Goal: Information Seeking & Learning: Check status

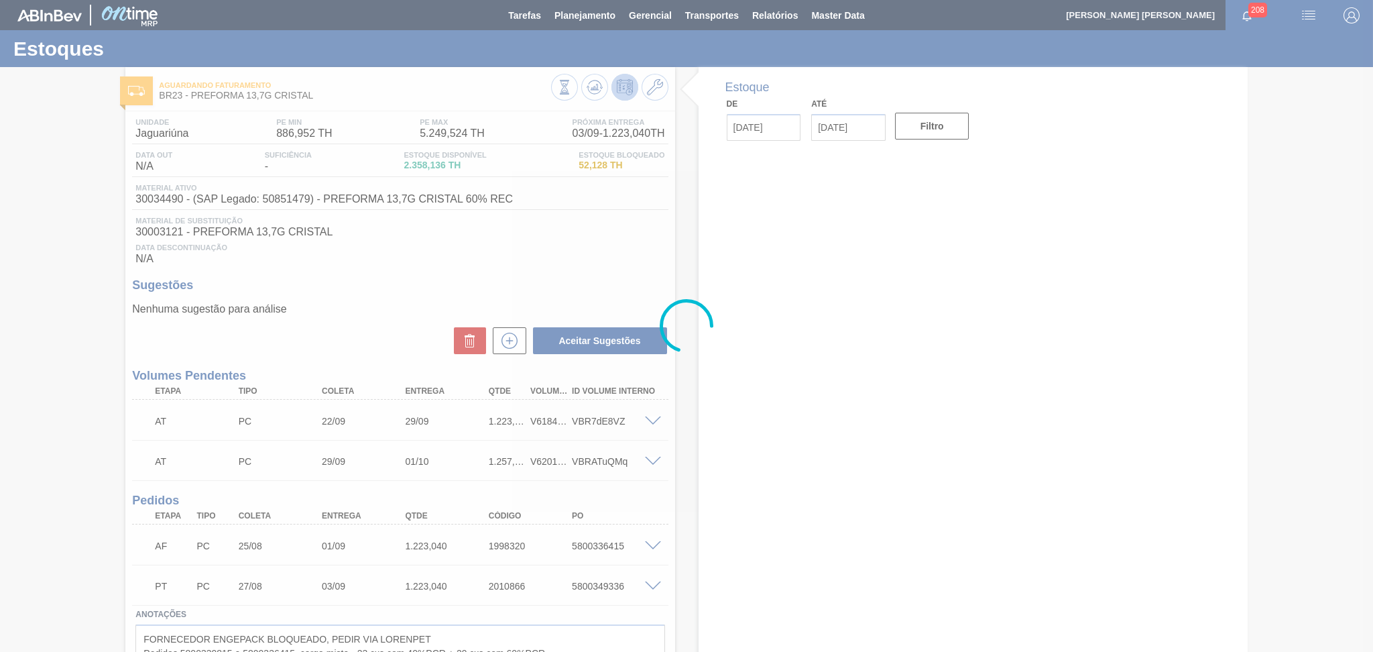
click at [565, 260] on div "Data Descontinuação N/A" at bounding box center [400, 251] width 536 height 27
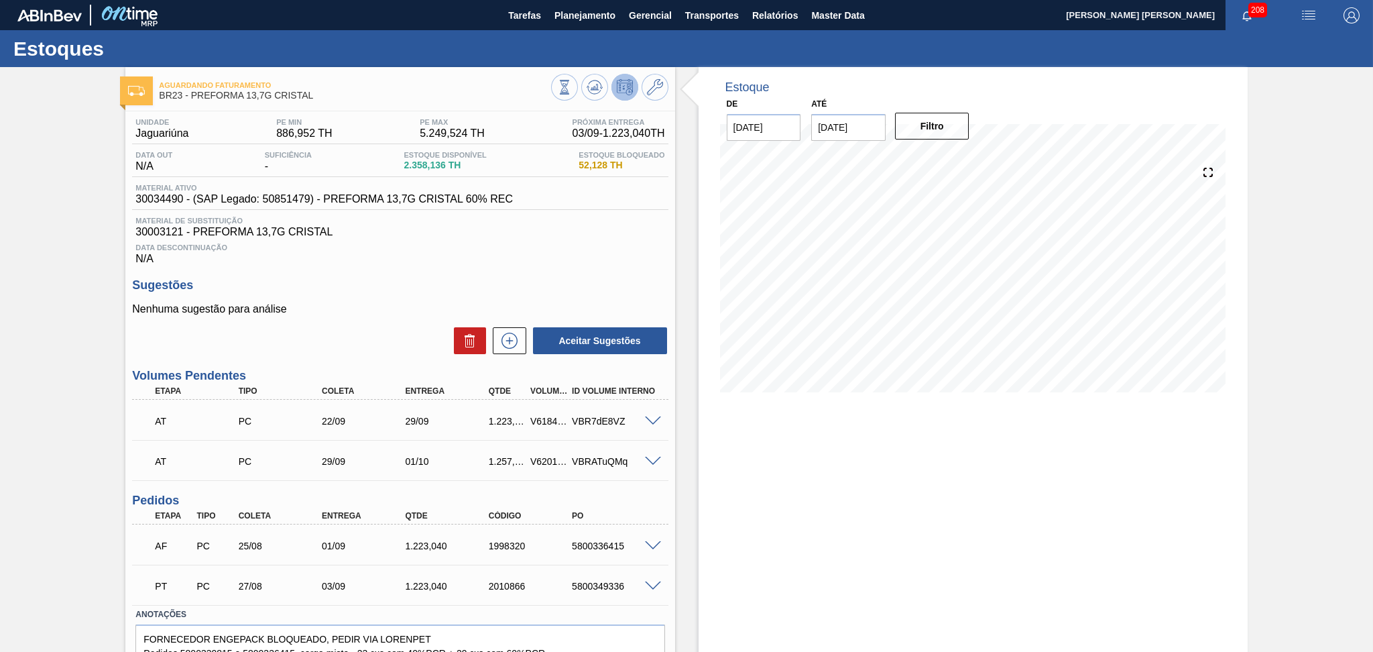
click at [347, 394] on div "Coleta" at bounding box center [366, 390] width 94 height 9
click at [359, 251] on div "Data Descontinuação N/A" at bounding box center [400, 251] width 536 height 27
click at [571, 21] on span "Planejamento" at bounding box center [585, 15] width 61 height 16
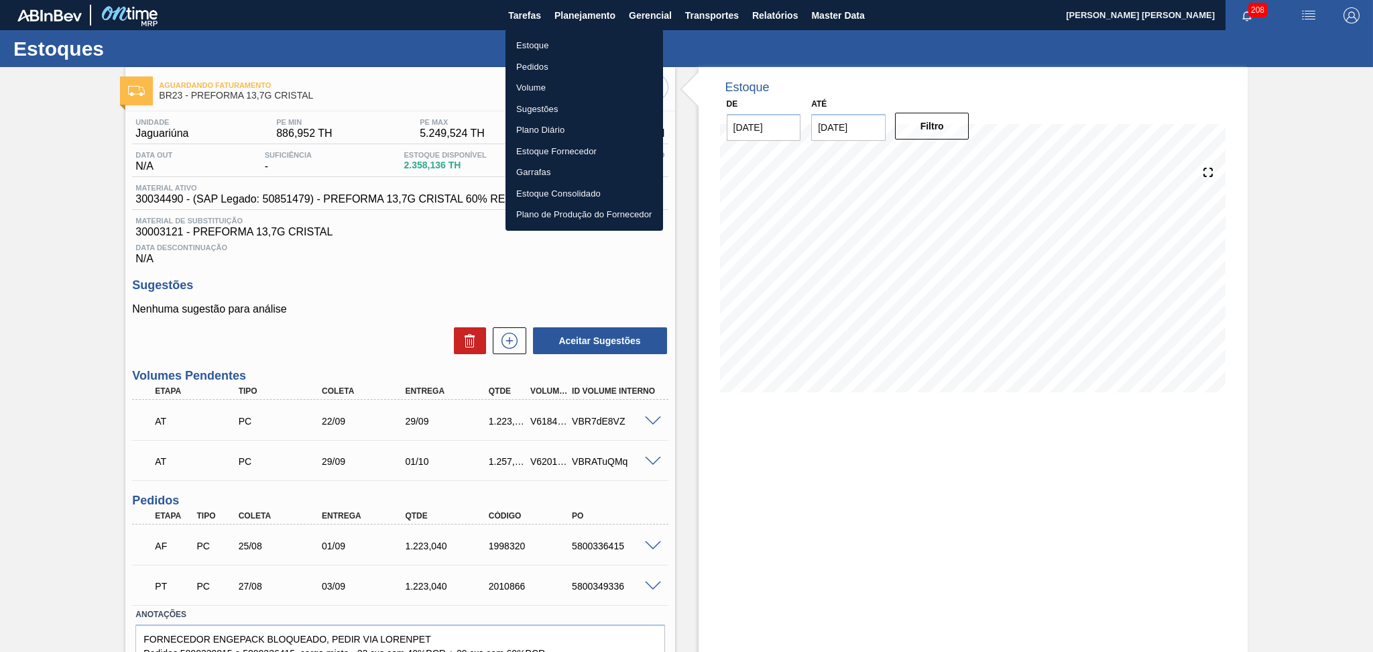
click at [540, 53] on li "Estoque" at bounding box center [585, 45] width 158 height 21
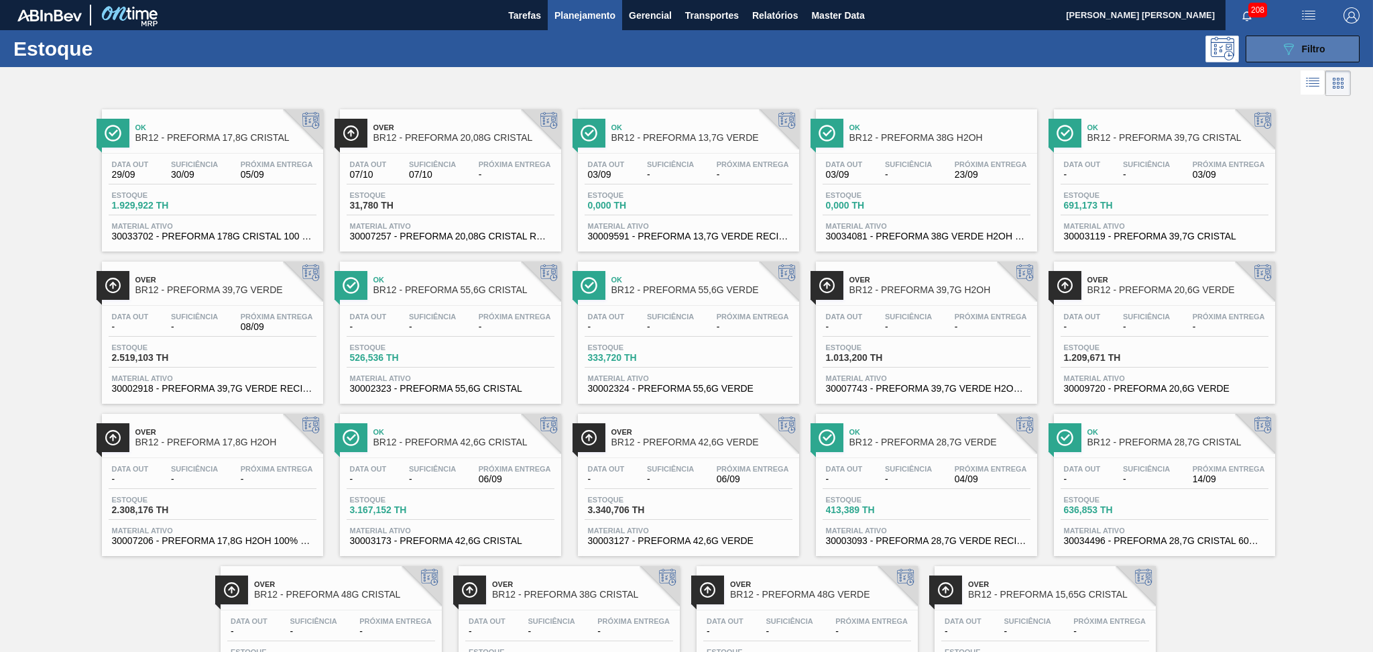
click at [1277, 58] on button "089F7B8B-B2A5-4AFE-B5C0-19BA573D28AC Filtro" at bounding box center [1303, 49] width 114 height 27
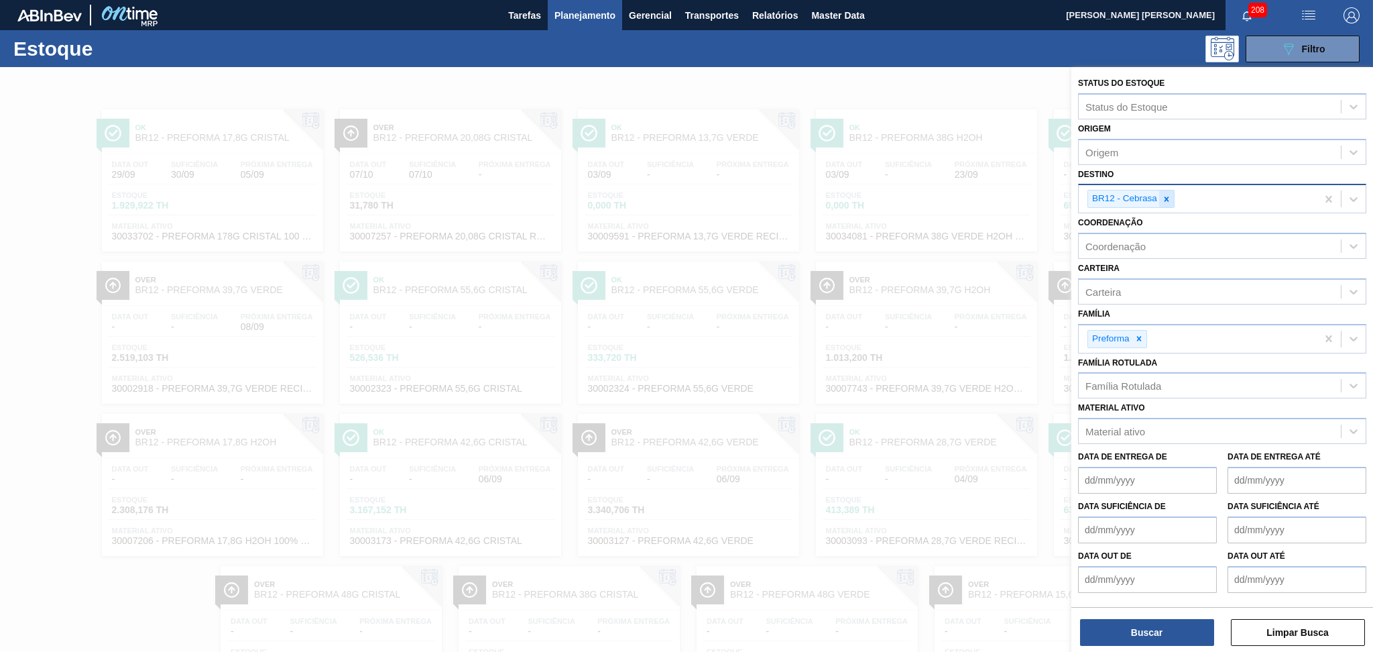
click at [1170, 198] on icon at bounding box center [1166, 198] width 9 height 9
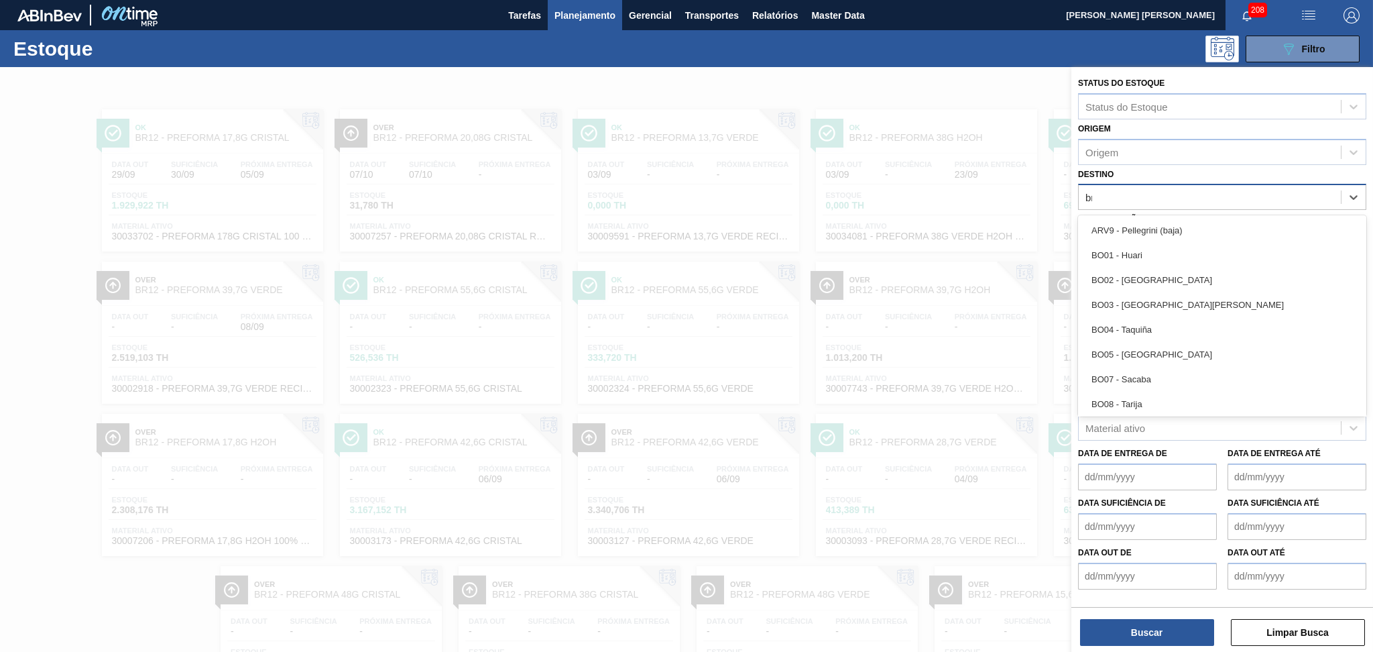
type input "br08"
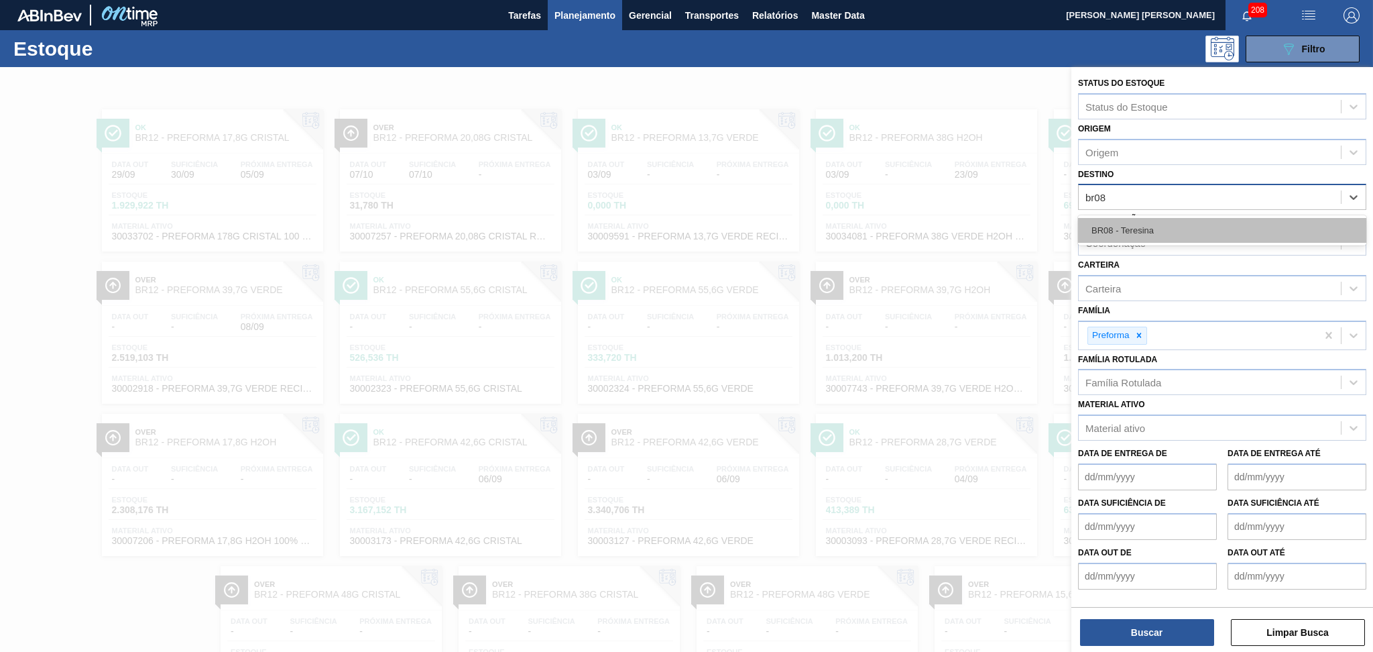
click at [1158, 226] on div "BR08 - Teresina" at bounding box center [1222, 230] width 288 height 25
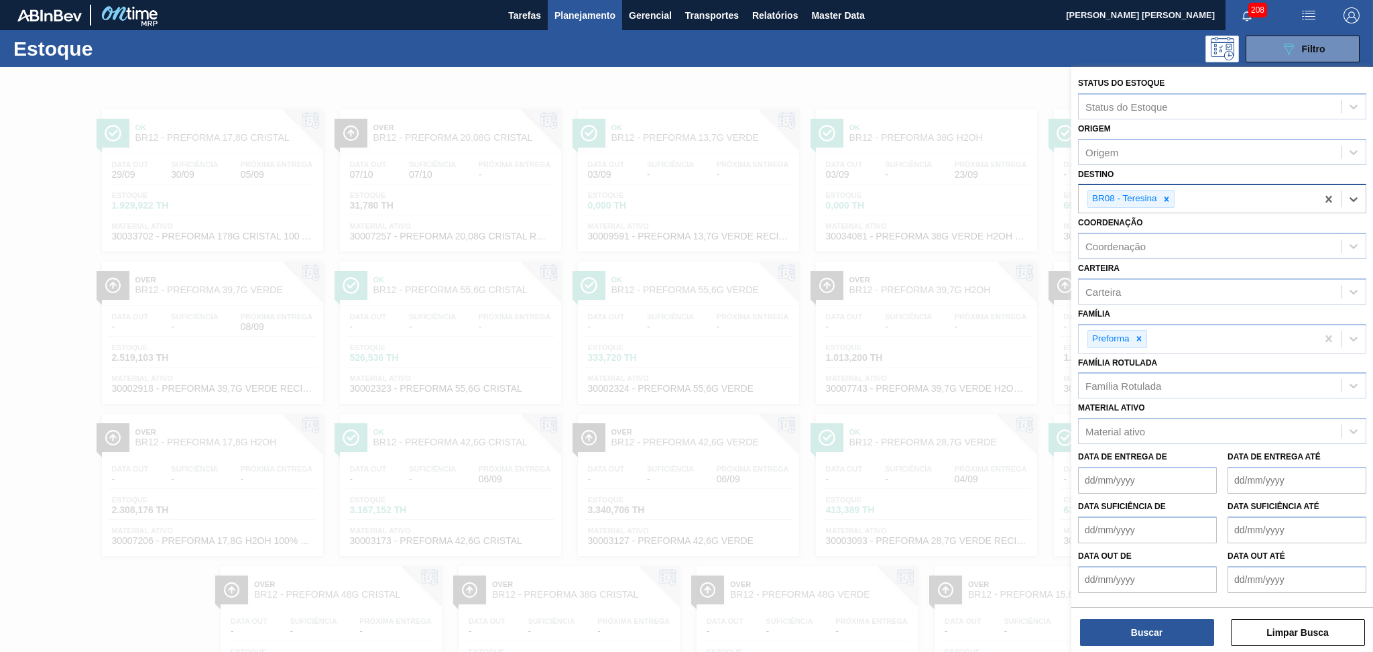
click at [1192, 199] on div "BR08 - Teresina" at bounding box center [1198, 198] width 238 height 27
type input "br03"
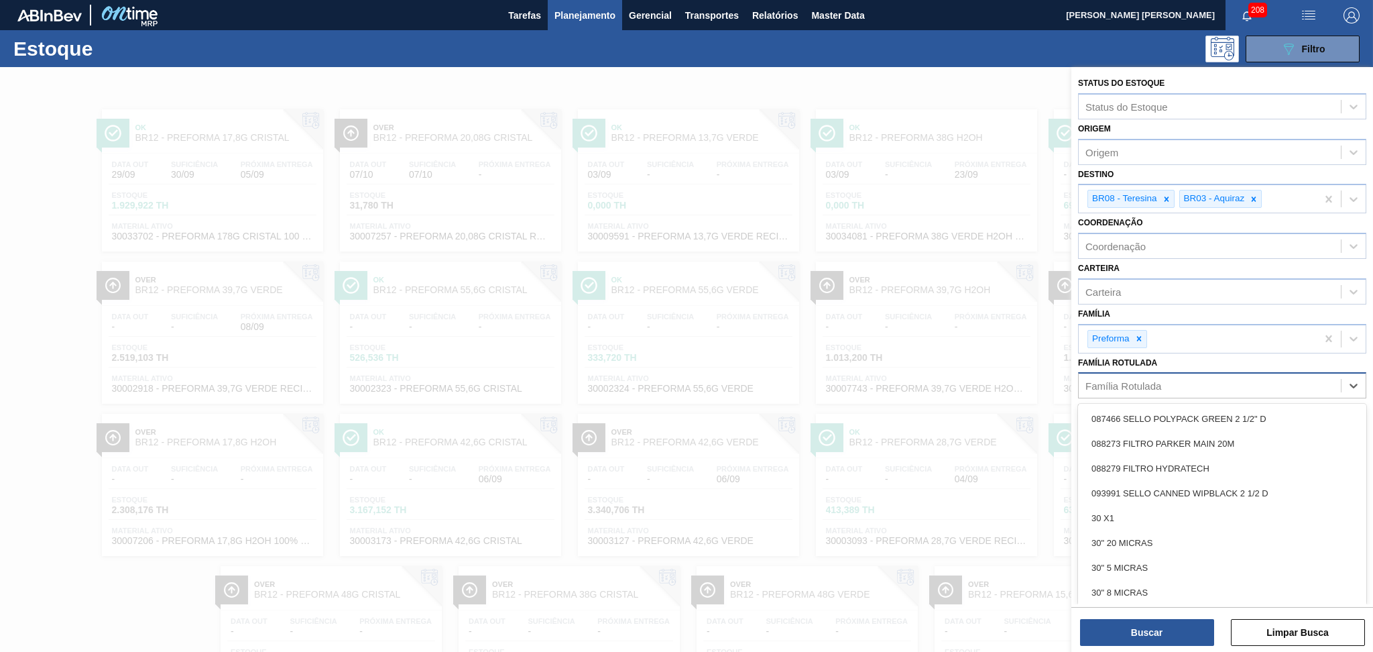
click at [1139, 387] on div "Família Rotulada" at bounding box center [1124, 385] width 76 height 11
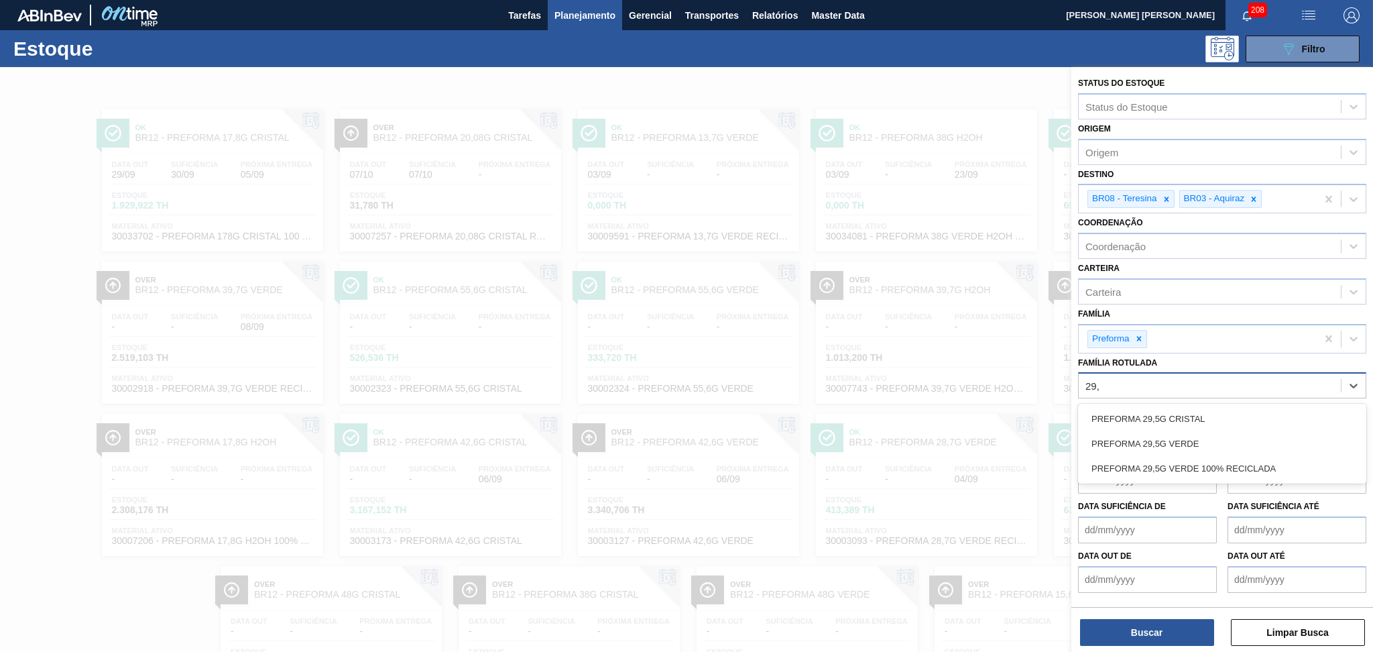
type Rotulada "29,5"
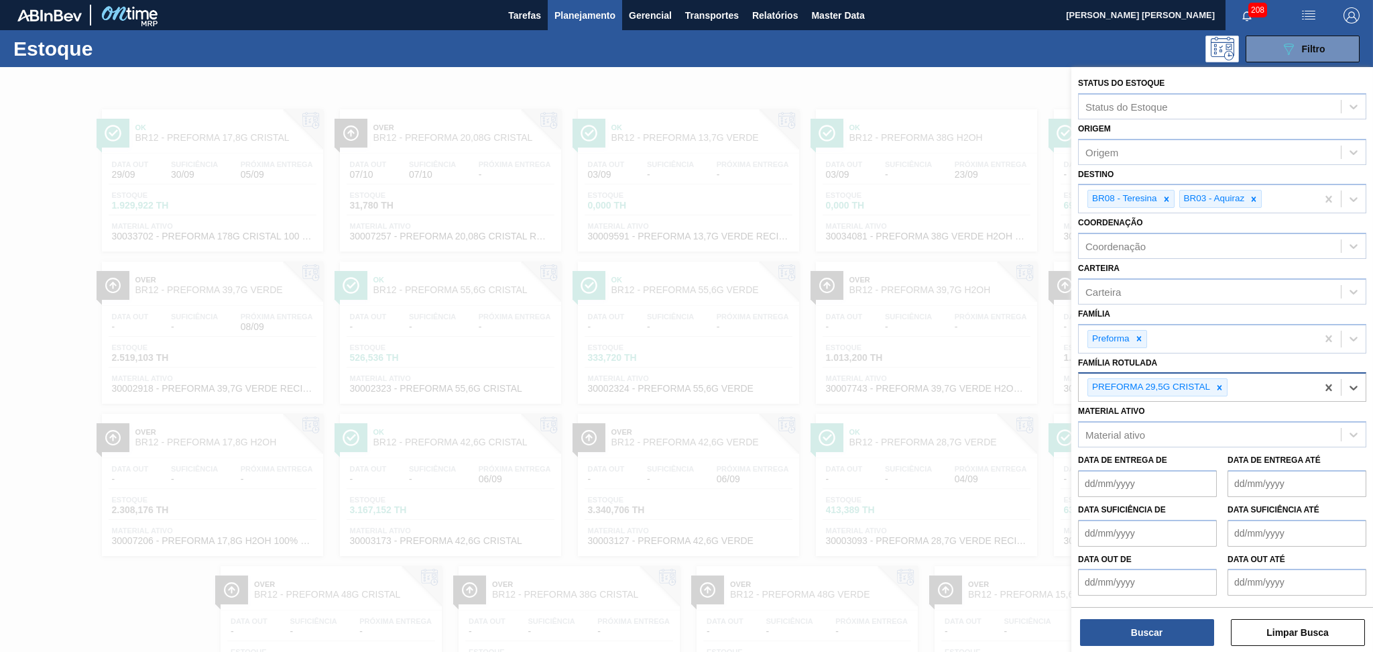
click at [1220, 383] on icon at bounding box center [1219, 387] width 9 height 9
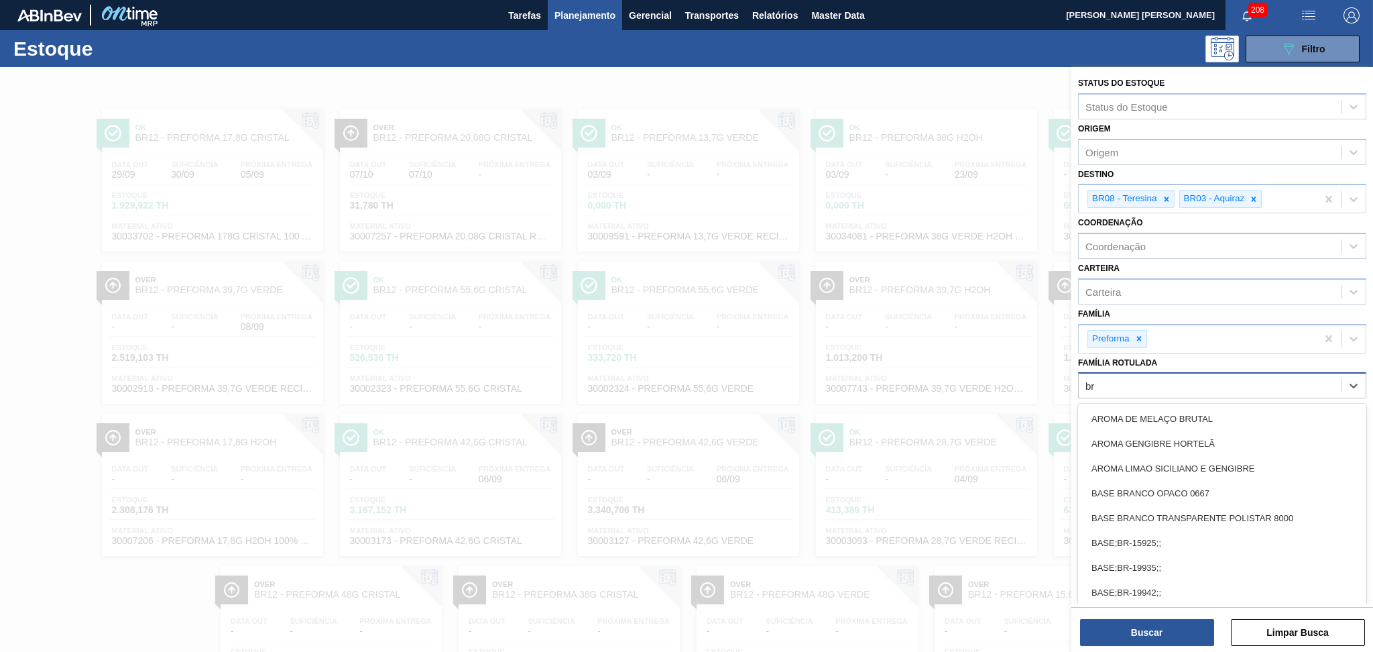
type Rotulada "b"
type Rotulada "29,5"
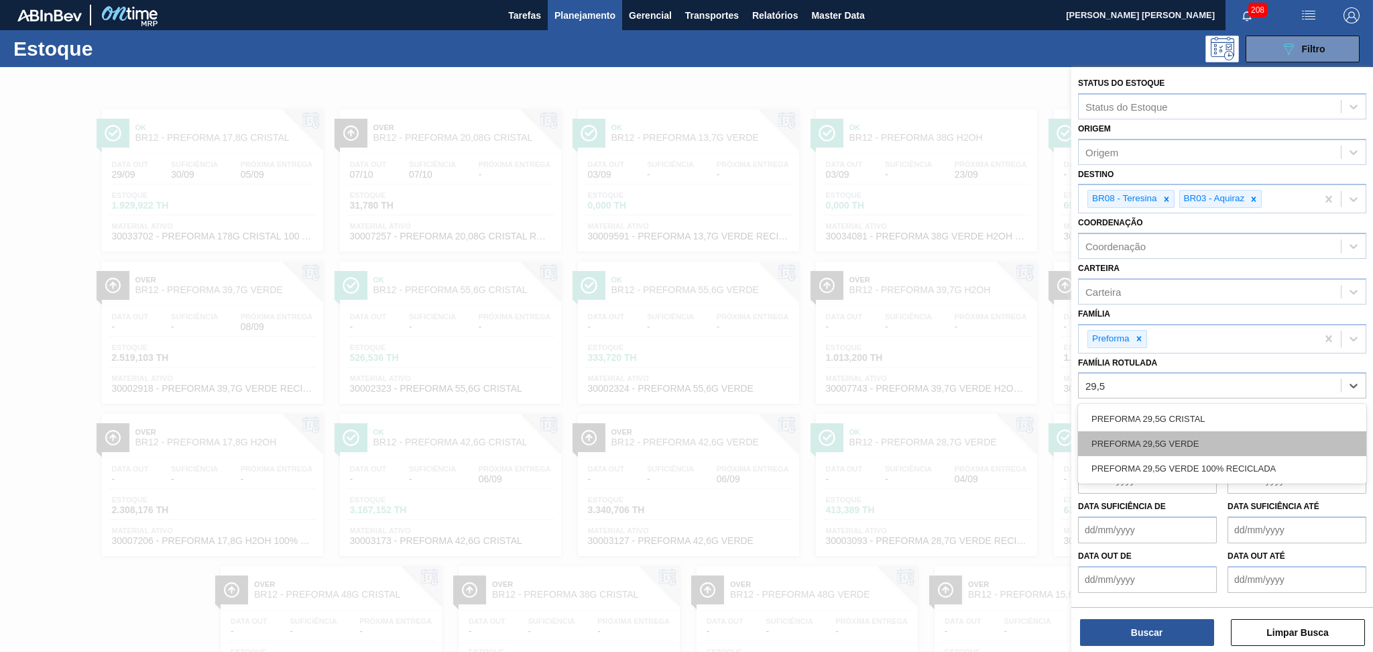
click at [1202, 446] on div "PREFORMA 29,5G VERDE" at bounding box center [1222, 443] width 288 height 25
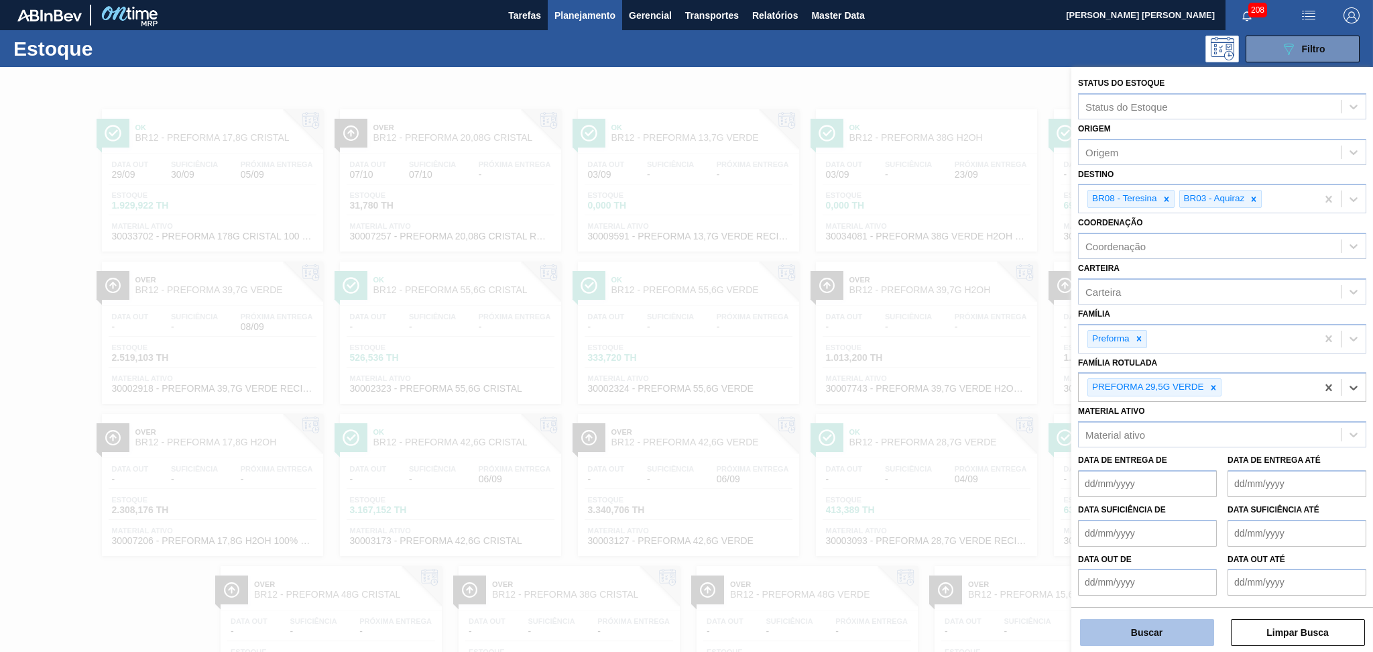
click at [1152, 640] on button "Buscar" at bounding box center [1147, 632] width 134 height 27
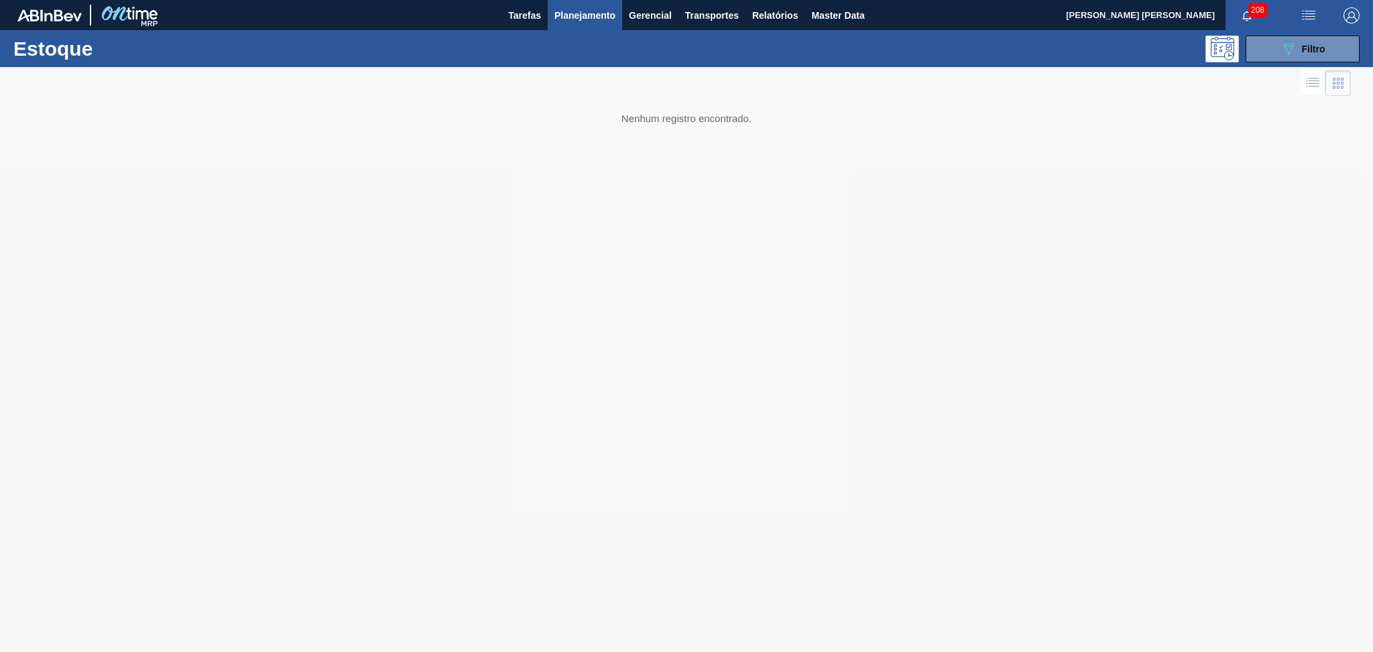
click at [640, 277] on div at bounding box center [686, 359] width 1373 height 585
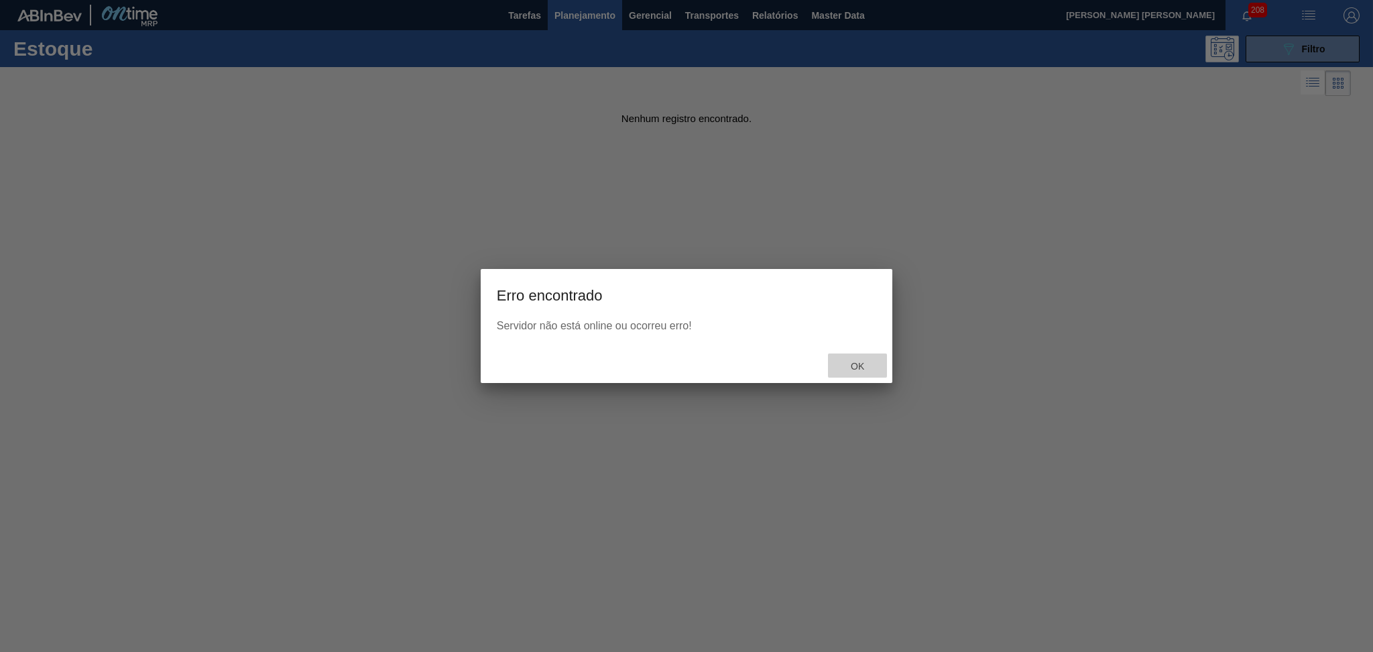
click at [862, 370] on span "Ok" at bounding box center [857, 366] width 35 height 11
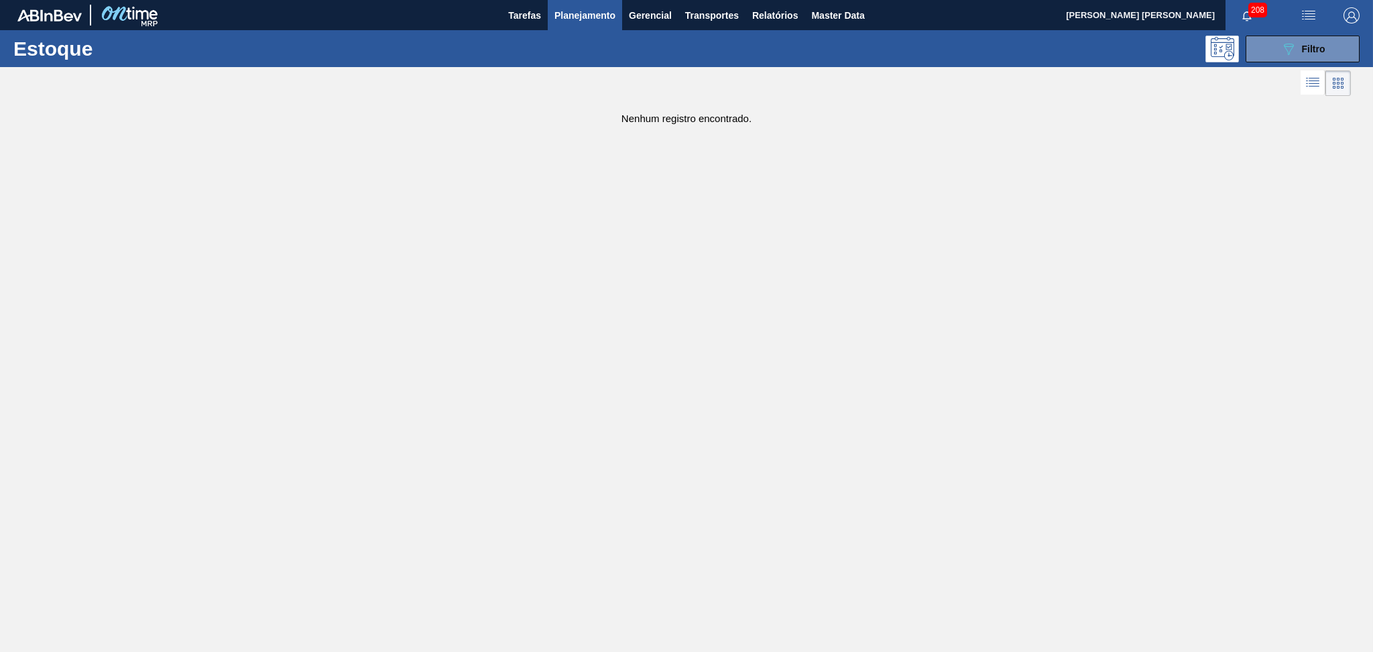
click at [596, 17] on span "Planejamento" at bounding box center [585, 15] width 61 height 16
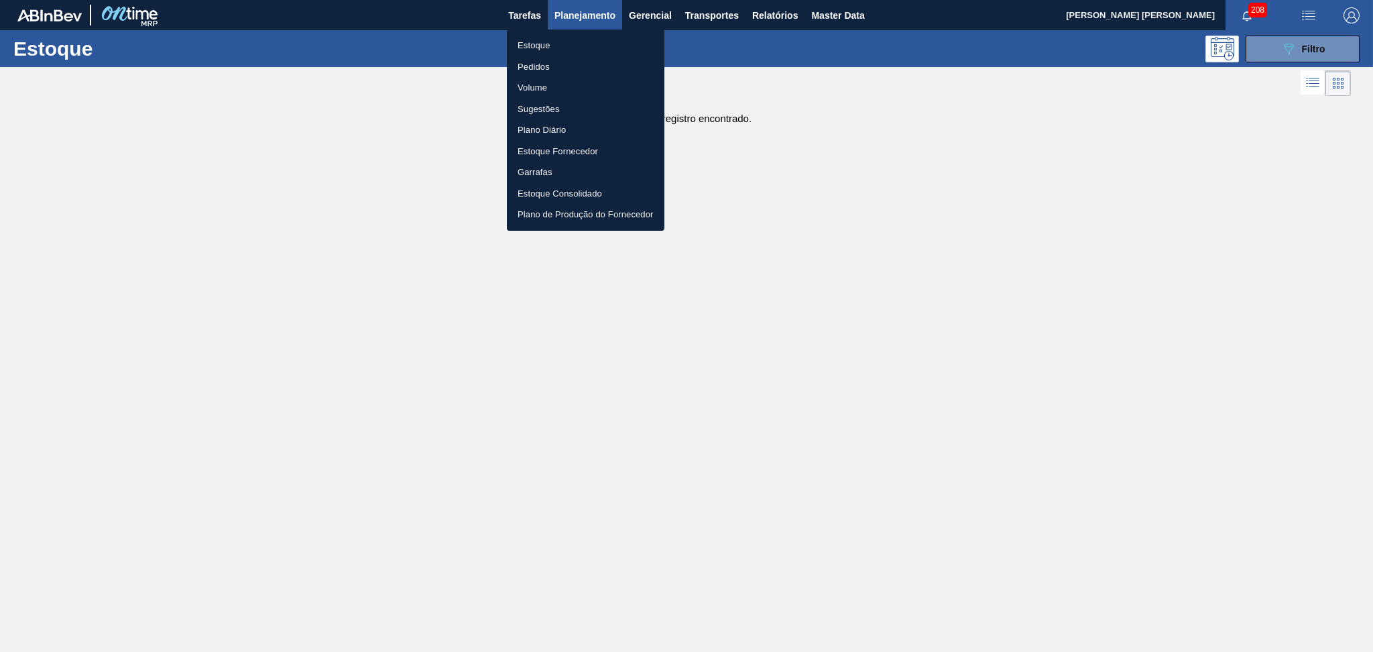
click at [556, 42] on li "Estoque" at bounding box center [586, 45] width 158 height 21
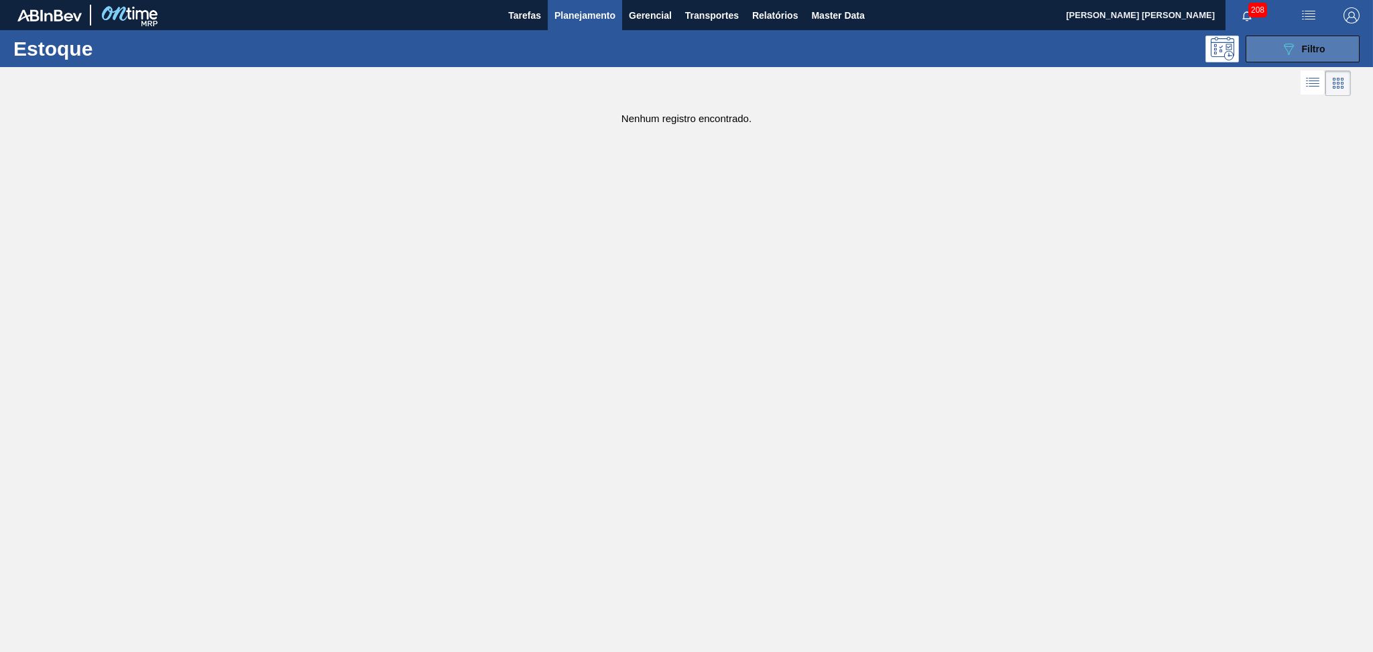
click at [1331, 50] on button "089F7B8B-B2A5-4AFE-B5C0-19BA573D28AC Filtro" at bounding box center [1303, 49] width 114 height 27
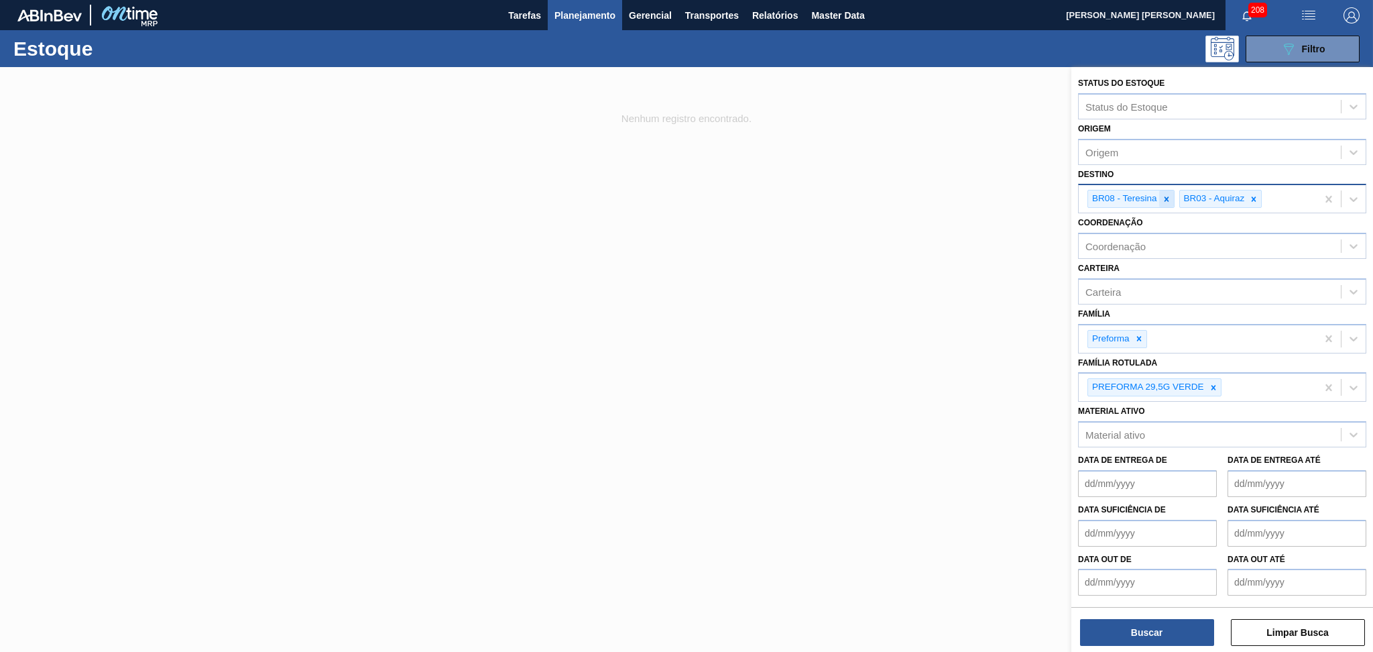
click at [1164, 194] on icon at bounding box center [1166, 198] width 9 height 9
click at [1164, 194] on icon at bounding box center [1162, 198] width 9 height 9
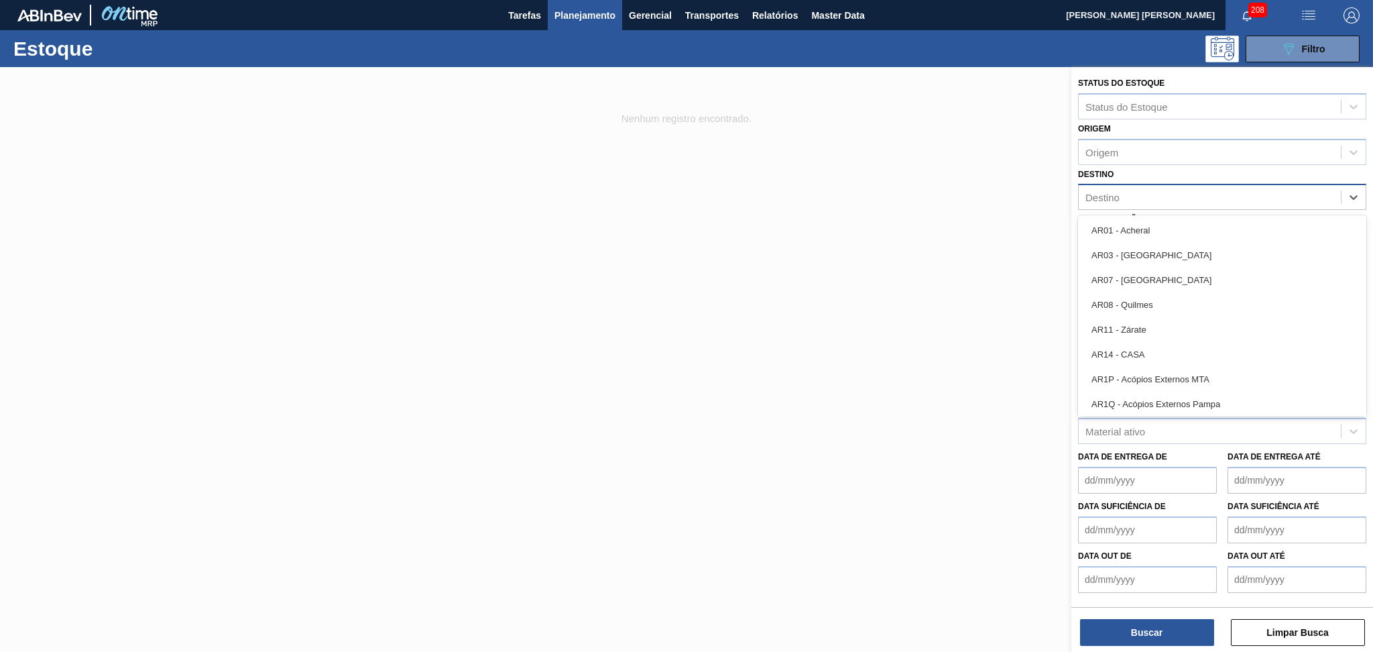
click at [1162, 194] on div "Destino" at bounding box center [1210, 197] width 262 height 19
type input "br14"
click at [1210, 195] on div "BR14 - Curitibana" at bounding box center [1198, 198] width 238 height 27
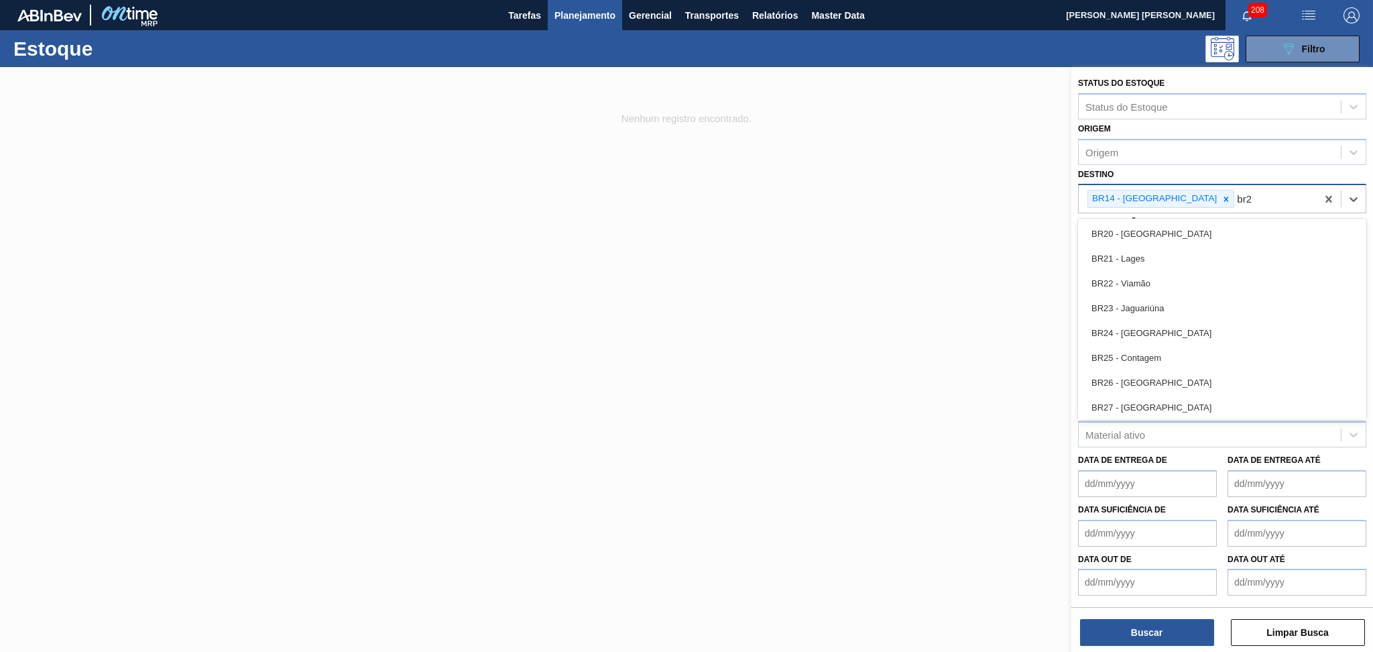
type input "br20"
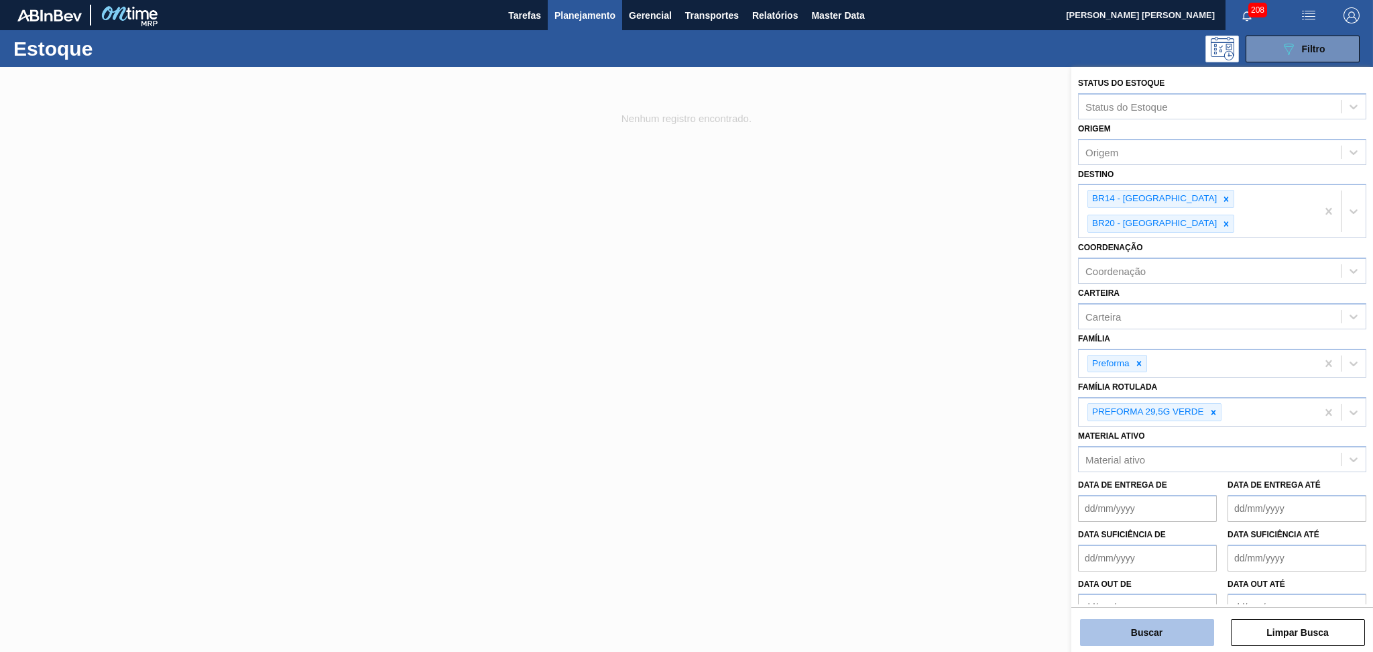
click at [1135, 628] on button "Buscar" at bounding box center [1147, 632] width 134 height 27
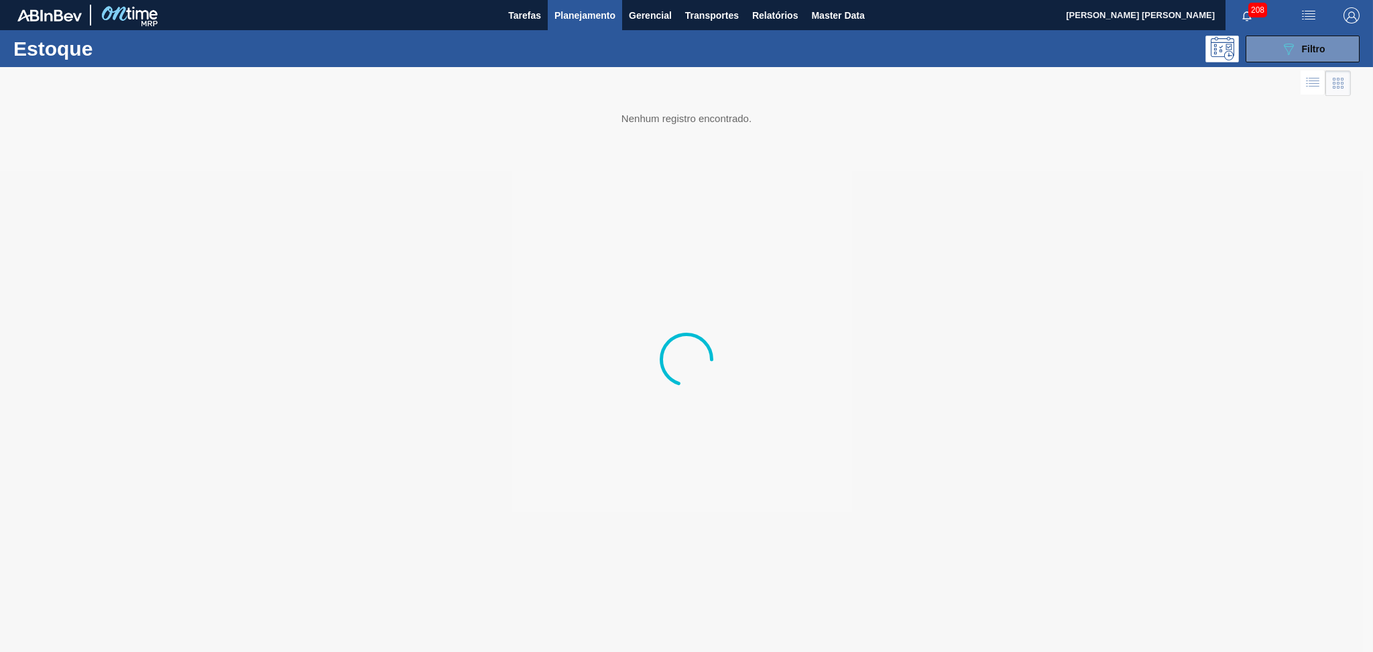
click at [798, 398] on div at bounding box center [686, 359] width 1373 height 585
click at [1316, 42] on div "089F7B8B-B2A5-4AFE-B5C0-19BA573D28AC Filtro" at bounding box center [1303, 49] width 45 height 16
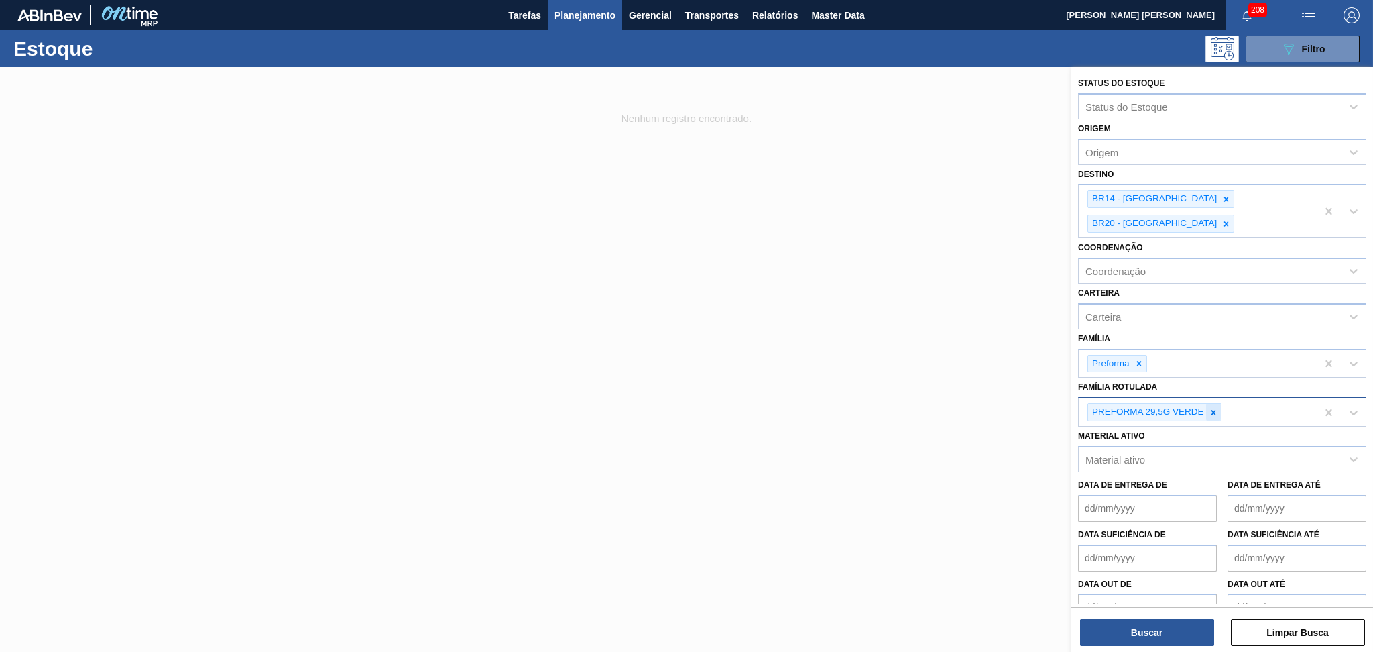
click at [1217, 408] on icon at bounding box center [1213, 412] width 9 height 9
click at [1140, 361] on icon at bounding box center [1139, 363] width 5 height 5
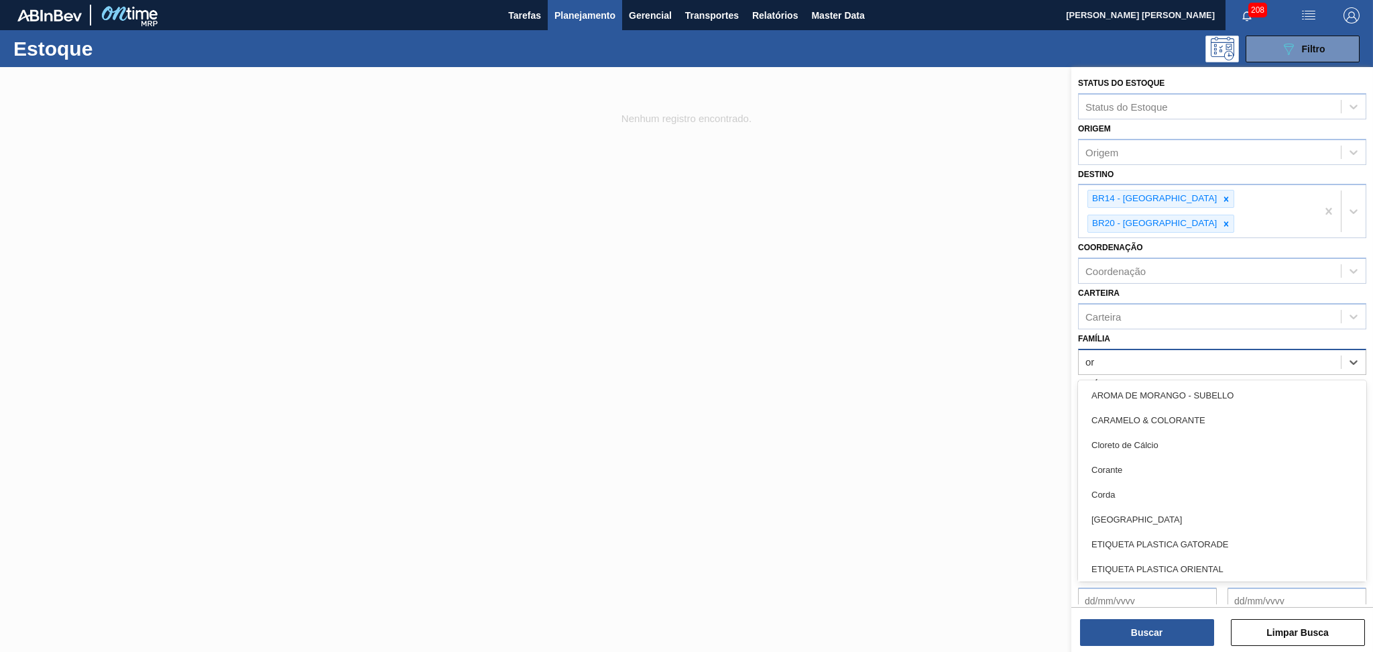
type input "o"
type input "rolha"
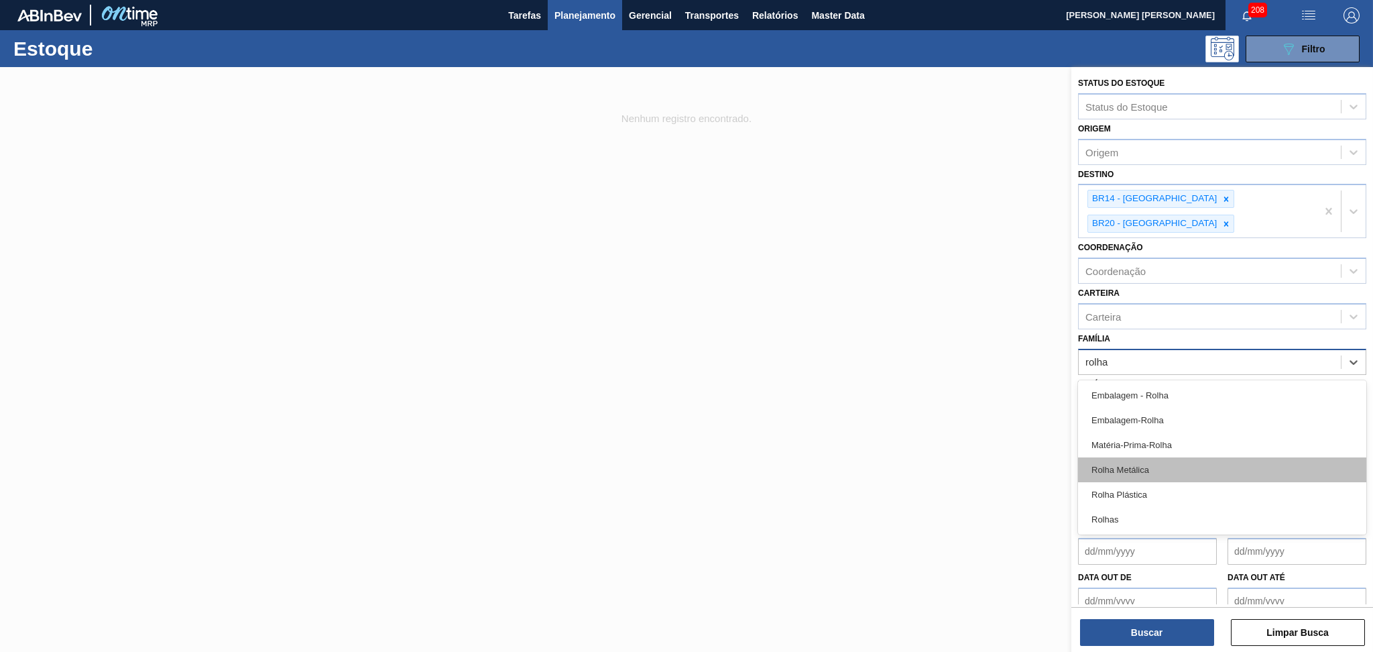
click at [1155, 457] on div "Rolha Metálica" at bounding box center [1222, 469] width 288 height 25
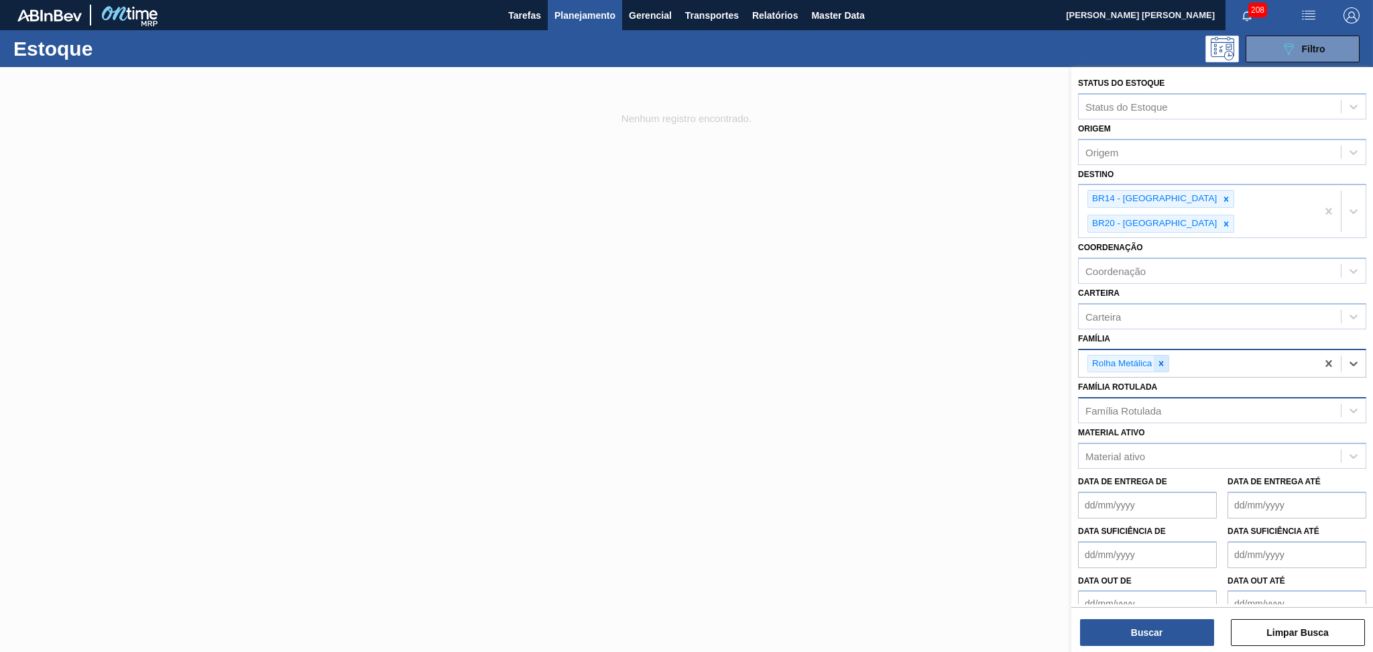
click at [1164, 359] on icon at bounding box center [1161, 363] width 9 height 9
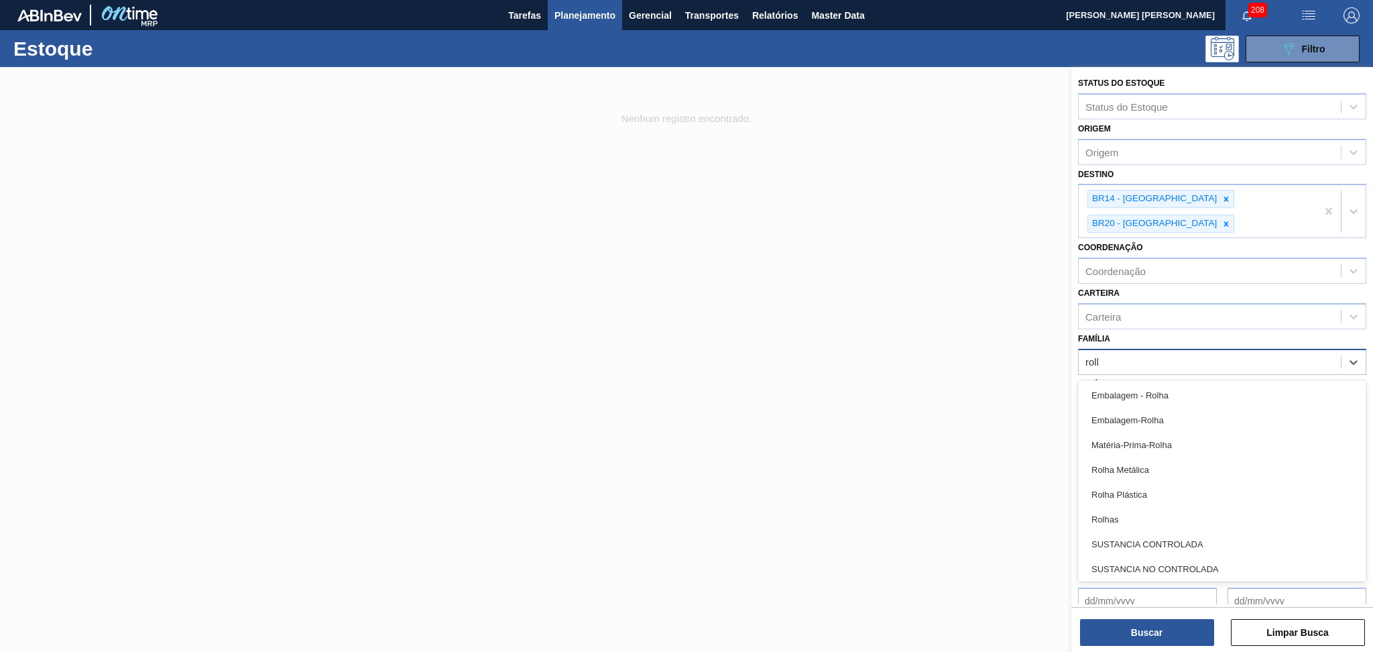
type input "rolha"
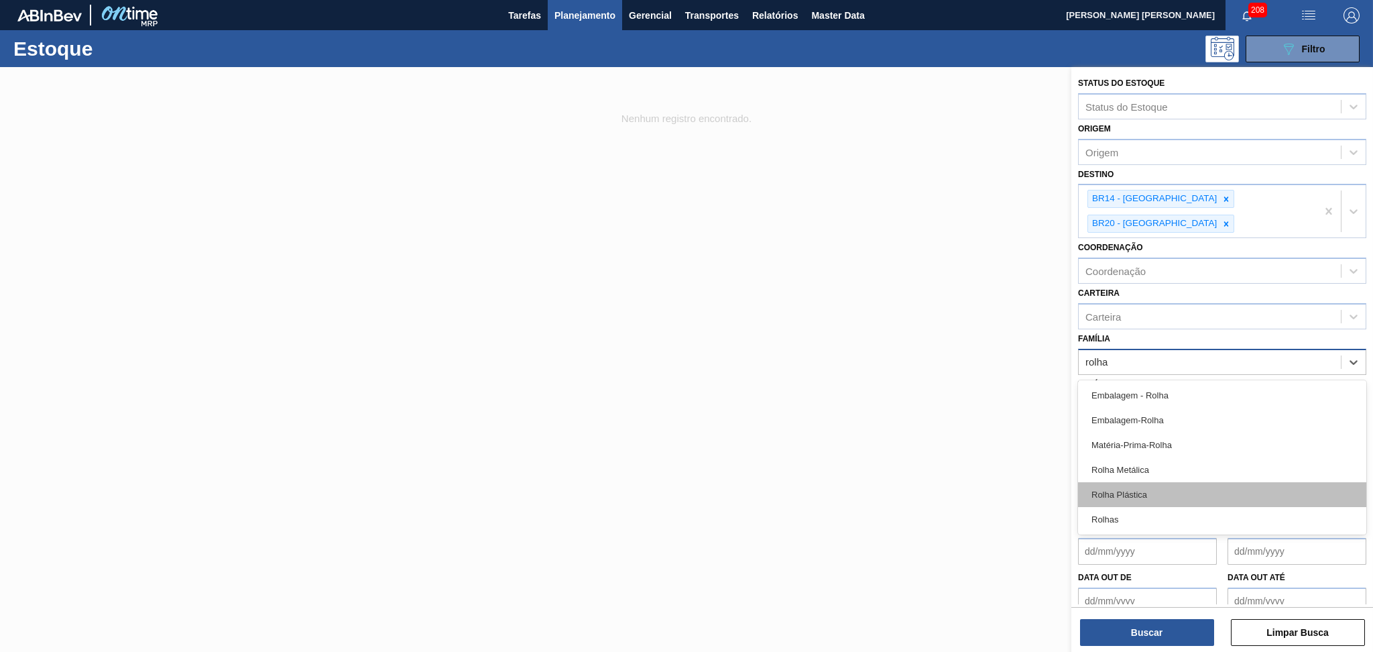
click at [1124, 482] on div "Rolha Plástica" at bounding box center [1222, 494] width 288 height 25
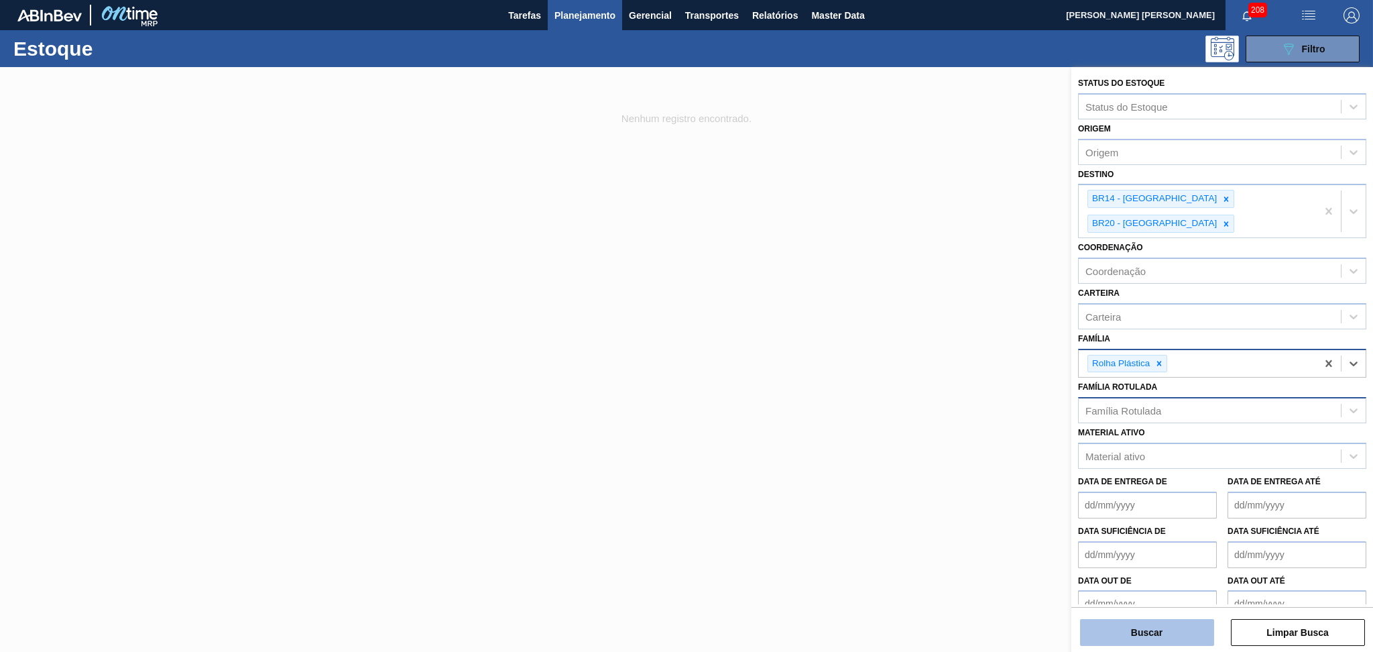
click at [1155, 638] on button "Buscar" at bounding box center [1147, 632] width 134 height 27
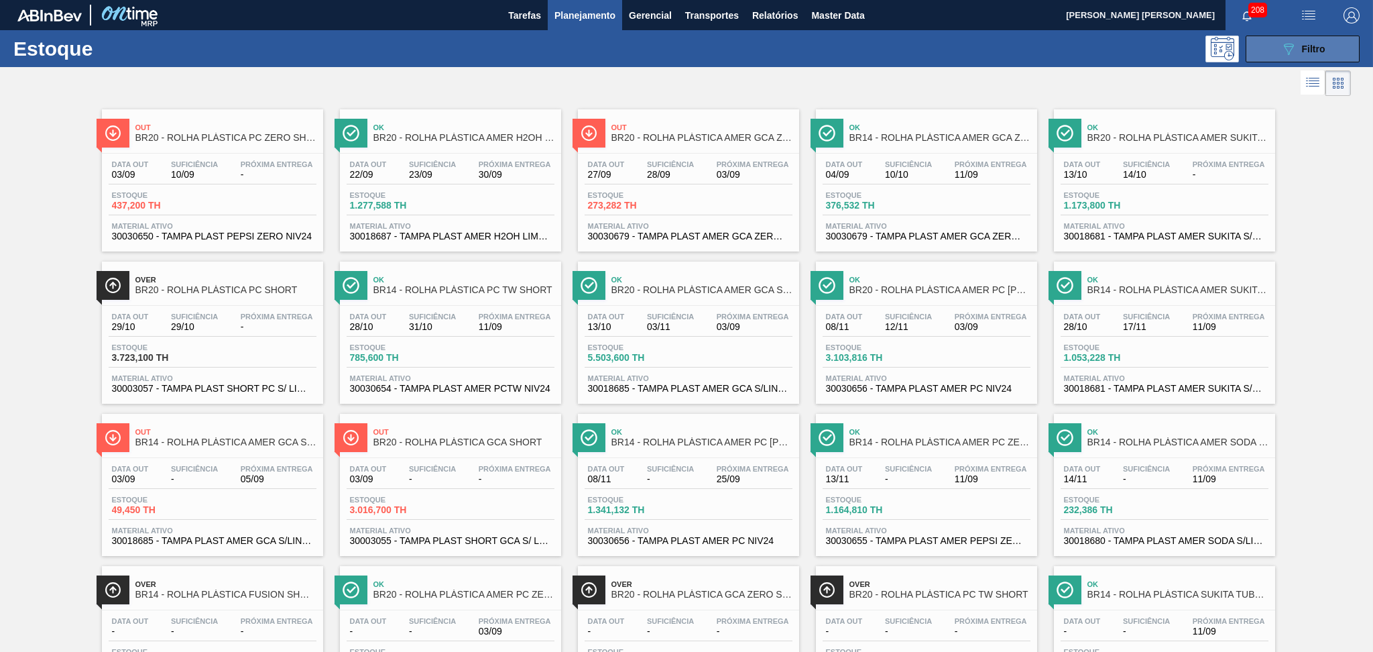
click at [1308, 46] on span "Filtro" at bounding box center [1313, 49] width 23 height 11
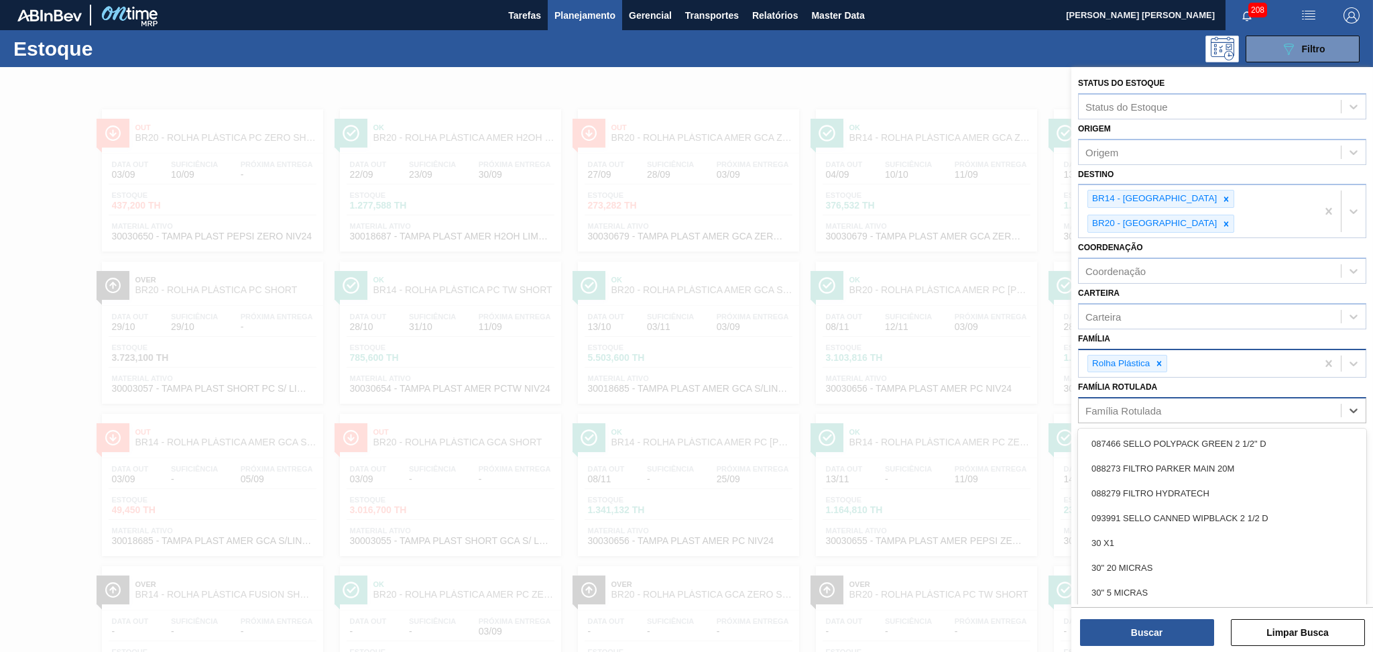
click at [1128, 405] on div "Família Rotulada" at bounding box center [1124, 410] width 76 height 11
type Rotulada "gca zero"
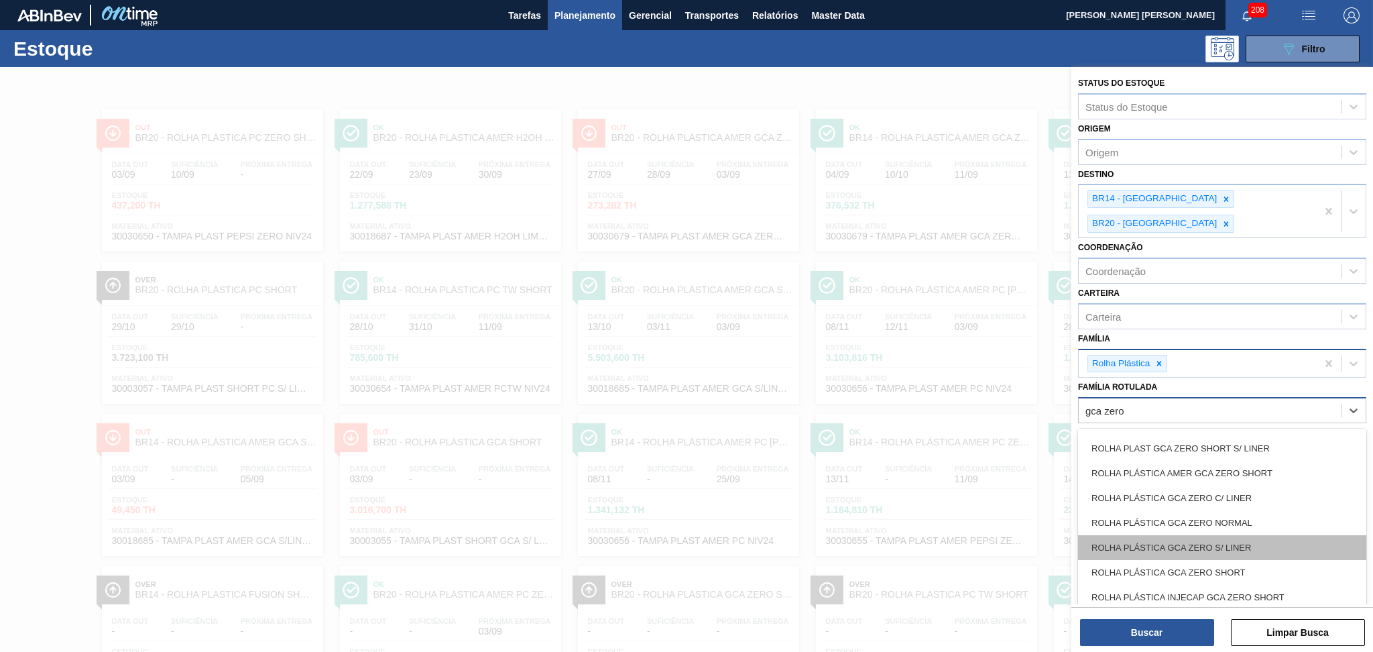
click at [1189, 535] on div "ROLHA PLÁSTICA GCA ZERO S/ LINER" at bounding box center [1222, 547] width 288 height 25
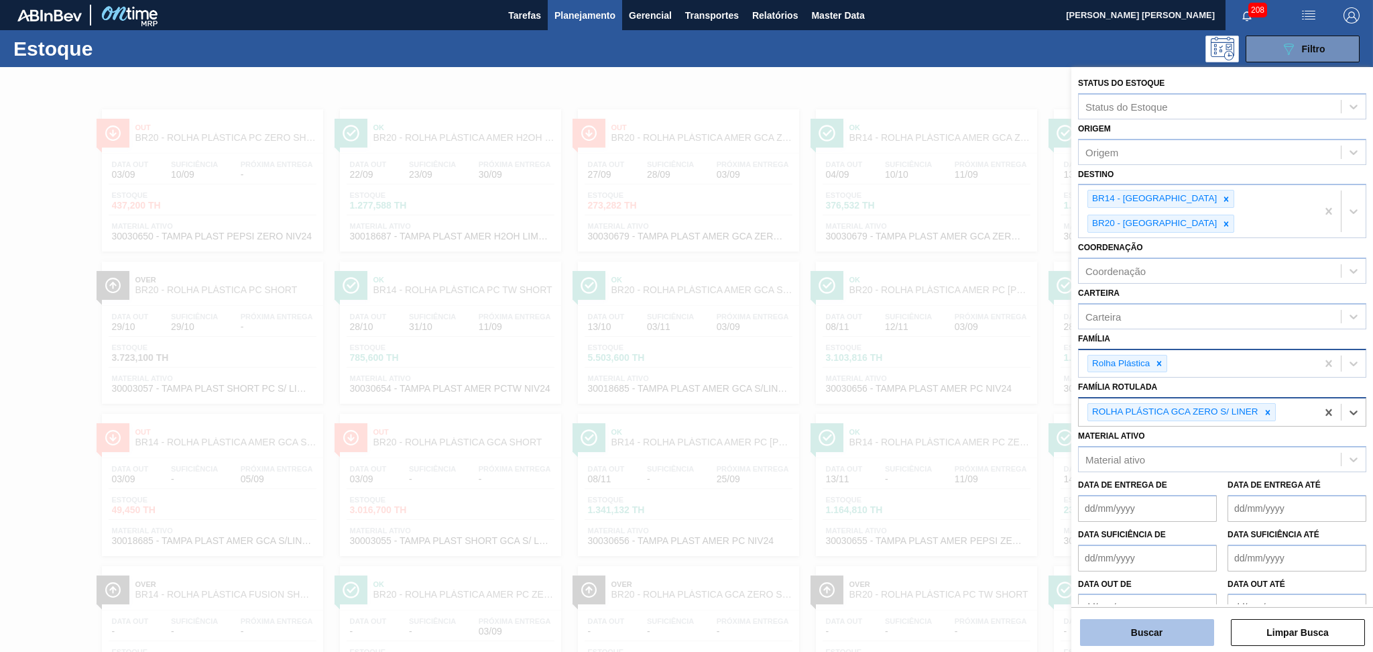
click at [1156, 626] on button "Buscar" at bounding box center [1147, 632] width 134 height 27
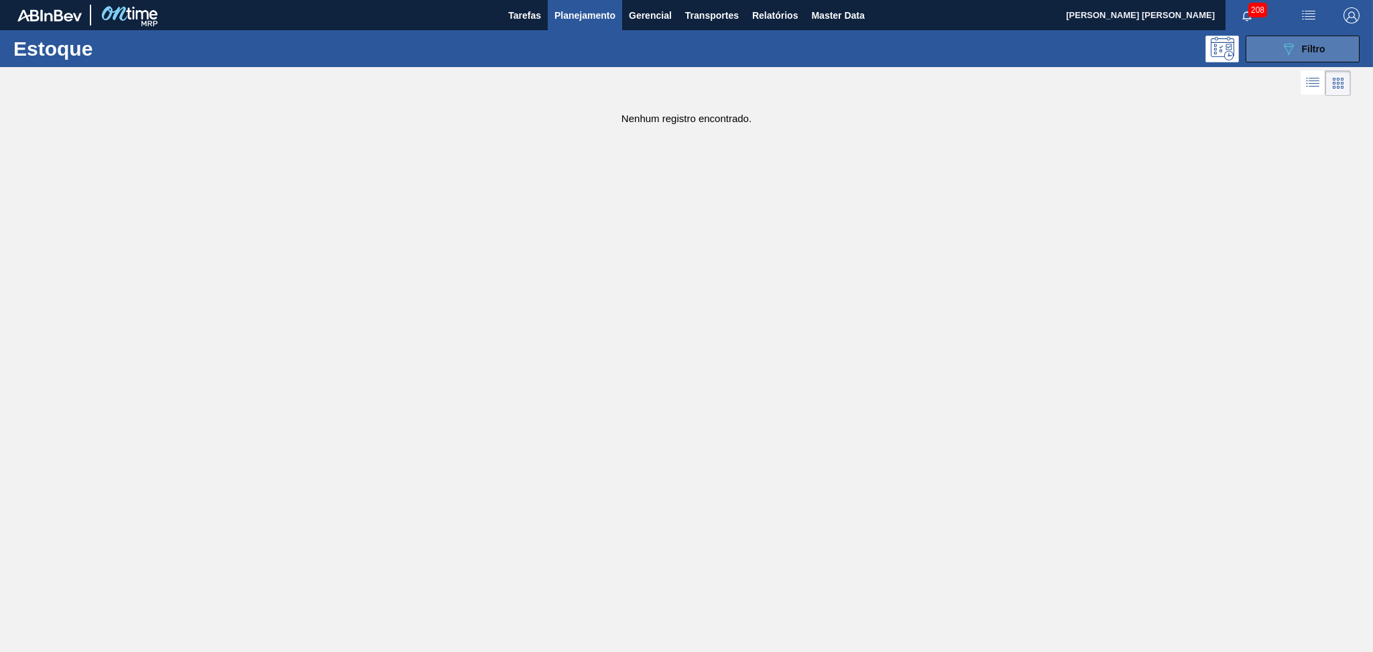
click at [1290, 42] on icon "089F7B8B-B2A5-4AFE-B5C0-19BA573D28AC" at bounding box center [1289, 49] width 16 height 16
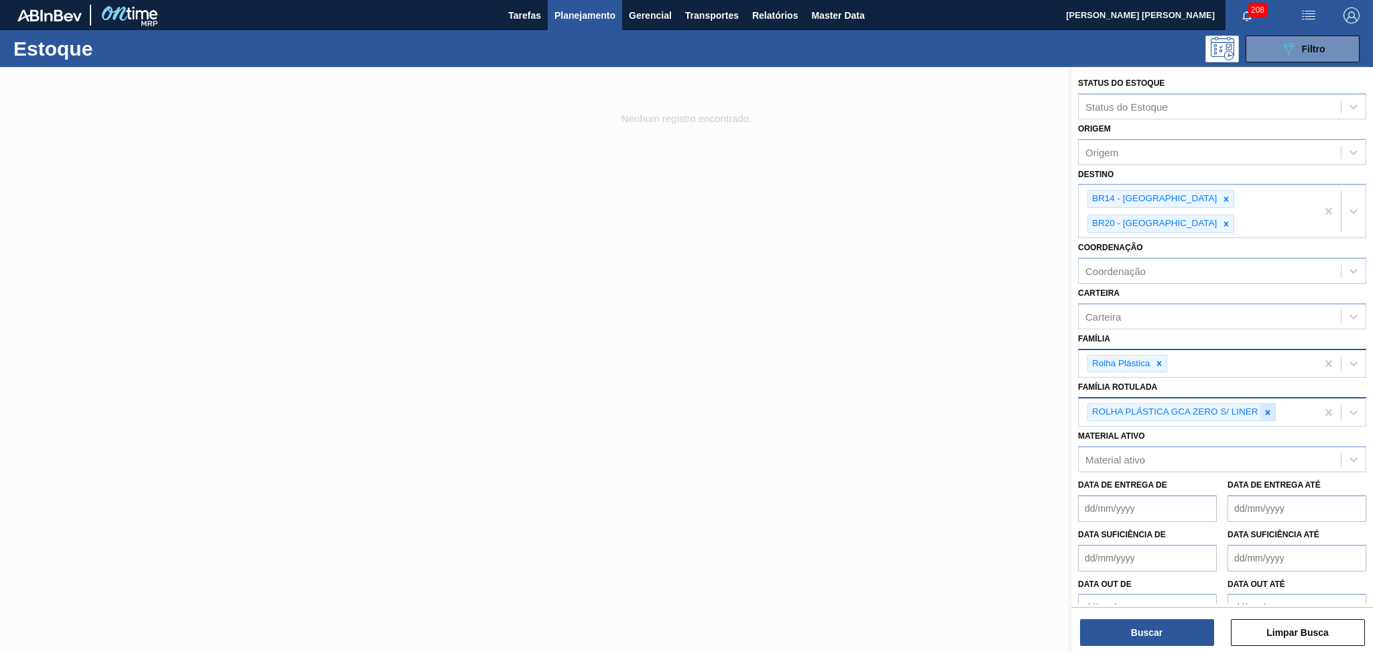
click at [1265, 404] on div at bounding box center [1268, 412] width 15 height 17
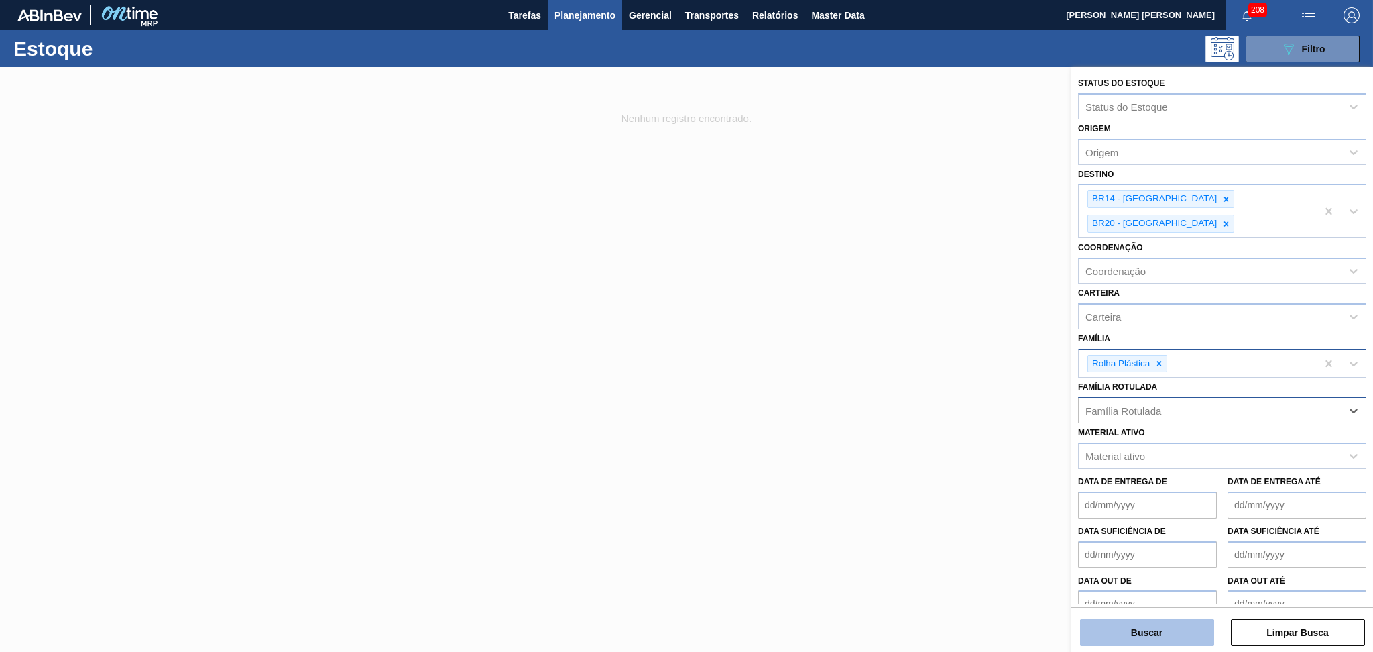
click at [1179, 621] on button "Buscar" at bounding box center [1147, 632] width 134 height 27
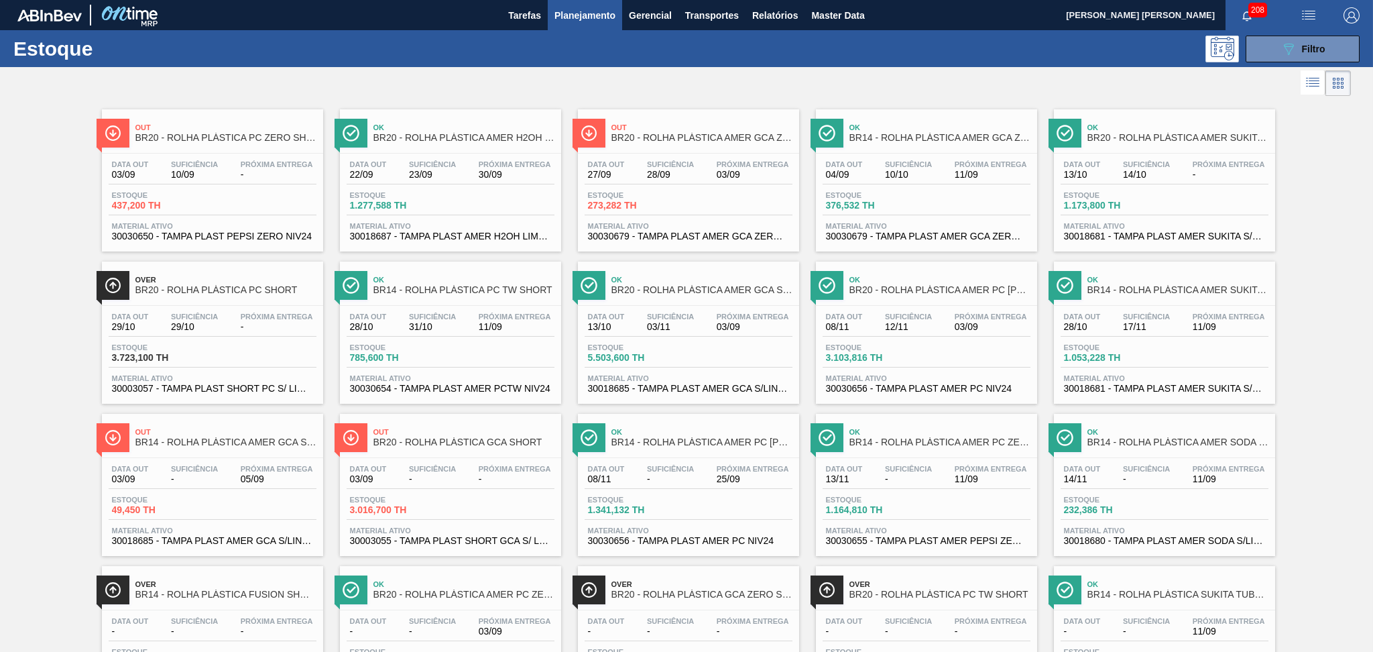
click at [699, 135] on span "BR20 - ROLHA PLÁSTICA AMER GCA ZERO SHORT" at bounding box center [702, 138] width 181 height 10
click at [1312, 37] on button "089F7B8B-B2A5-4AFE-B5C0-19BA573D28AC Filtro" at bounding box center [1303, 49] width 114 height 27
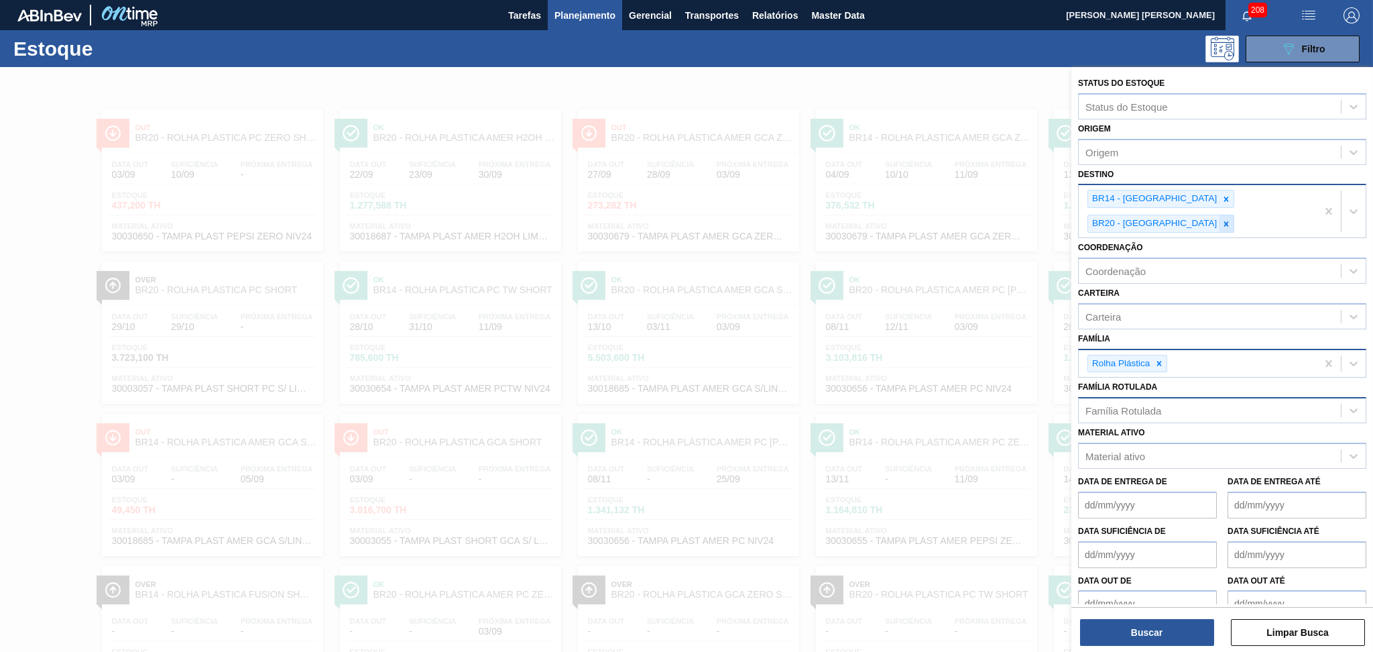
click at [1229, 221] on icon at bounding box center [1227, 223] width 5 height 5
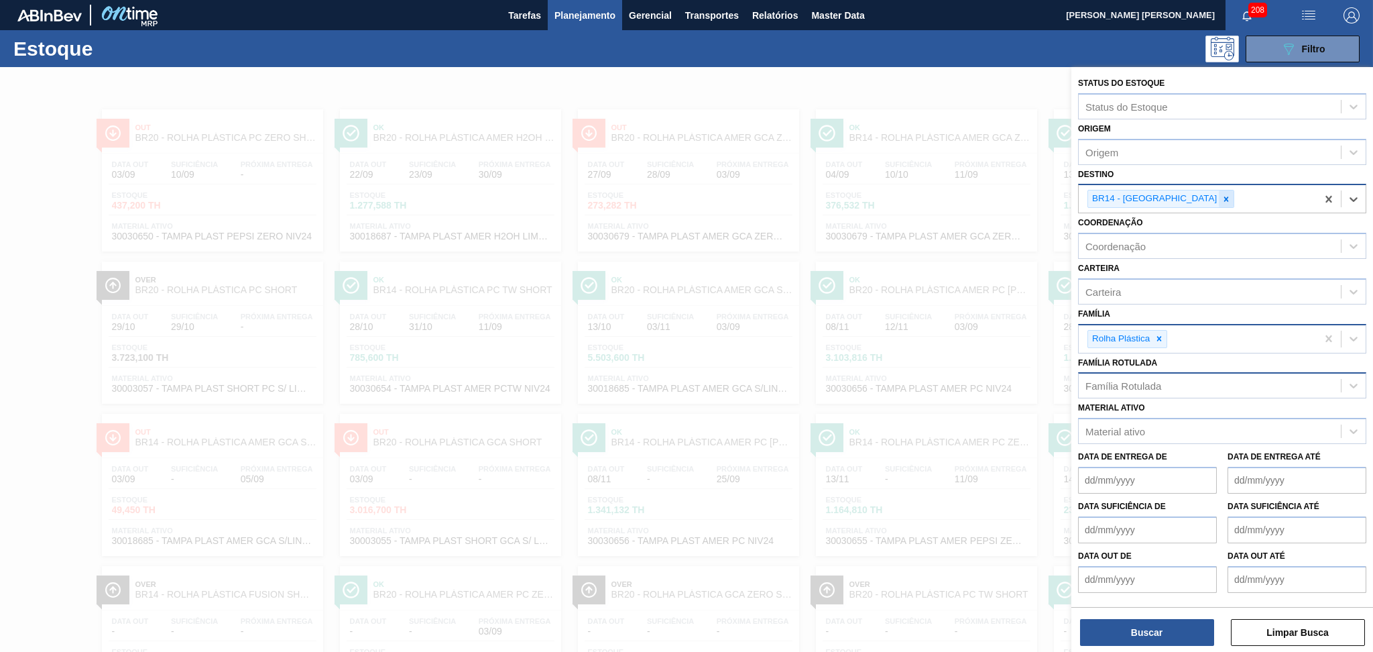
click at [1219, 196] on div at bounding box center [1226, 198] width 15 height 17
click at [1163, 331] on icon at bounding box center [1159, 335] width 9 height 9
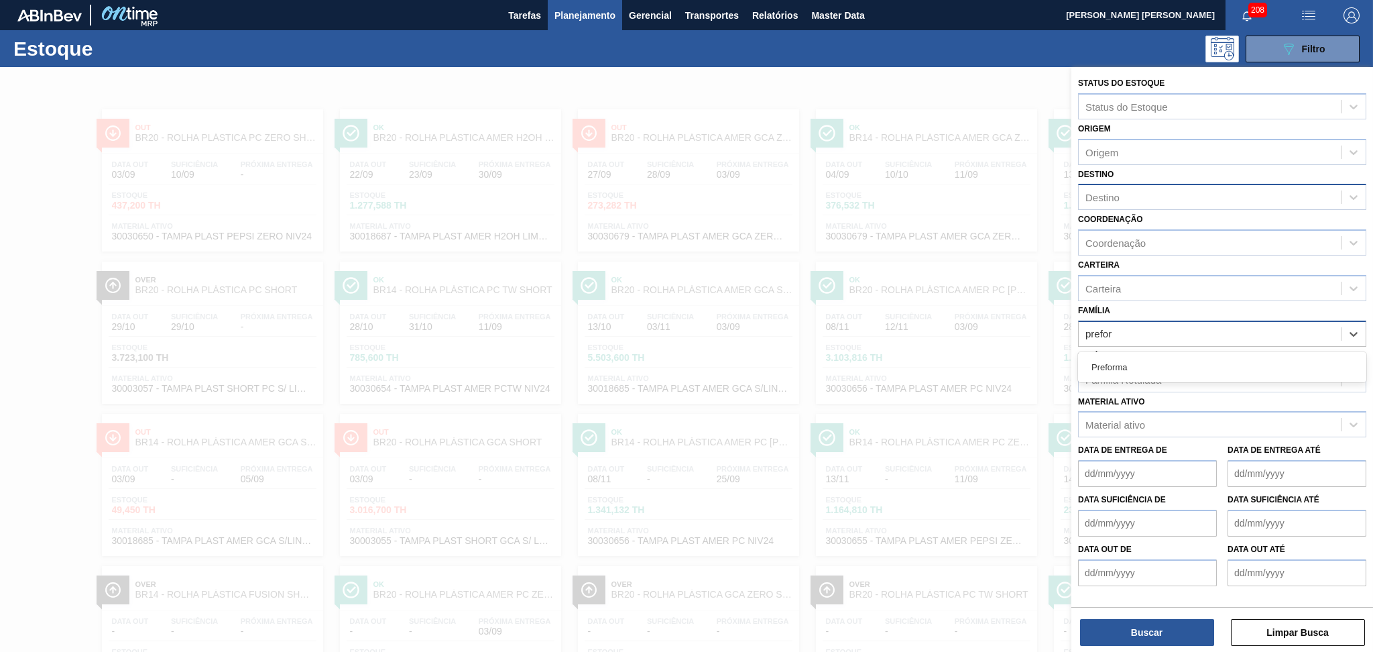
type input "preform"
click at [1149, 362] on div "Preforma" at bounding box center [1222, 367] width 288 height 25
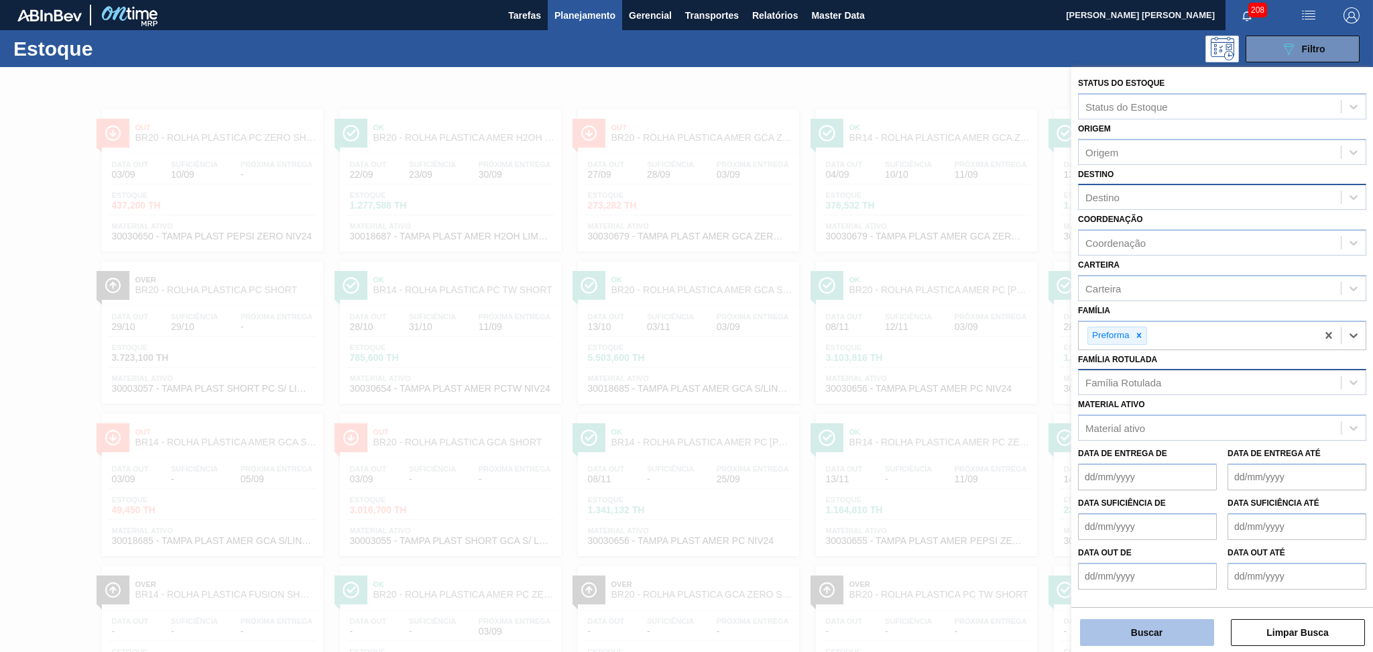
click at [1162, 625] on button "Buscar" at bounding box center [1147, 632] width 134 height 27
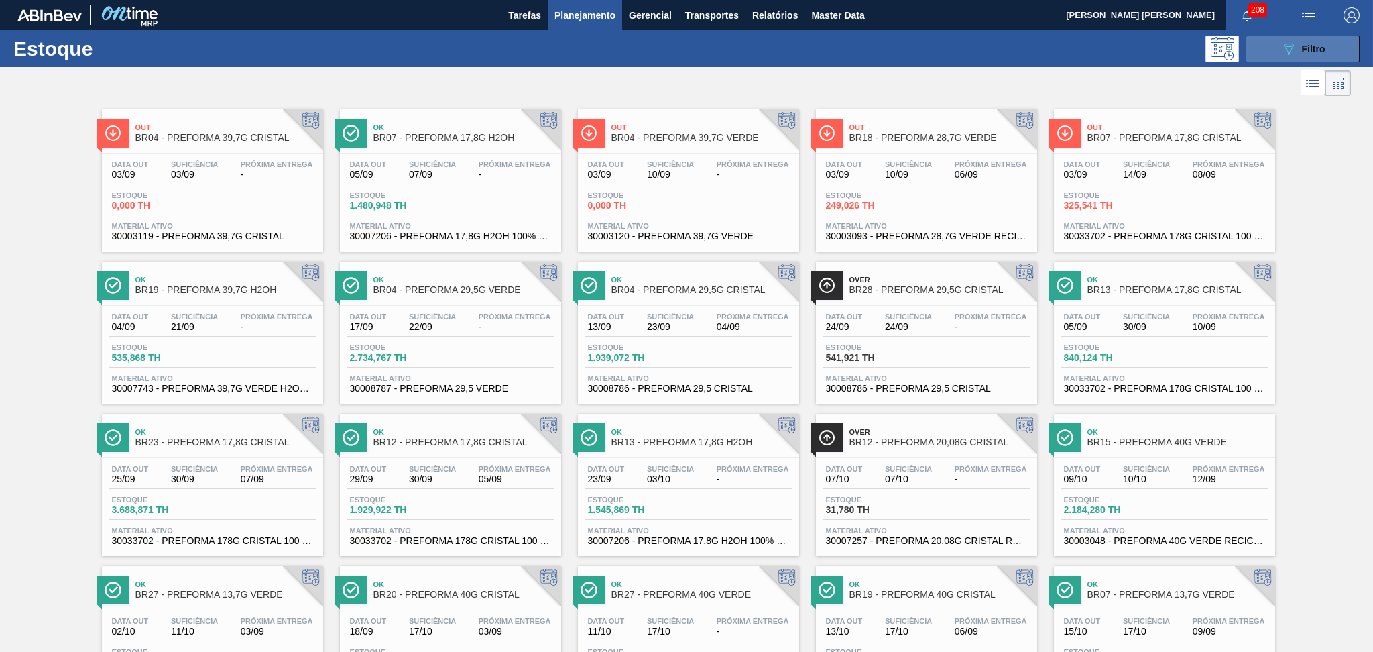
click at [1316, 38] on button "089F7B8B-B2A5-4AFE-B5C0-19BA573D28AC Filtro" at bounding box center [1303, 49] width 114 height 27
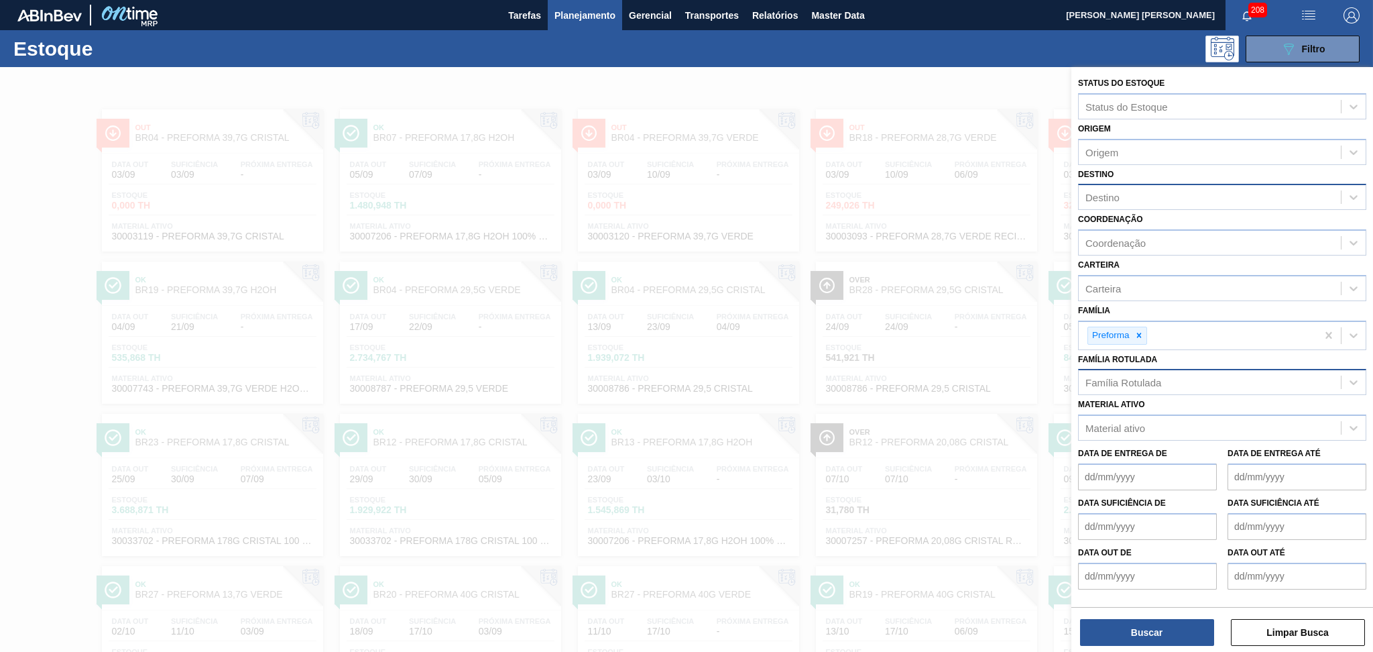
click at [1121, 196] on div "Destino" at bounding box center [1210, 197] width 262 height 19
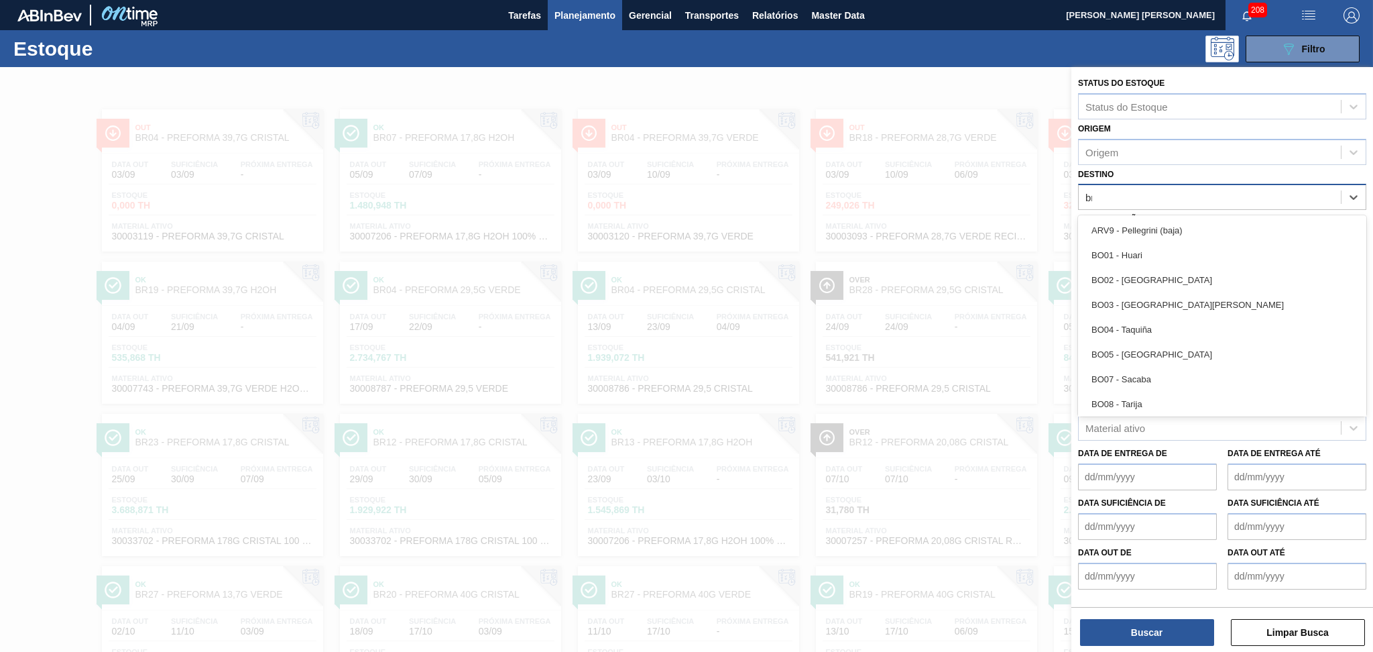
type input "br07"
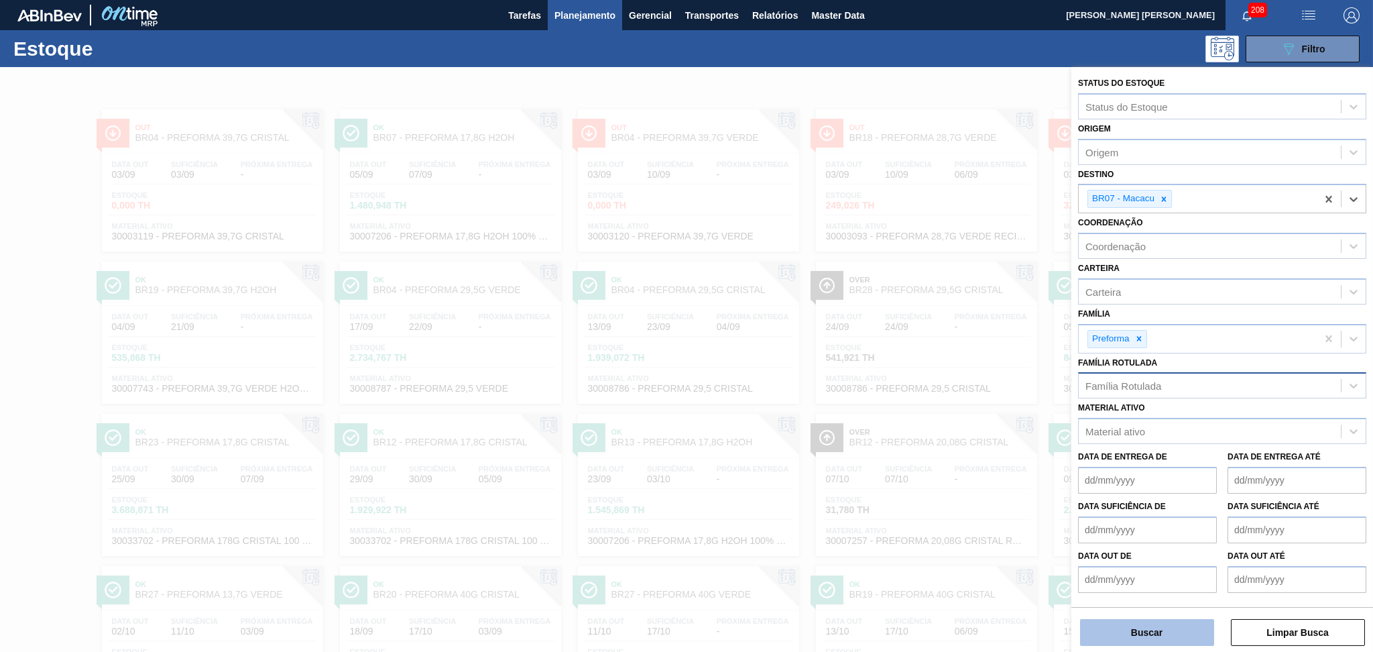
click at [1135, 638] on button "Buscar" at bounding box center [1147, 632] width 134 height 27
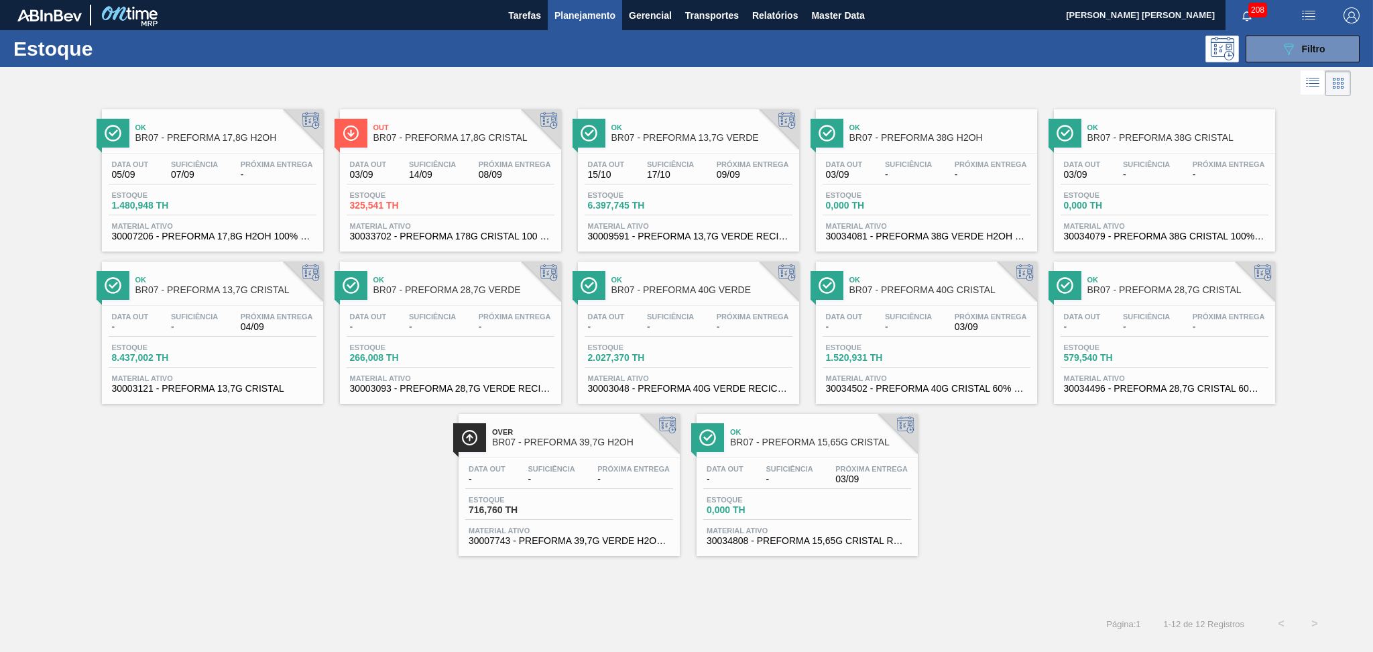
click at [414, 187] on div "Data out 03/09 Suficiência 14/09 Próxima Entrega 08/09 Estoque 325,541 TH Mater…" at bounding box center [450, 199] width 221 height 91
click at [463, 170] on div "Data out 03/09 Suficiência 14/09 Próxima Entrega 08/09" at bounding box center [451, 172] width 208 height 24
click at [848, 478] on span "03/09" at bounding box center [872, 479] width 72 height 10
click at [260, 538] on div "Ok BR07 - PREFORMA 17,8G H2OH Data out 05/09 Suficiência 07/09 Próxima Entrega …" at bounding box center [686, 327] width 1373 height 457
click at [1281, 53] on icon "089F7B8B-B2A5-4AFE-B5C0-19BA573D28AC" at bounding box center [1289, 49] width 16 height 16
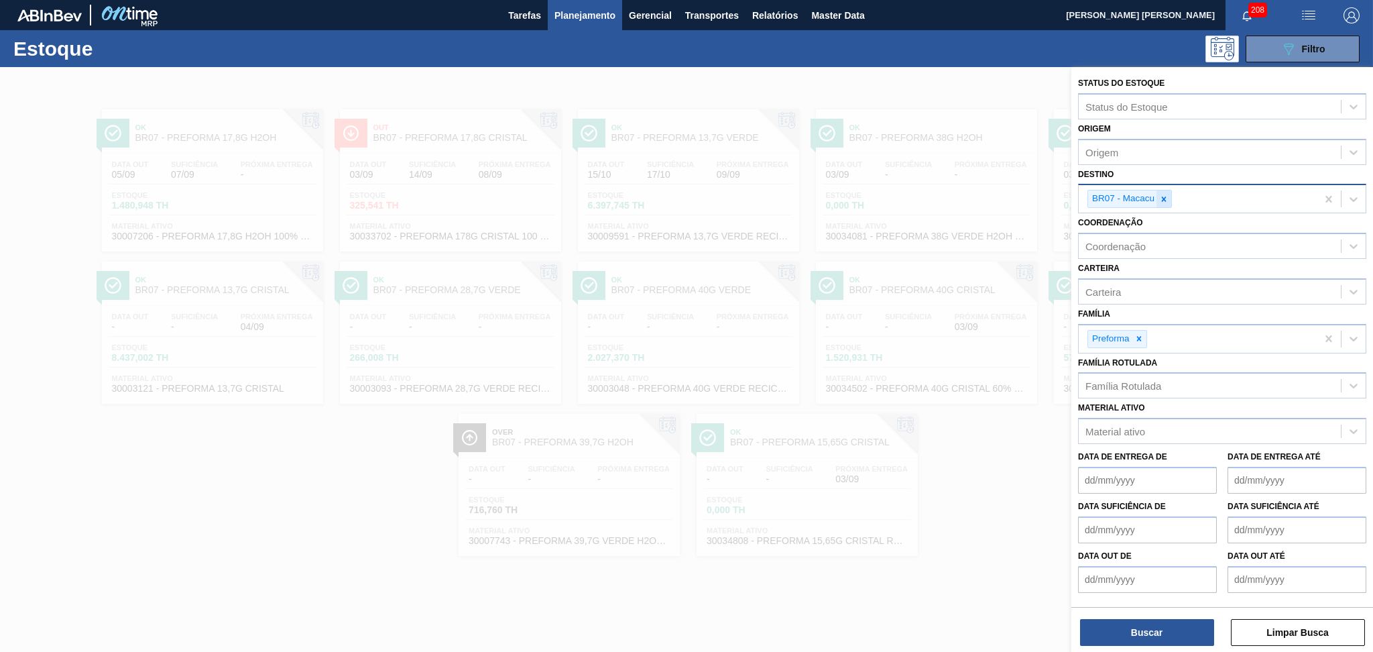
click at [1166, 196] on icon at bounding box center [1164, 198] width 9 height 9
click at [1135, 377] on div "Família Rotulada" at bounding box center [1124, 382] width 76 height 11
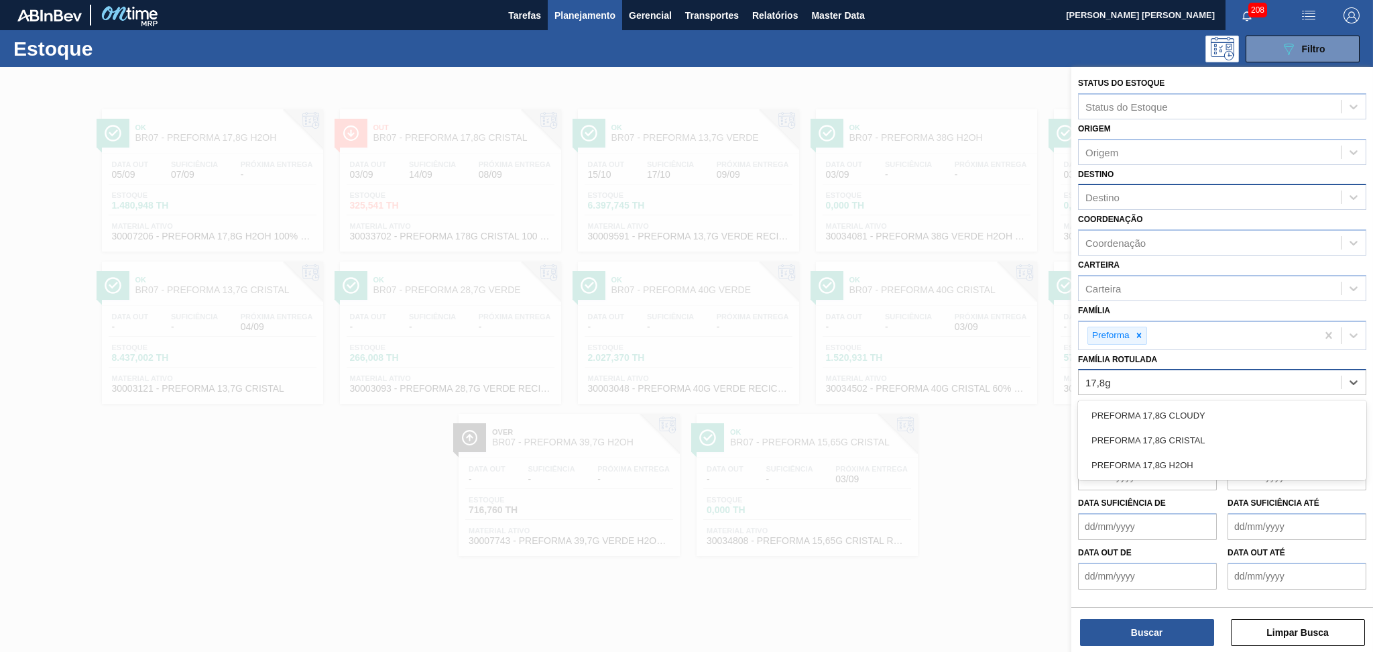
type Rotulada "17,8g c"
click at [1162, 430] on div "PREFORMA 17,8G CRISTAL" at bounding box center [1222, 440] width 288 height 25
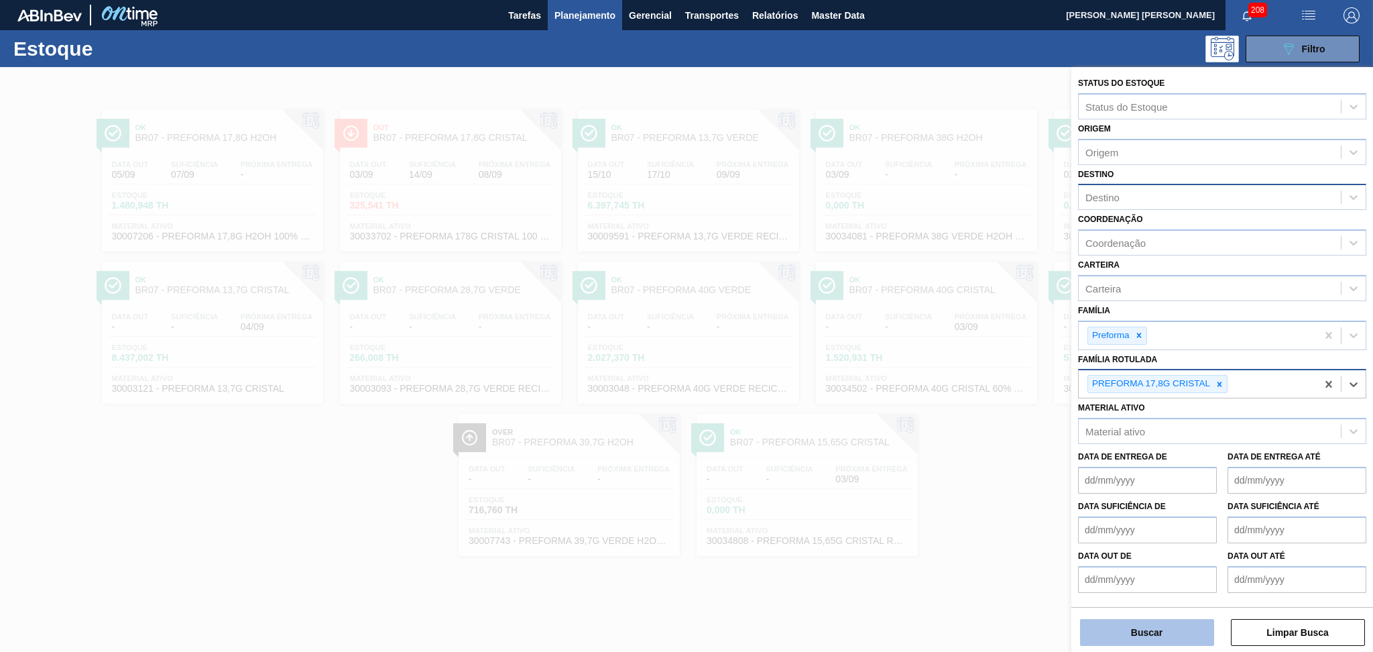
click at [1142, 647] on div "Status do Estoque Status do Estoque Origem Origem Destino Destino Coordenação C…" at bounding box center [1223, 360] width 302 height 587
click at [1145, 635] on button "Buscar" at bounding box center [1147, 632] width 134 height 27
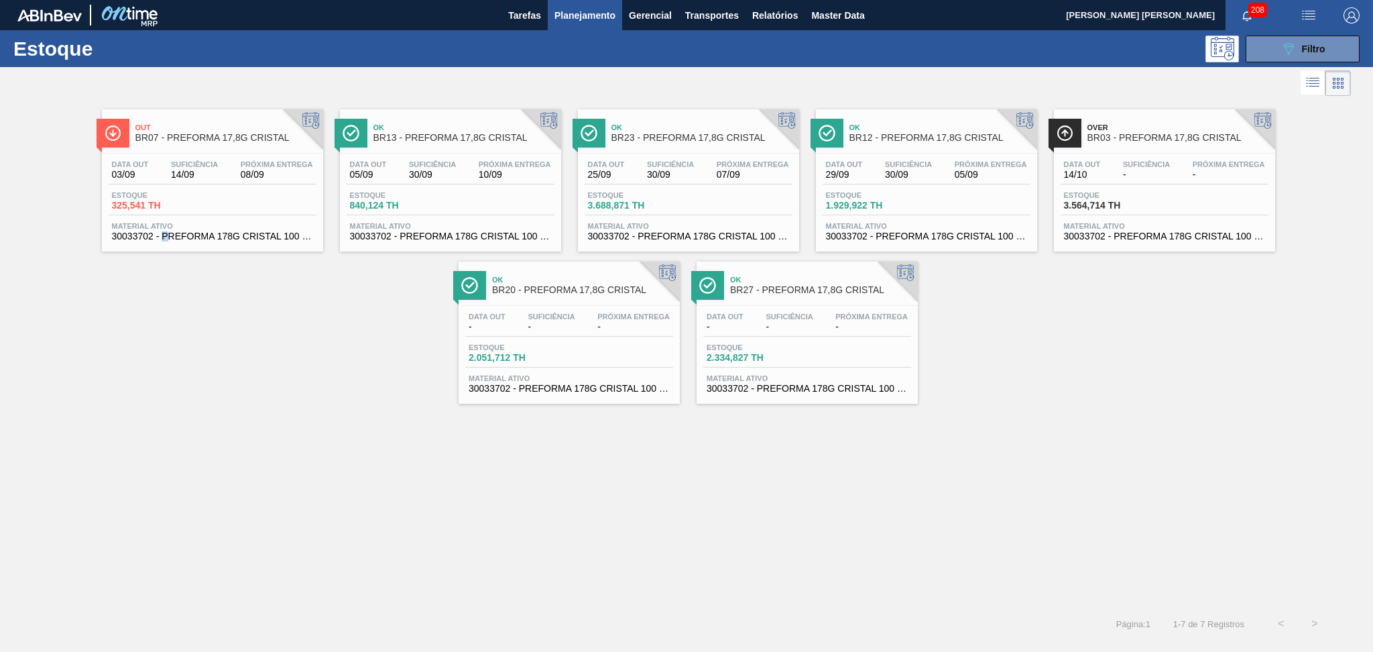
click at [167, 469] on div "Out BR07 - PREFORMA 17,8G CRISTAL Data out 03/09 Suficiência 14/09 Próxima Entr…" at bounding box center [686, 353] width 1373 height 508
click at [1202, 165] on span "Próxima Entrega" at bounding box center [1229, 164] width 72 height 8
click at [689, 428] on div "Out BR07 - PREFORMA 17,8G CRISTAL Data out 03/09 Suficiência 14/09 Próxima Entr…" at bounding box center [686, 353] width 1373 height 508
click at [805, 335] on div "Data out - Suficiência - Próxima Entrega -" at bounding box center [808, 325] width 208 height 24
click at [1309, 53] on span "Filtro" at bounding box center [1313, 49] width 23 height 11
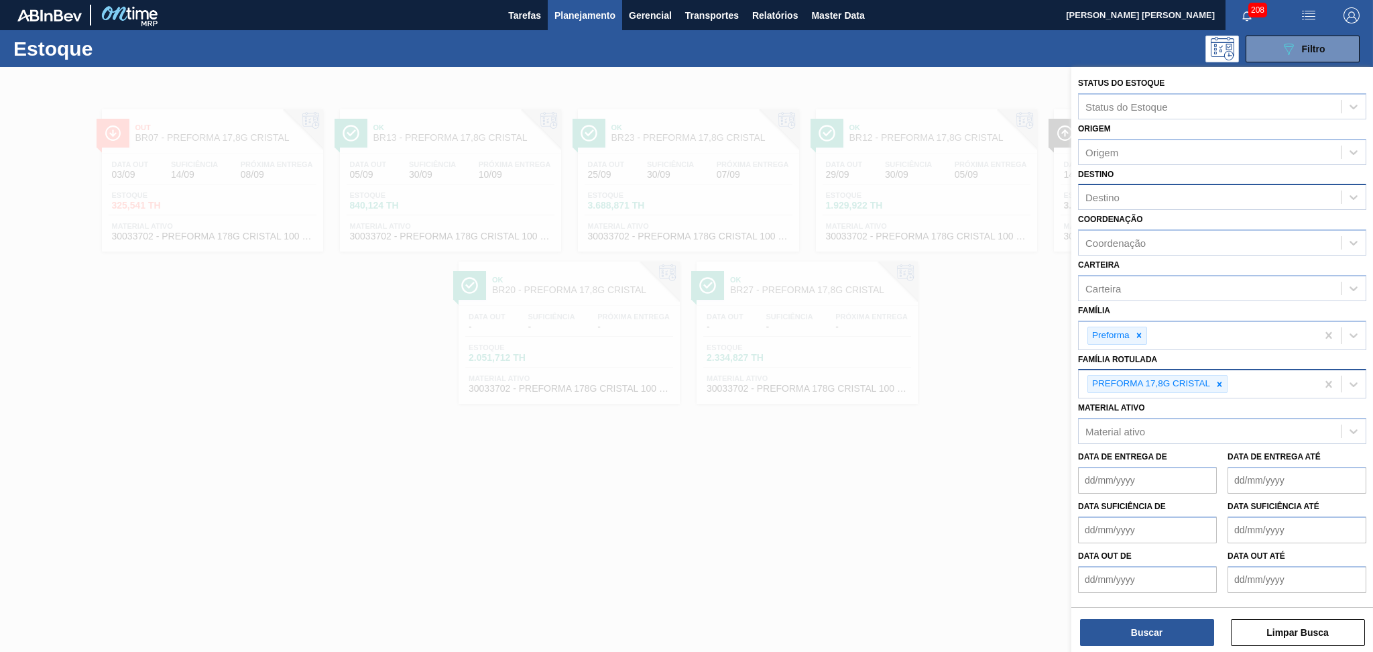
click at [1257, 375] on div "PREFORMA 17,8G CRISTAL" at bounding box center [1198, 383] width 238 height 27
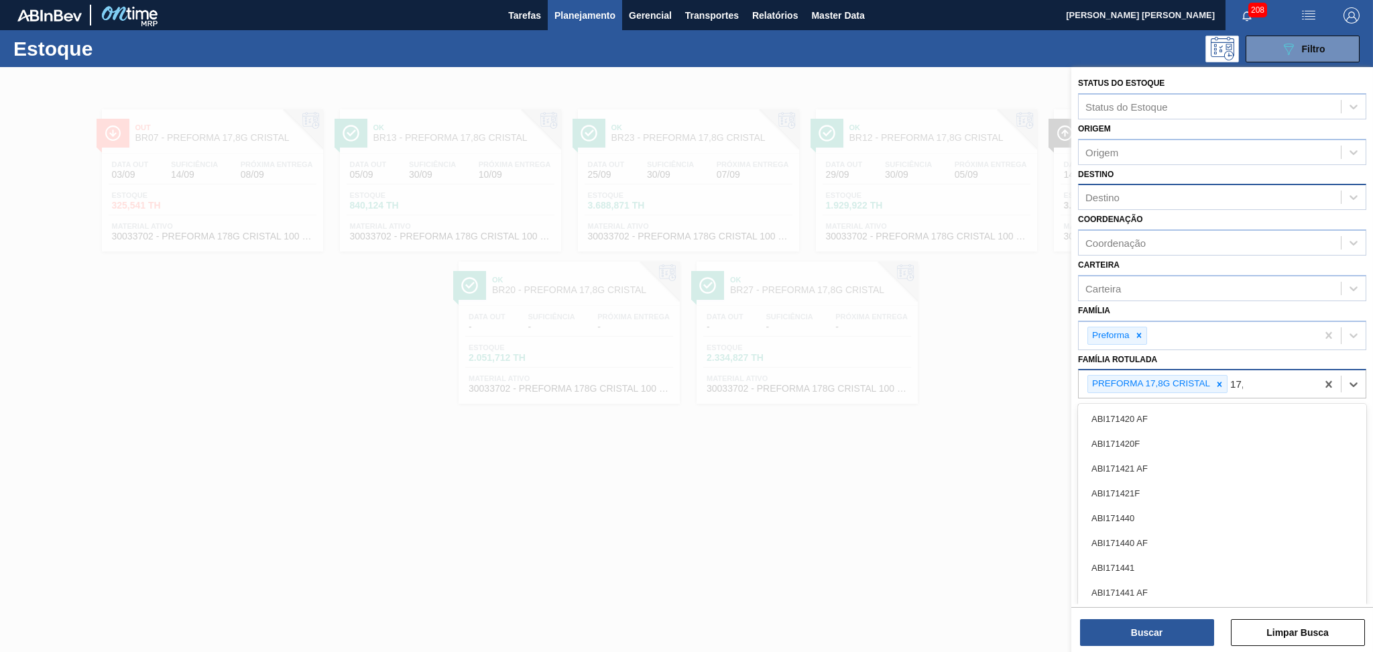
type Rotulada "17,8"
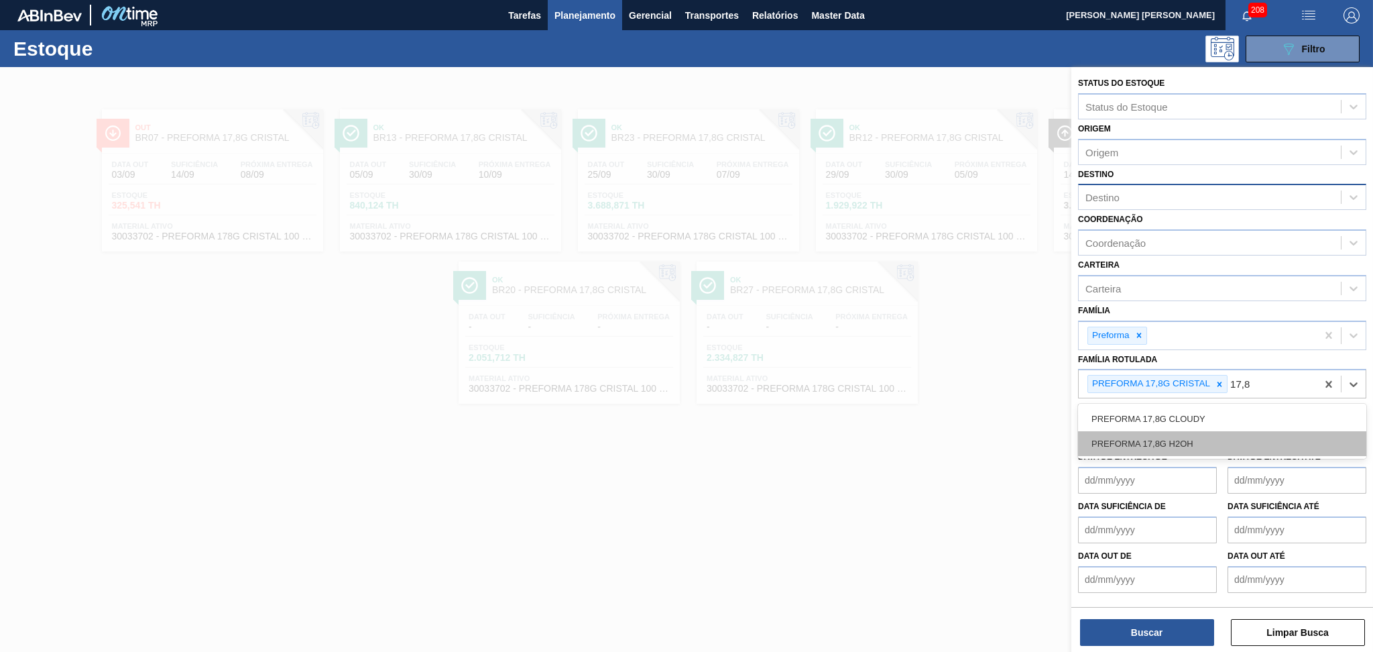
click at [1186, 437] on div "PREFORMA 17,8G H2OH" at bounding box center [1222, 443] width 288 height 25
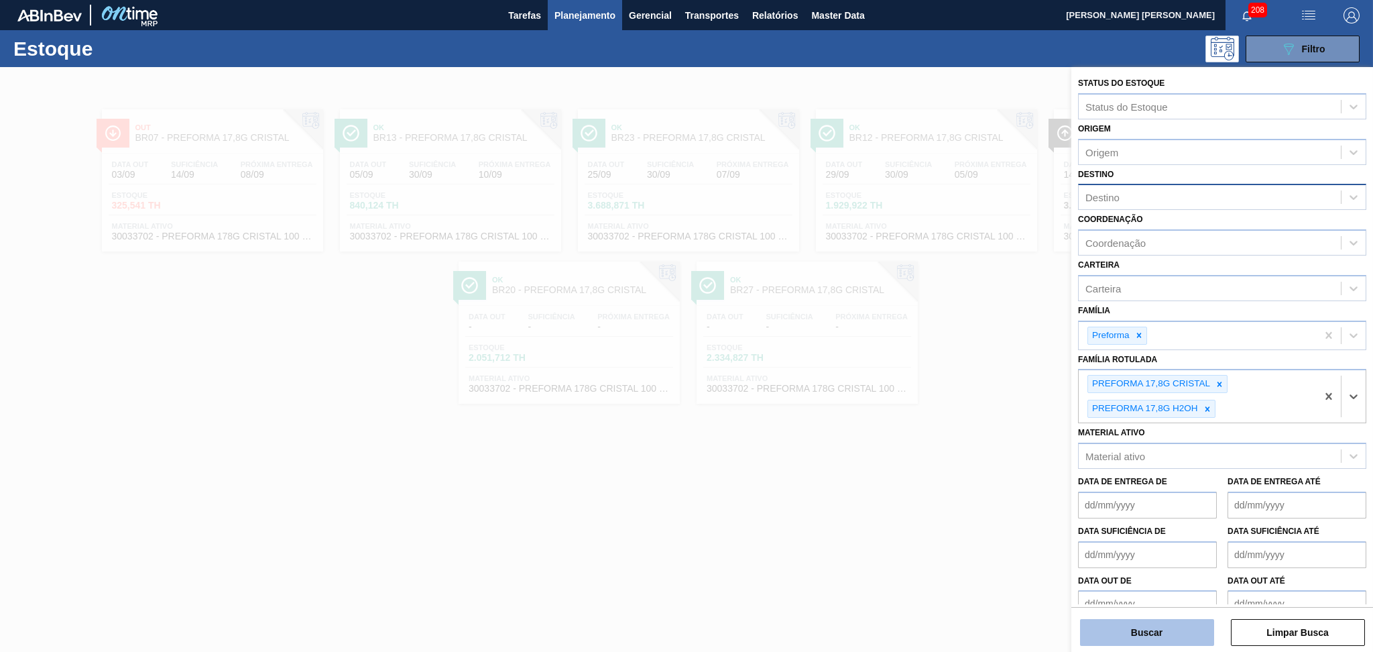
click at [1162, 625] on button "Buscar" at bounding box center [1147, 632] width 134 height 27
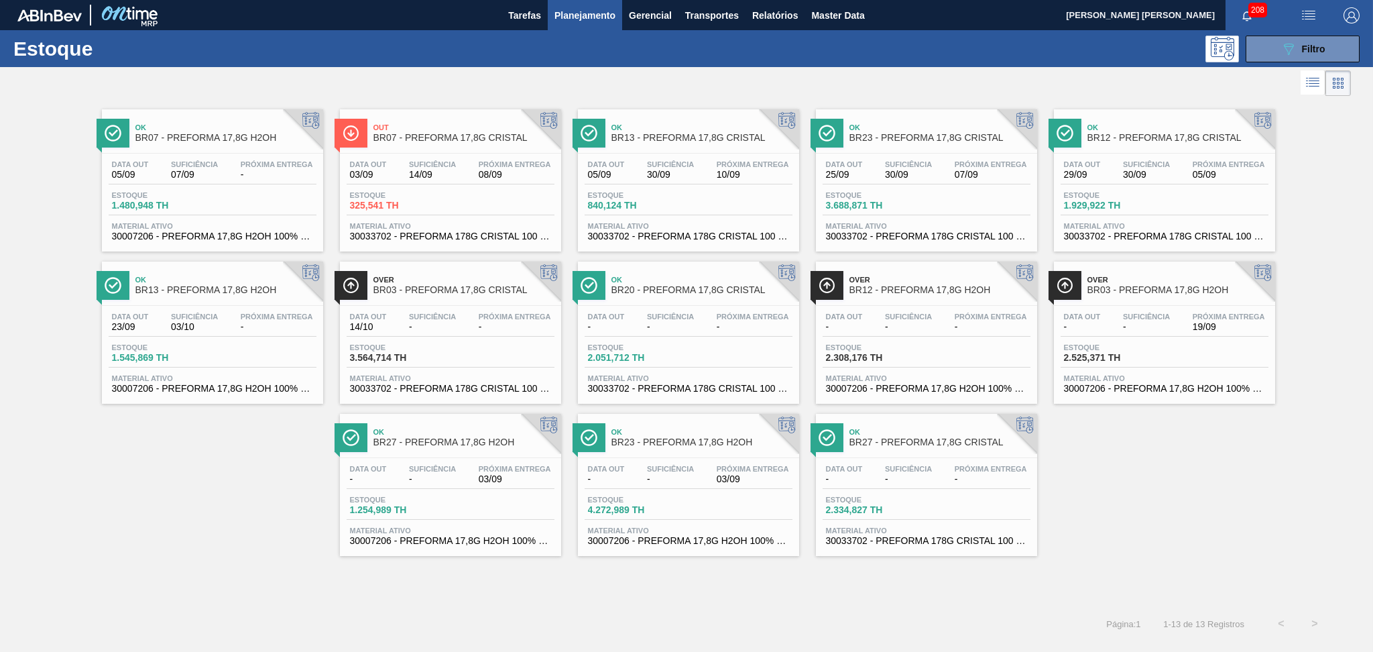
click at [181, 175] on span "07/09" at bounding box center [194, 175] width 47 height 10
click at [1164, 460] on div "Ok BR07 - PREFORMA 17,8G H2OH Data out 05/09 Suficiência 07/09 Próxima Entrega …" at bounding box center [686, 327] width 1373 height 457
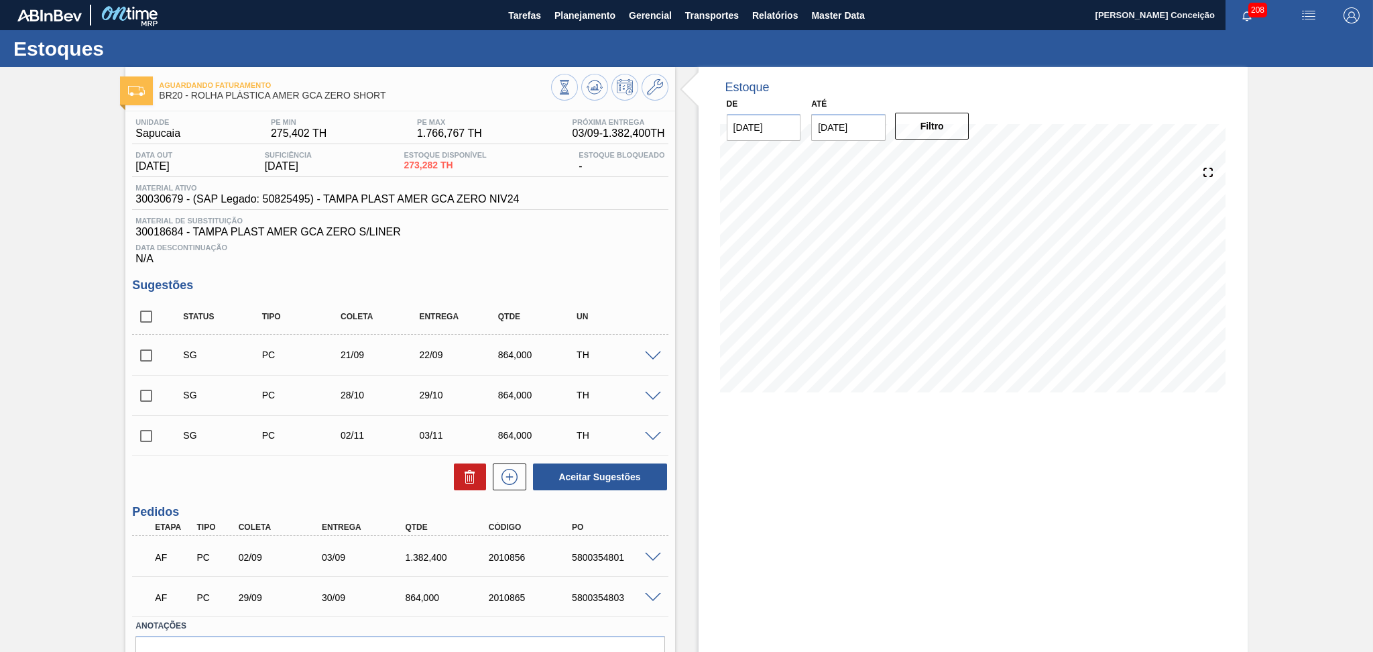
click at [616, 264] on div "Unidade Sapucaia PE MIN 275,402 TH PE MAX 1.766,767 TH Próxima Entrega 03/09 - …" at bounding box center [399, 415] width 549 height 608
click at [156, 233] on span "30018684 - TAMPA PLAST AMER GCA ZERO S/LINER" at bounding box center [399, 232] width 529 height 12
click at [168, 194] on span "30030679 - (SAP Legado: 50825495) - TAMPA PLAST AMER GCA ZERO NIV24" at bounding box center [327, 199] width 384 height 12
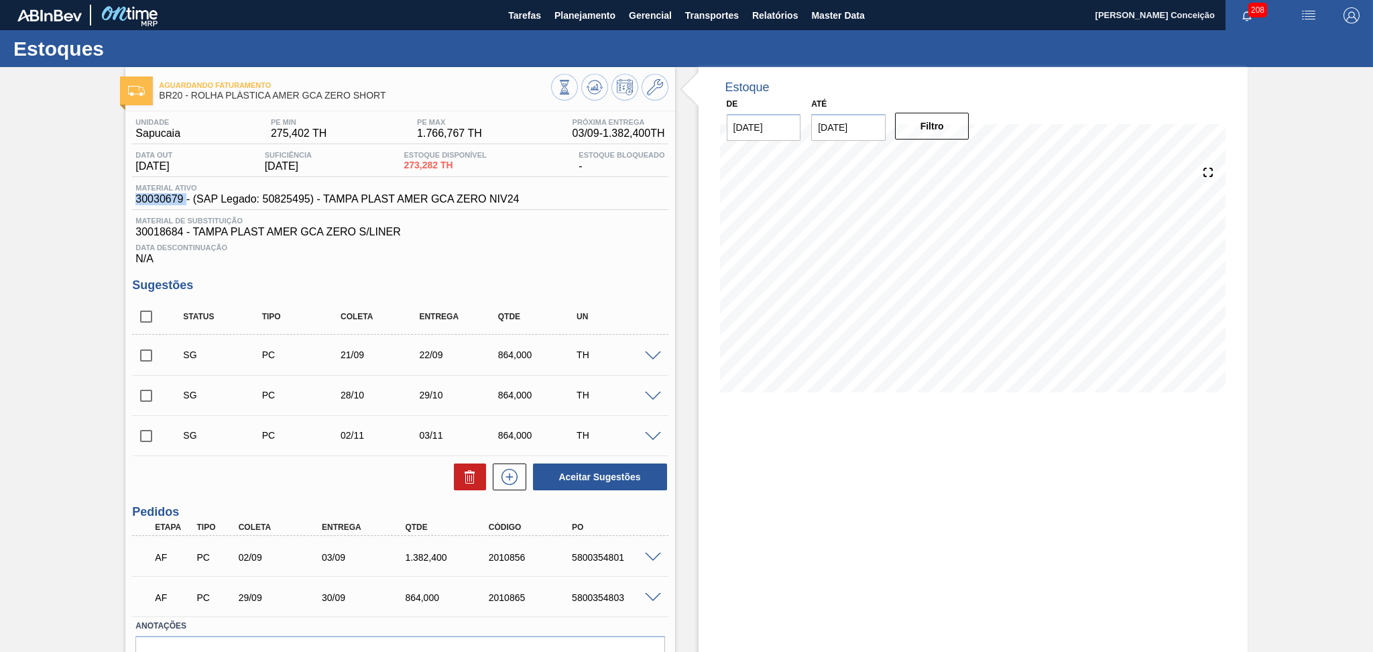
copy span "30030679"
click at [144, 231] on span "30018684 - TAMPA PLAST AMER GCA ZERO S/LINER" at bounding box center [399, 232] width 529 height 12
copy span "30018684"
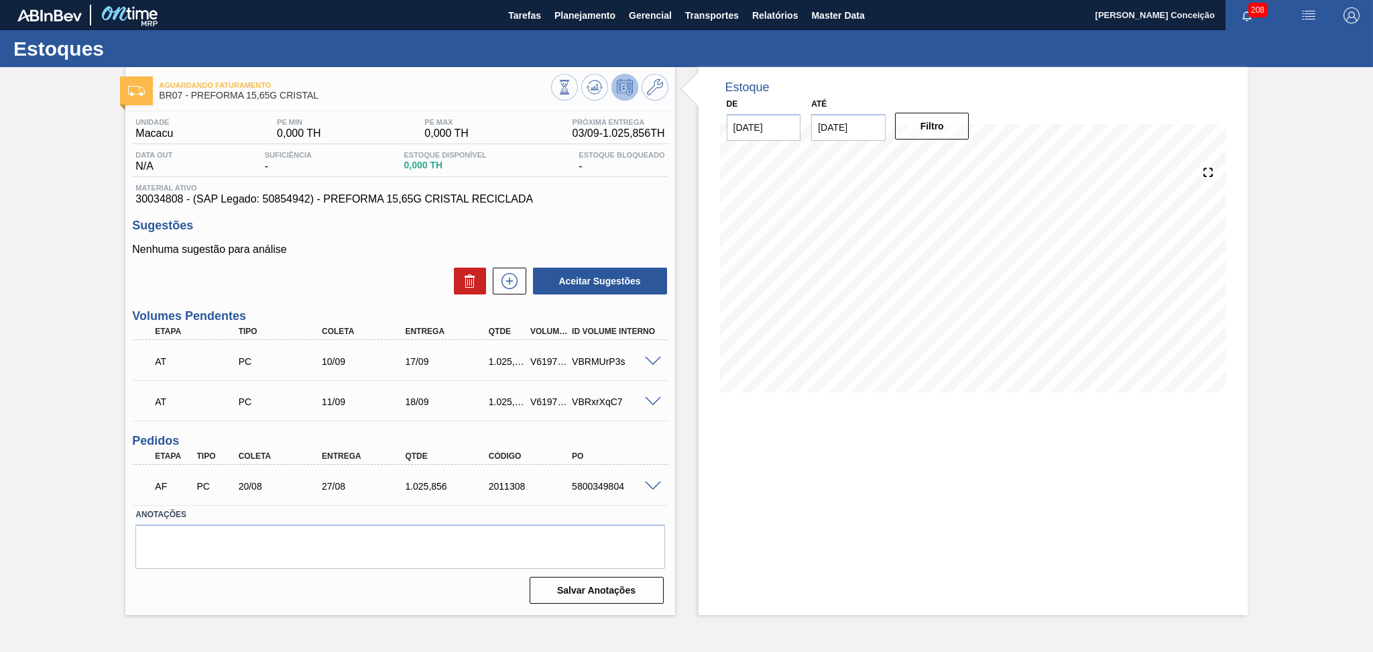
click at [608, 219] on h3 "Sugestões" at bounding box center [400, 226] width 536 height 14
click at [639, 212] on div "Unidade Macacu PE MIN 0,000 TH PE MAX 0,000 TH Próxima Entrega 03/09 - 1.025,85…" at bounding box center [399, 359] width 549 height 497
click at [730, 441] on div "Estoque De 03/09/2025 Até 10/10/2025 Filtro 20/09 Projeção de Estoque 3,077.568…" at bounding box center [973, 341] width 549 height 548
click at [597, 489] on div "5800349804" at bounding box center [616, 486] width 94 height 11
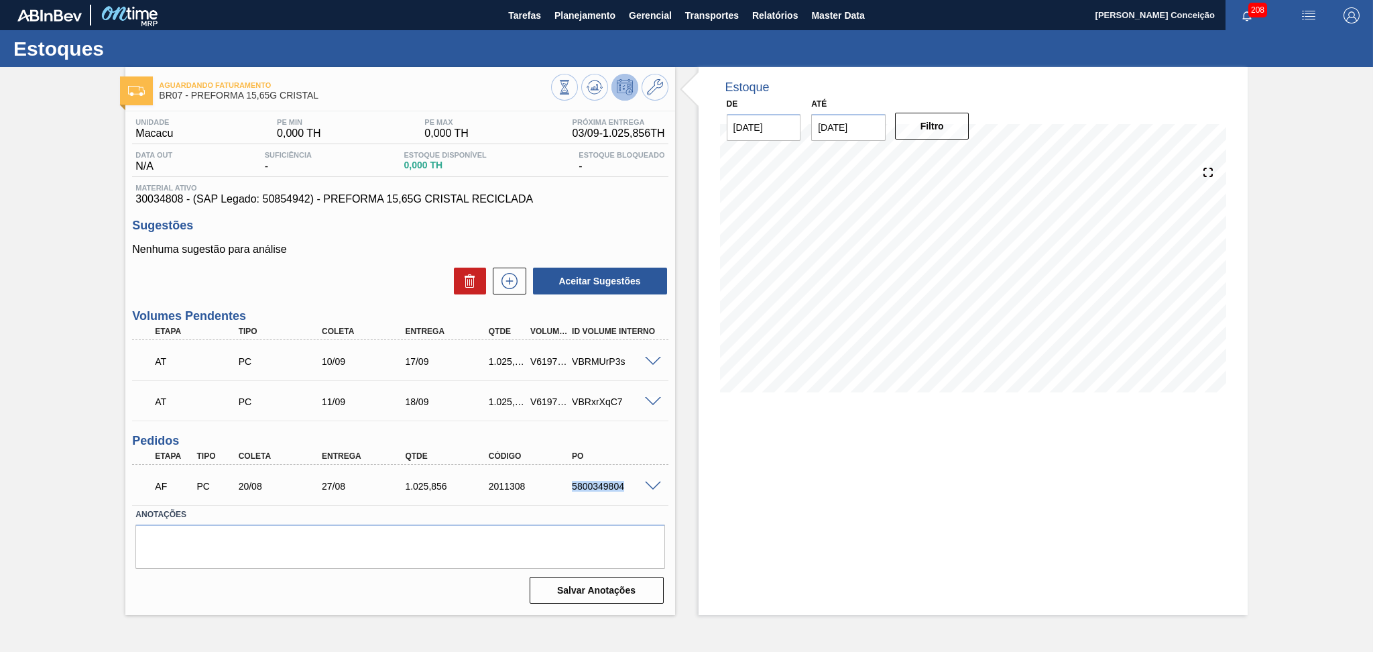
copy div "5800349804"
click at [368, 279] on div "Aceitar Sugestões" at bounding box center [400, 281] width 536 height 30
click at [604, 209] on div "Unidade Macacu PE MIN 0,000 TH PE MAX 0,000 TH Próxima Entrega 03/09 - 1.025,85…" at bounding box center [399, 359] width 549 height 497
click at [849, 528] on div "Estoque De 03/09/2025 Até 10/10/2025 Filtro 05/09 Projeção de Estoque 1,025.856…" at bounding box center [973, 341] width 549 height 548
click at [284, 286] on div "Aceitar Sugestões" at bounding box center [400, 281] width 536 height 30
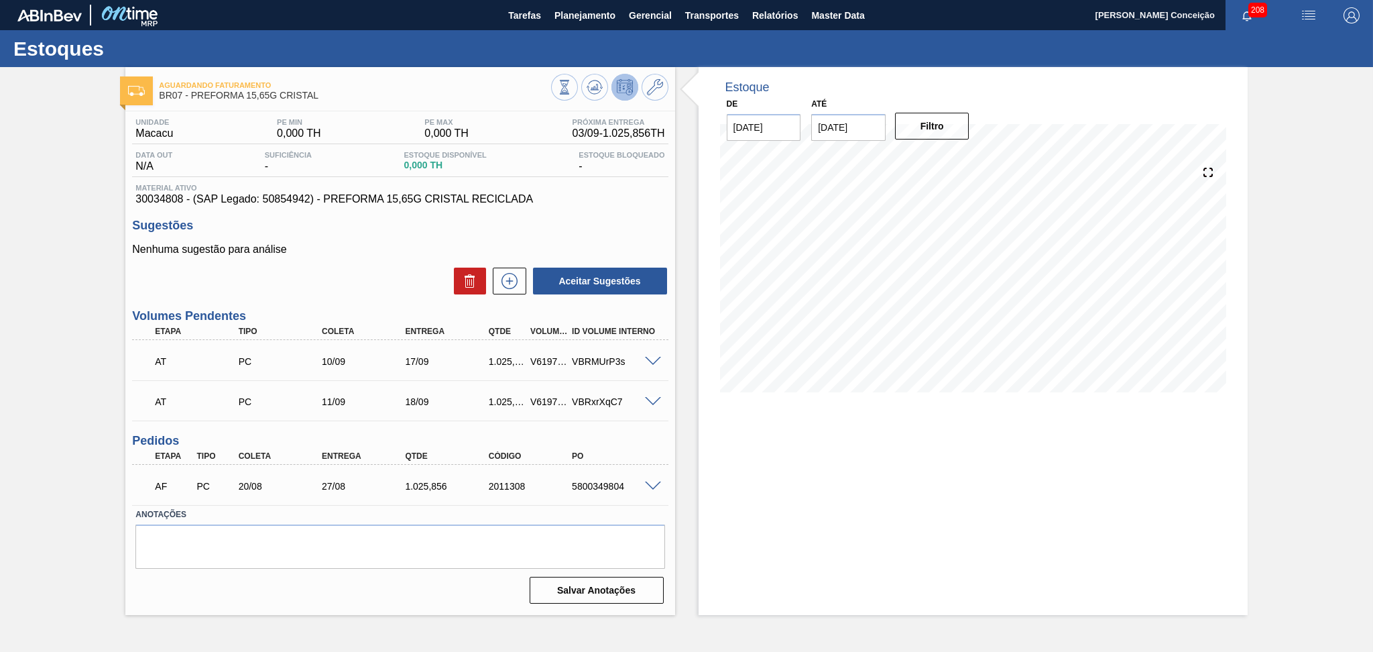
click at [286, 281] on div "Aceitar Sugestões" at bounding box center [400, 281] width 536 height 30
click at [333, 282] on div "Aceitar Sugestões" at bounding box center [400, 281] width 536 height 30
click at [685, 411] on div "Estoque De 03/09/2025 Até 10/10/2025 Filtro 05/09 Projeção de Estoque 1,025.856…" at bounding box center [961, 341] width 573 height 548
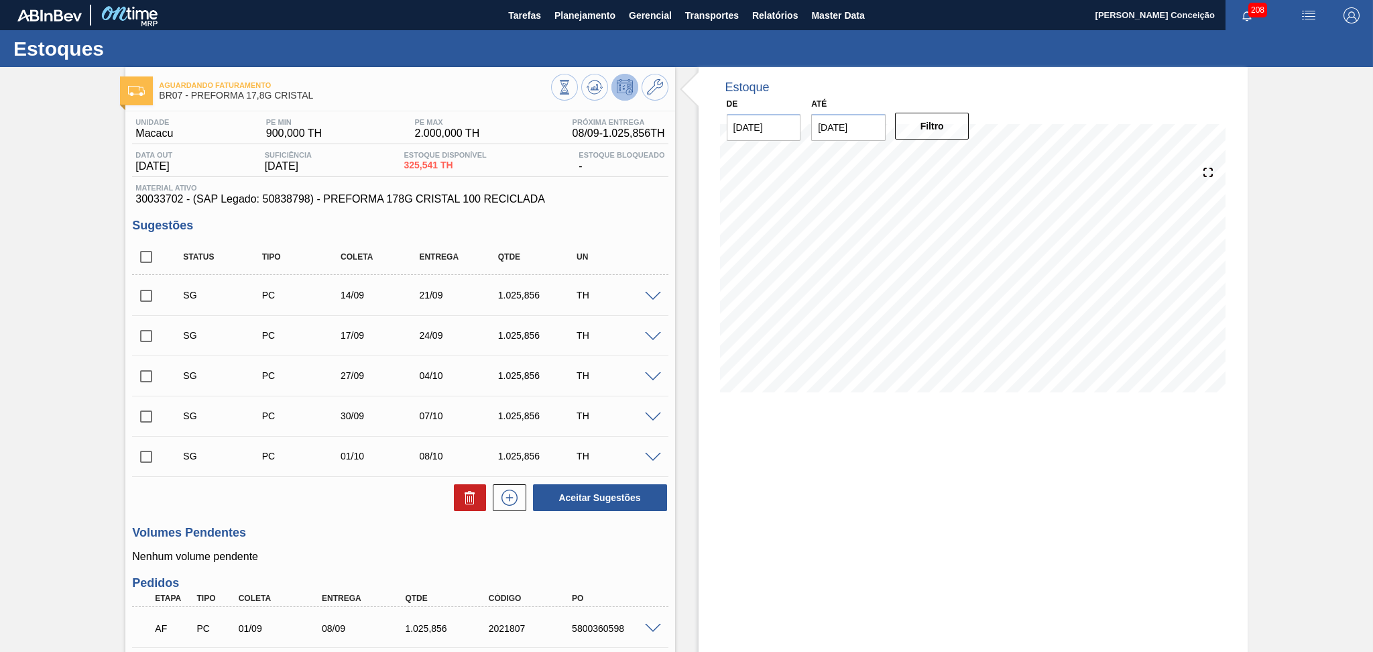
click at [609, 221] on h3 "Sugestões" at bounding box center [400, 226] width 536 height 14
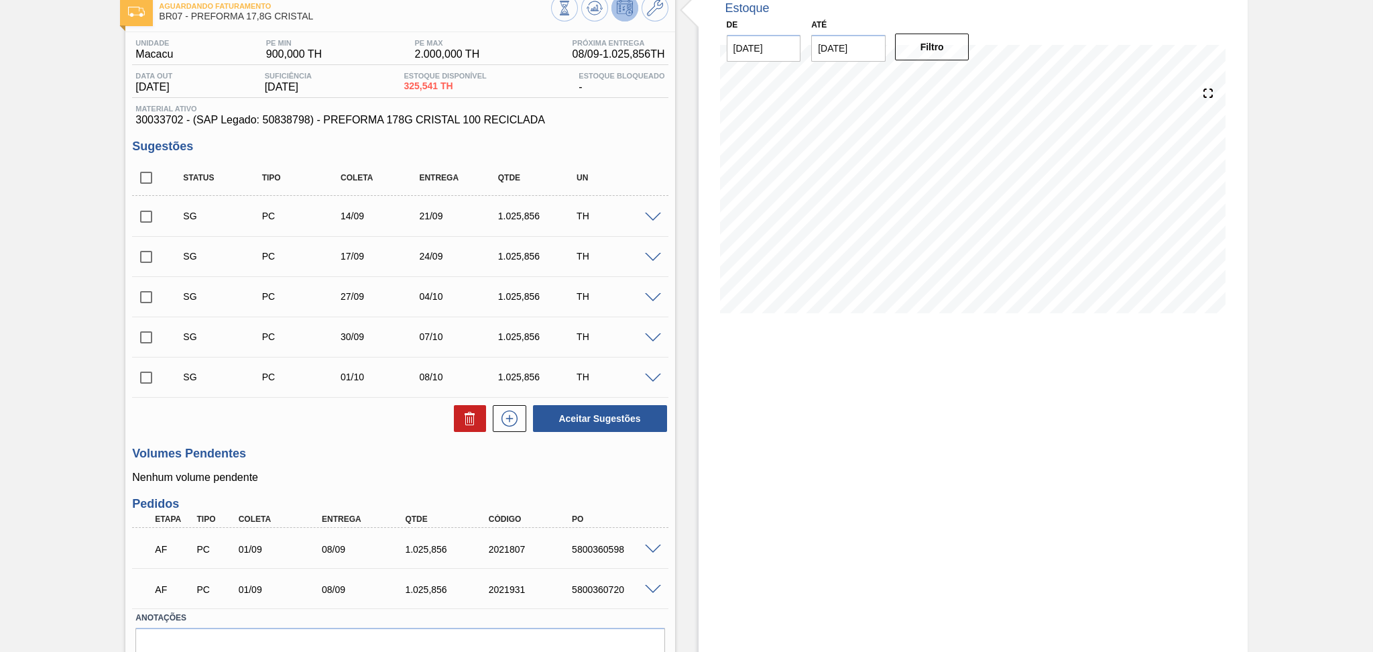
scroll to position [144, 0]
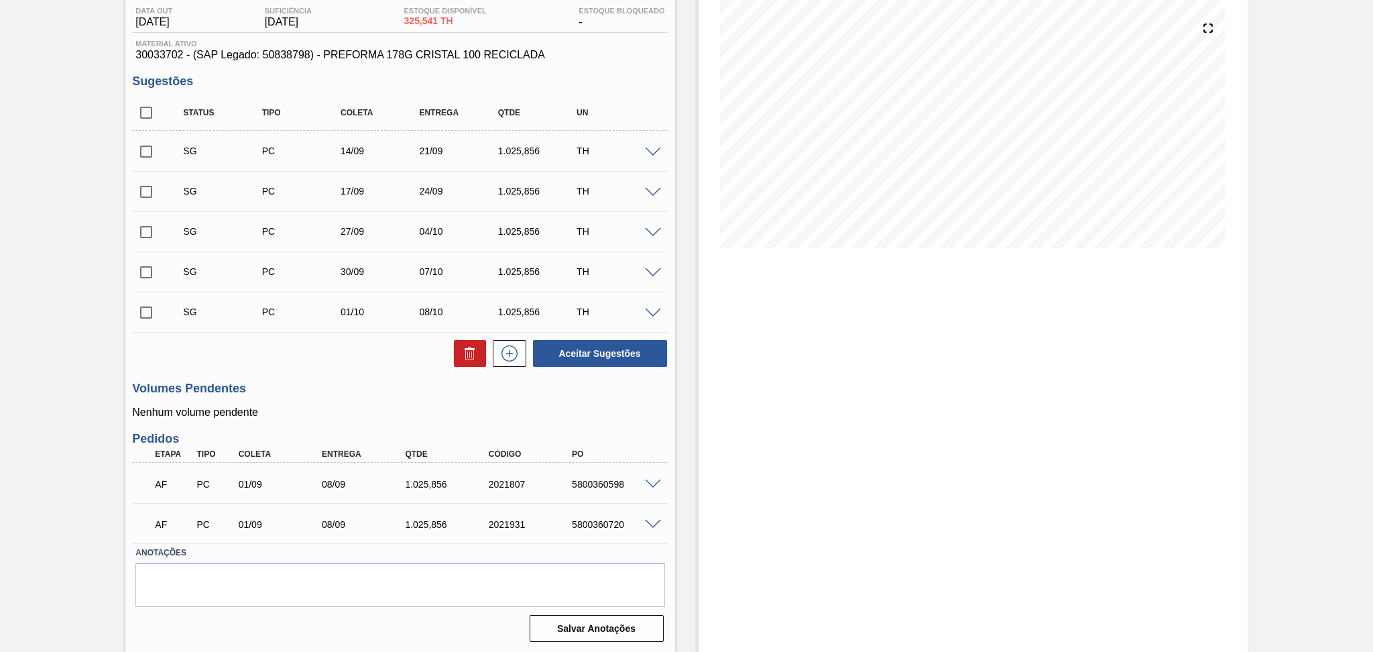
click at [368, 408] on p "Nenhum volume pendente" at bounding box center [400, 412] width 536 height 12
click at [610, 390] on h3 "Volumes Pendentes" at bounding box center [400, 389] width 536 height 14
click at [600, 406] on p "Nenhum volume pendente" at bounding box center [400, 412] width 536 height 12
click at [335, 361] on div "Aceitar Sugestões" at bounding box center [400, 354] width 536 height 30
click at [706, 419] on div "Estoque De 03/09/2025 Até 10/10/2025 Filtro 08/09 Projeção de Estoque 1,937.249…" at bounding box center [973, 288] width 549 height 730
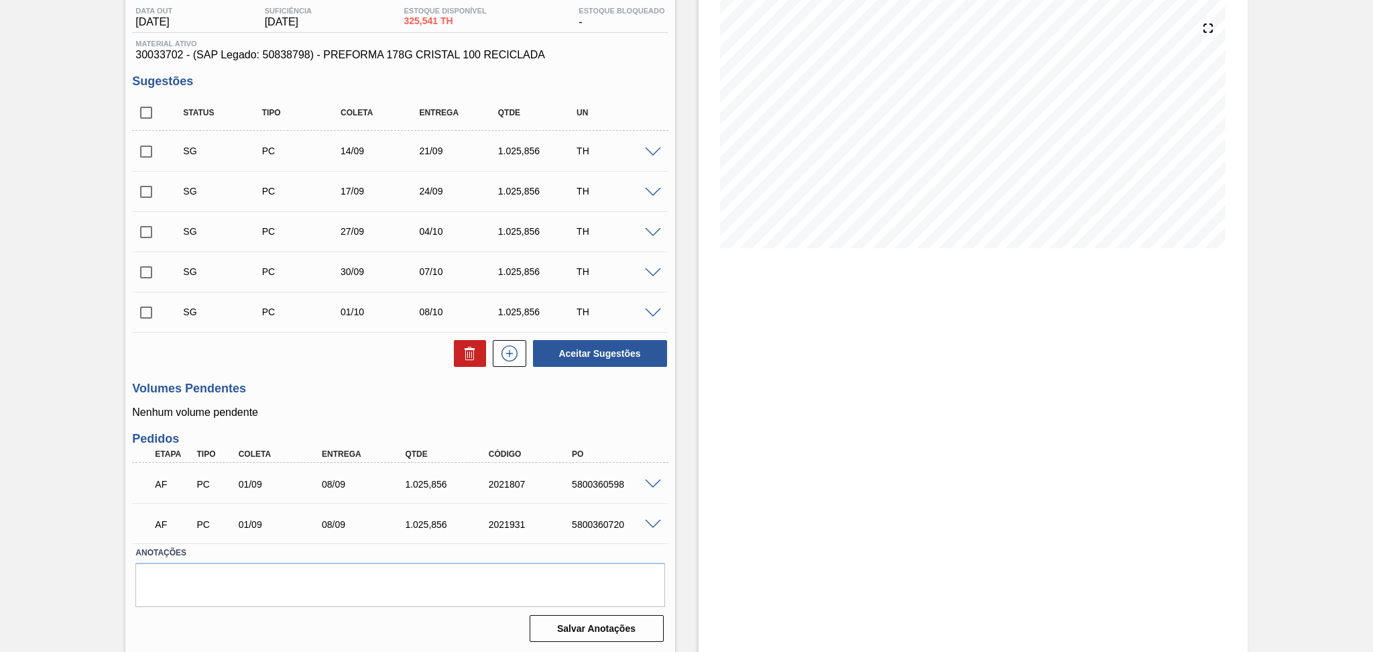
click at [555, 433] on h3 "Pedidos" at bounding box center [400, 439] width 536 height 14
click at [141, 111] on input "checkbox" at bounding box center [146, 113] width 28 height 28
checkbox input "true"
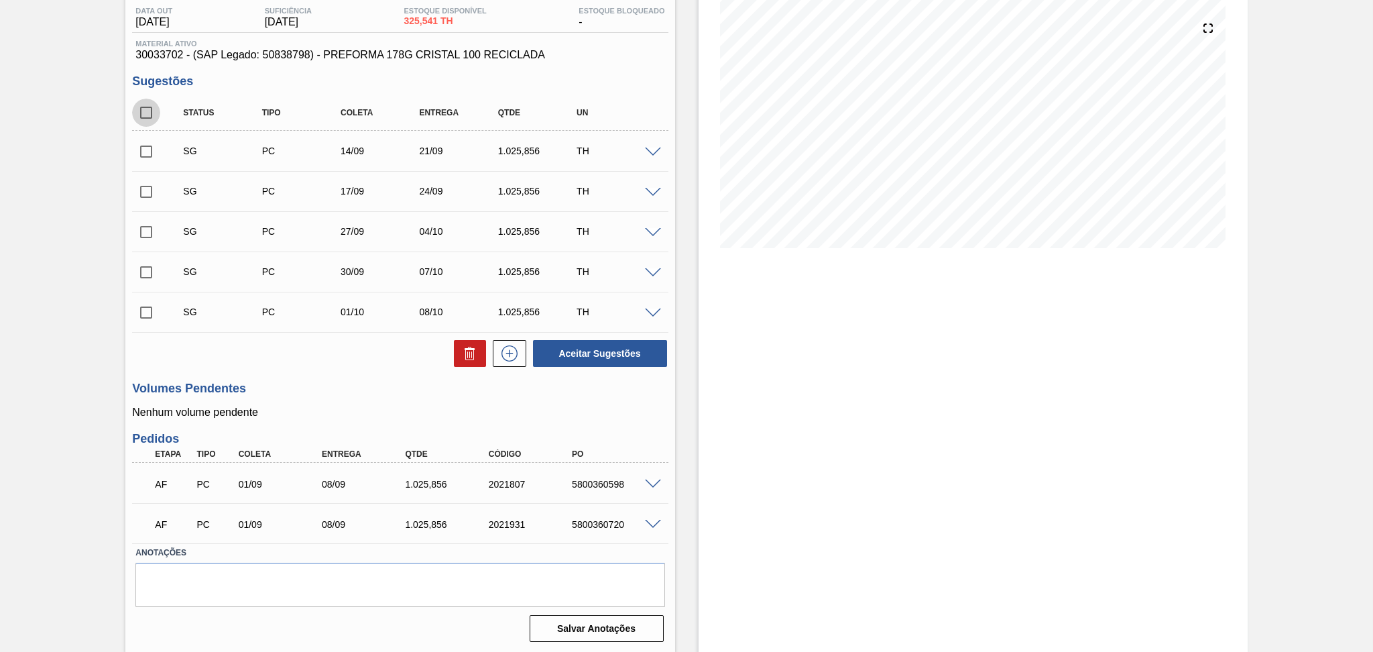
checkbox input "true"
click at [572, 351] on button "Aceitar Sugestões" at bounding box center [600, 353] width 134 height 27
checkbox input "false"
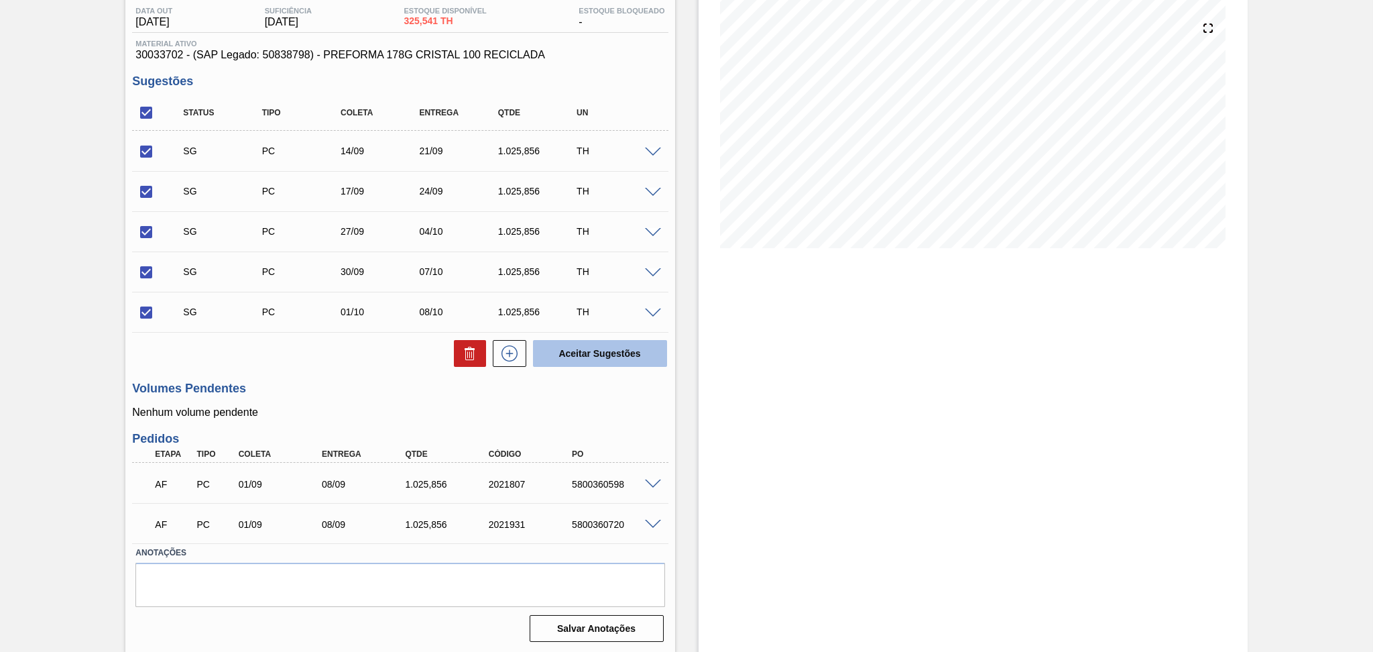
checkbox input "false"
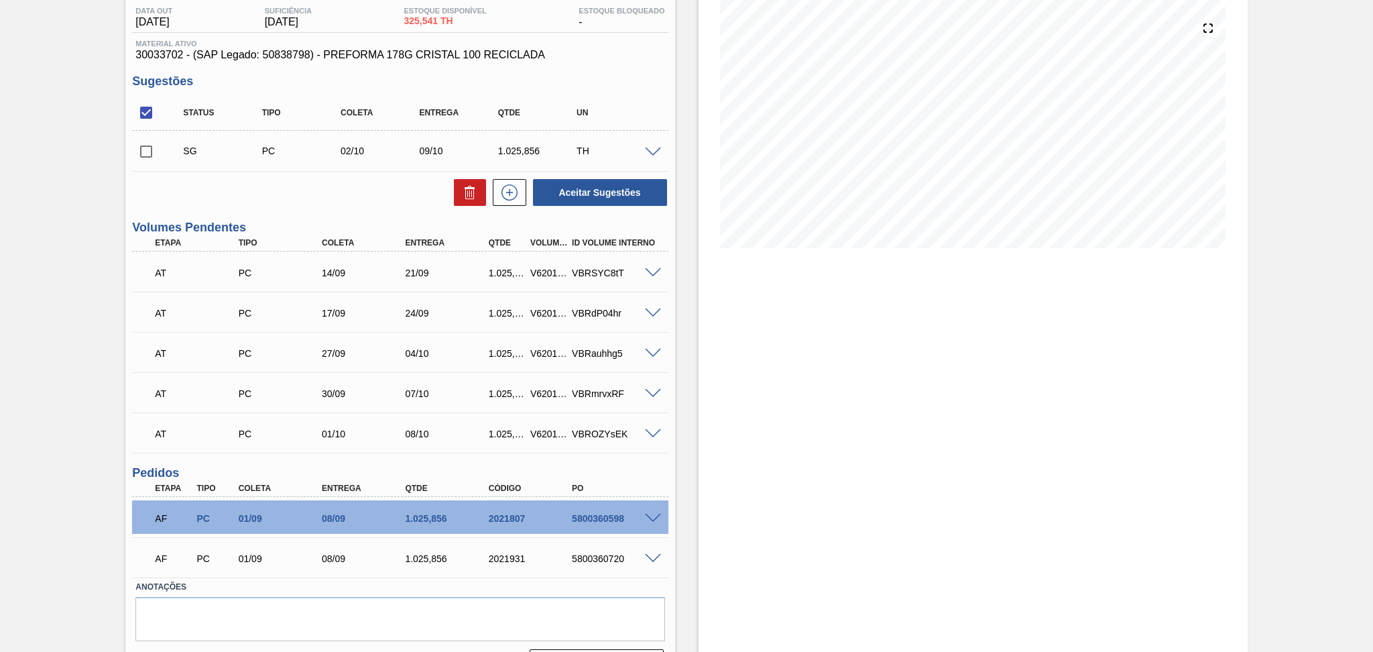
click at [775, 444] on div "Estoque De [DATE] Até [DATE] Filtro" at bounding box center [973, 305] width 549 height 765
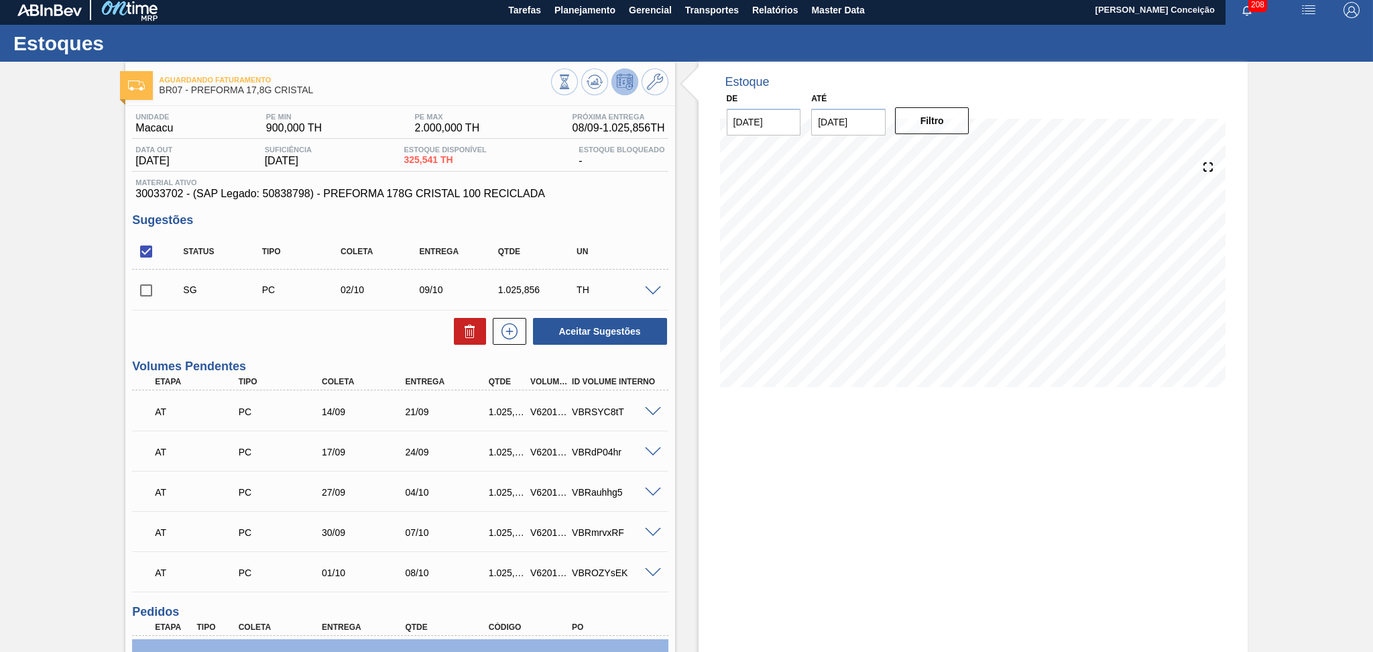
scroll to position [0, 0]
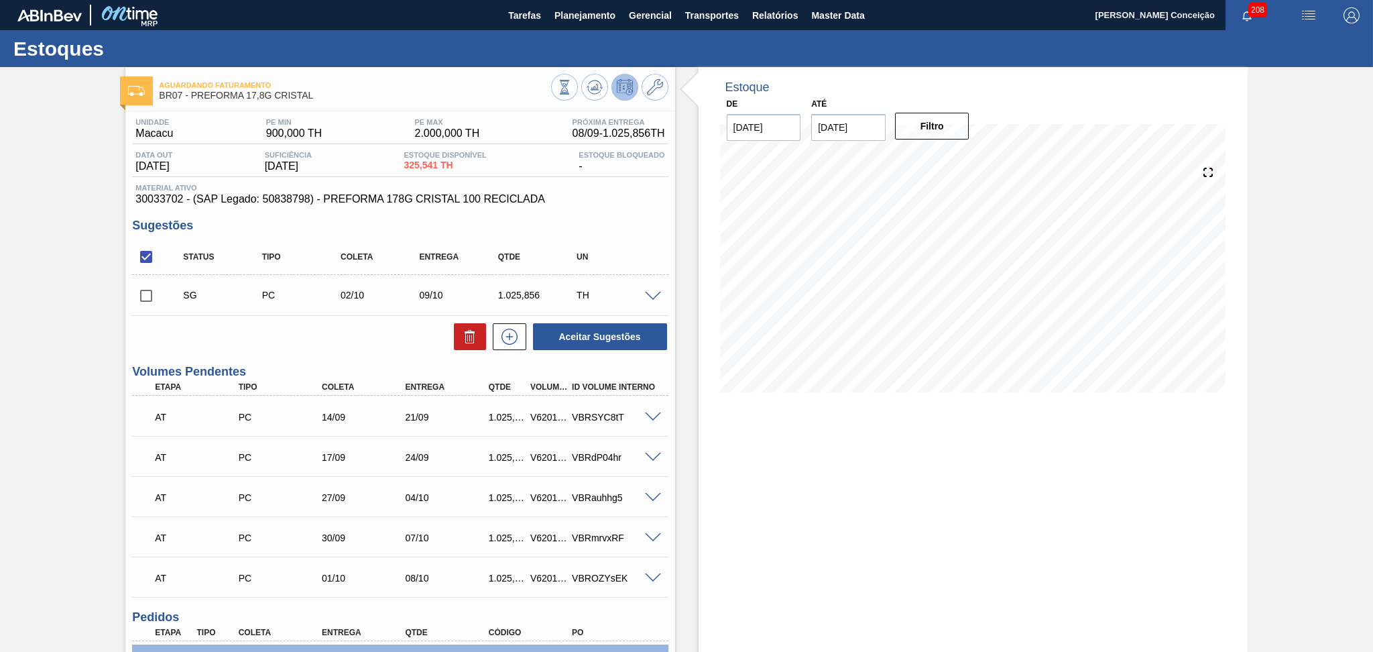
click at [495, 416] on div "1.025,856" at bounding box center [508, 417] width 44 height 11
copy div "1.025,856"
click at [708, 416] on div "Estoque De 03/09/2025 Até 10/10/2025 Filtro 08/09 Projeção de Estoque 1,937.249…" at bounding box center [973, 449] width 549 height 765
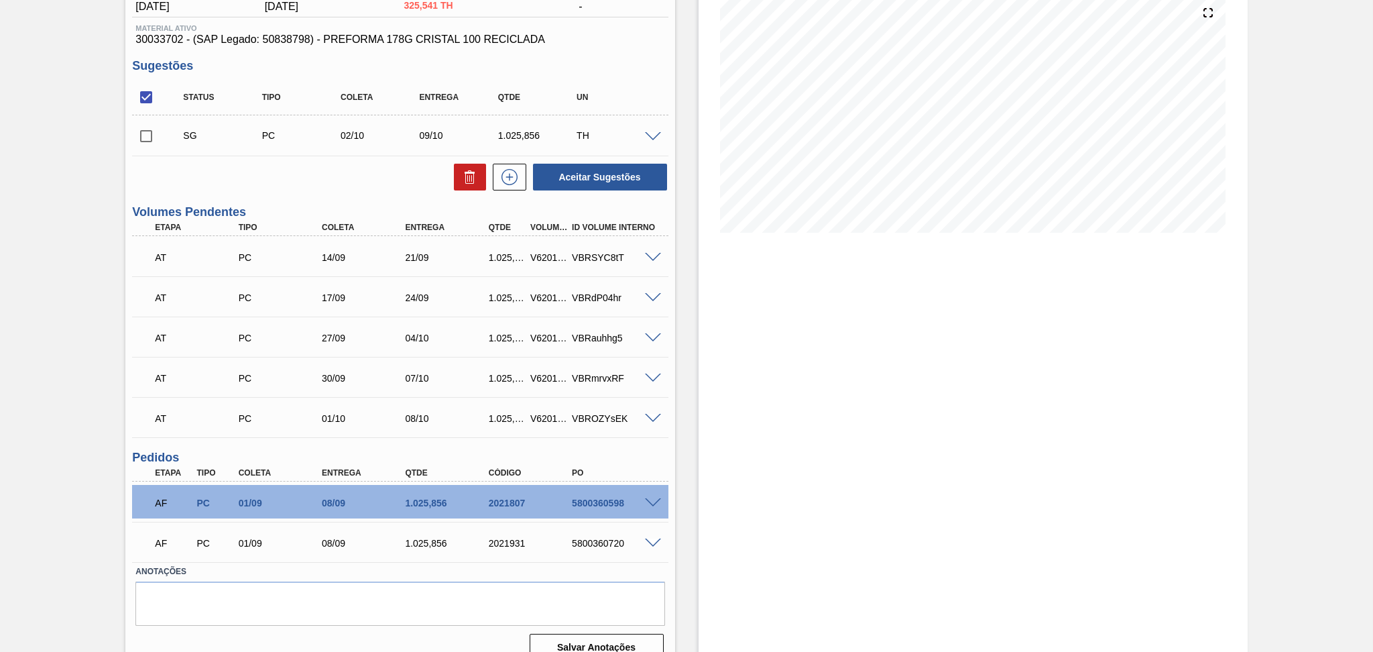
scroll to position [178, 0]
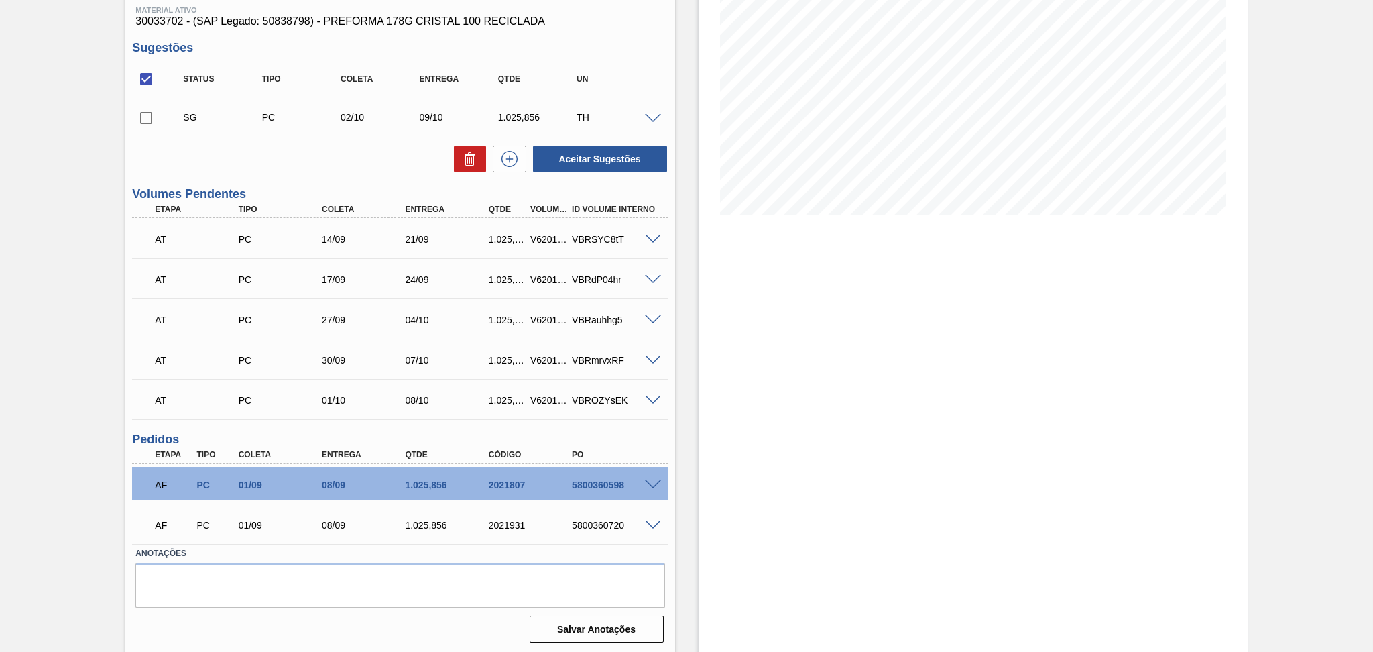
click at [693, 422] on div "Estoque De 03/09/2025 Até 10/10/2025 Filtro 24/09 Projeção de Estoque -351.019 …" at bounding box center [961, 271] width 573 height 765
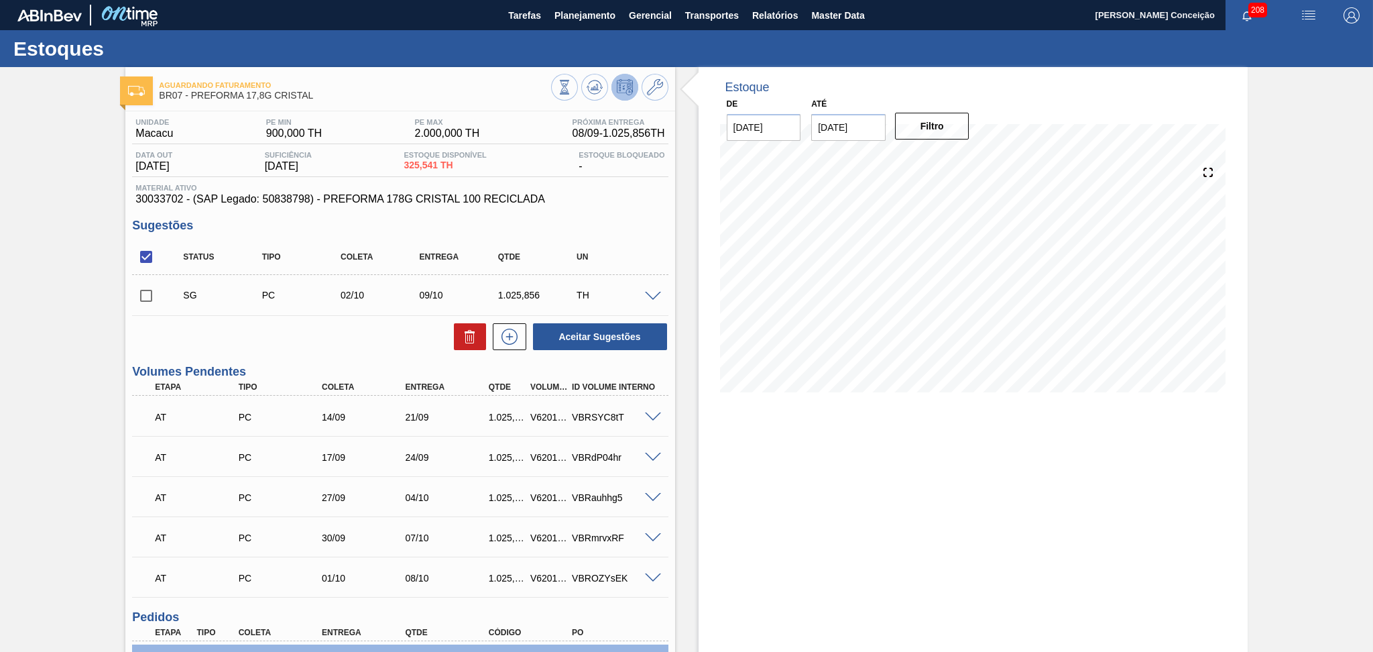
click at [618, 219] on h3 "Sugestões" at bounding box center [400, 226] width 536 height 14
click at [620, 219] on h3 "Sugestões" at bounding box center [400, 226] width 536 height 14
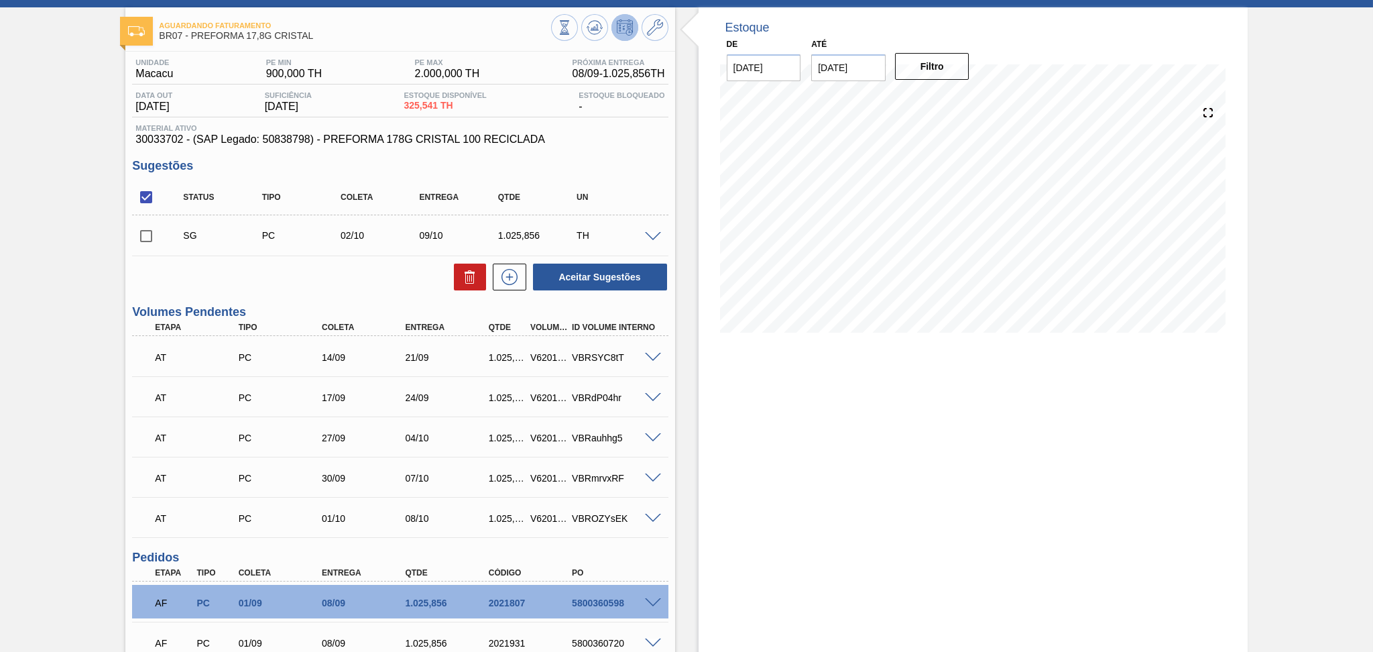
scroll to position [178, 0]
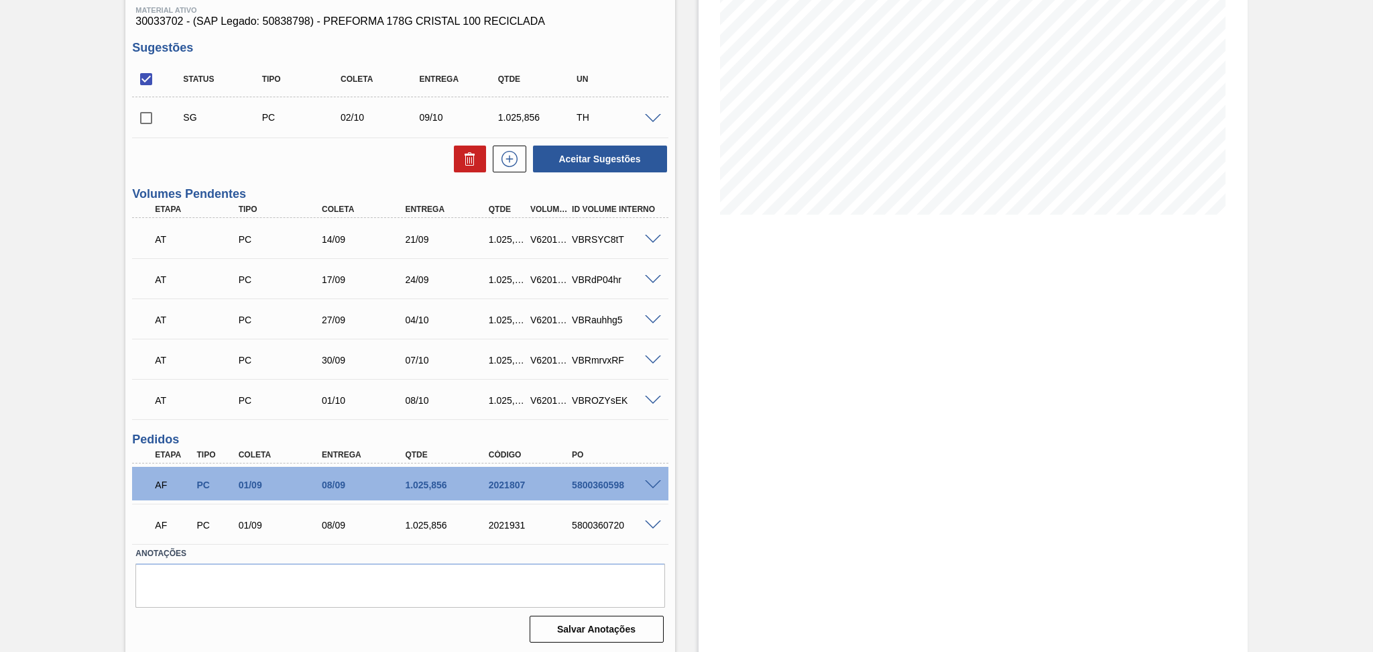
click at [610, 482] on div "5800360598" at bounding box center [616, 485] width 94 height 11
click at [612, 482] on div "5800360598" at bounding box center [616, 485] width 94 height 11
copy div "5800360598"
click at [585, 484] on div "5800360598" at bounding box center [616, 485] width 94 height 11
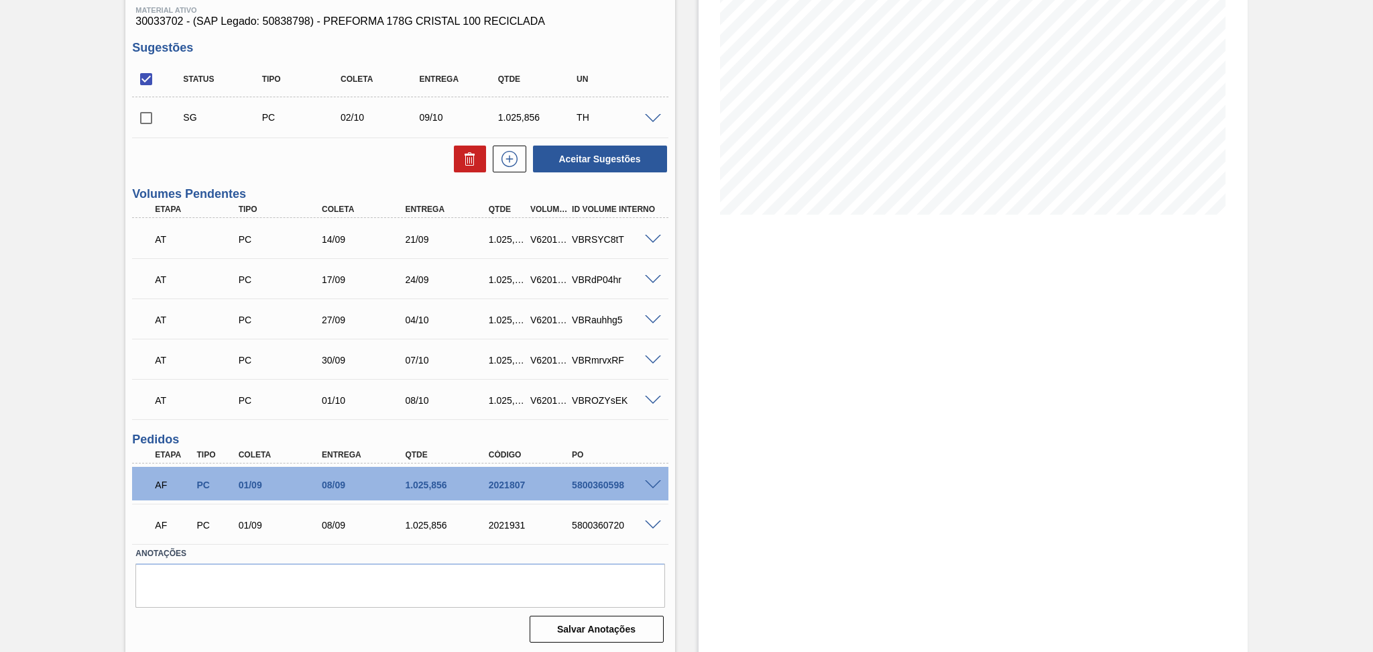
click at [601, 524] on div "5800360720" at bounding box center [616, 525] width 94 height 11
click at [602, 524] on div "5800360720" at bounding box center [616, 525] width 94 height 11
copy div "5800360720"
click at [783, 385] on div "Estoque De 03/09/2025 Até 10/10/2025 Filtro 21/09 Projeção de Estoque -256.879 …" at bounding box center [973, 271] width 549 height 765
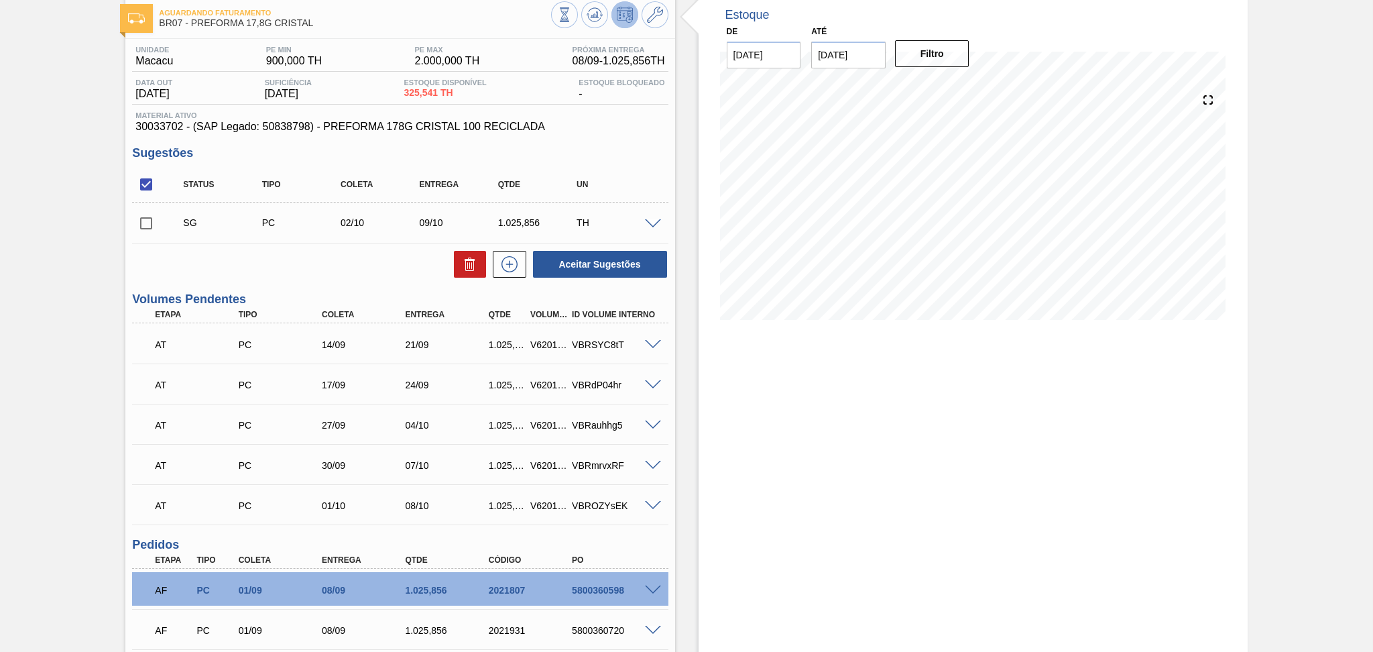
scroll to position [0, 0]
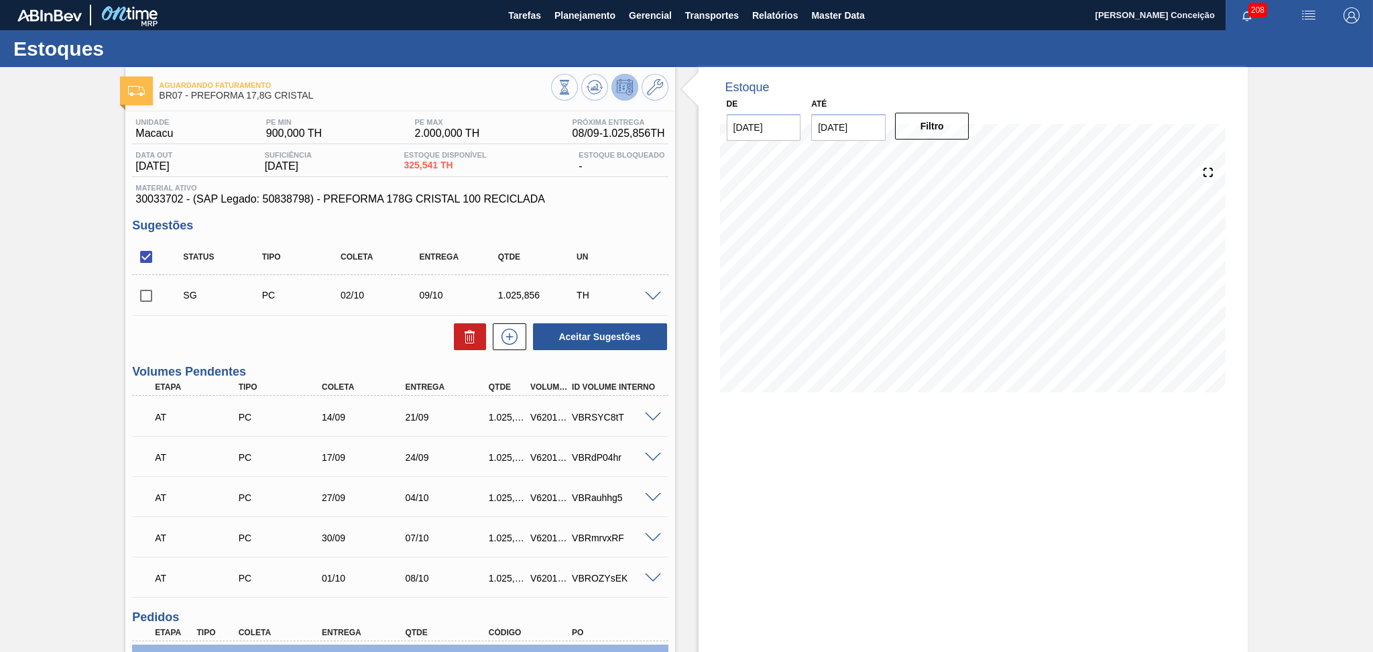
click at [95, 171] on div "Aguardando Faturamento BR07 - PREFORMA 17,8G CRISTAL Unidade Macacu PE MIN 900,…" at bounding box center [686, 449] width 1373 height 765
click at [732, 468] on div "Estoque De 03/09/2025 Até 10/10/2025 Filtro 28/09 Projeção de Estoque -1,791.01…" at bounding box center [973, 449] width 549 height 765
drag, startPoint x: 412, startPoint y: 168, endPoint x: 445, endPoint y: 161, distance: 33.5
click at [445, 161] on div "Data out 03/09/2025 Suficiência 14/09/2025 Estoque Disponível 325,541 TH Estoqu…" at bounding box center [400, 164] width 536 height 26
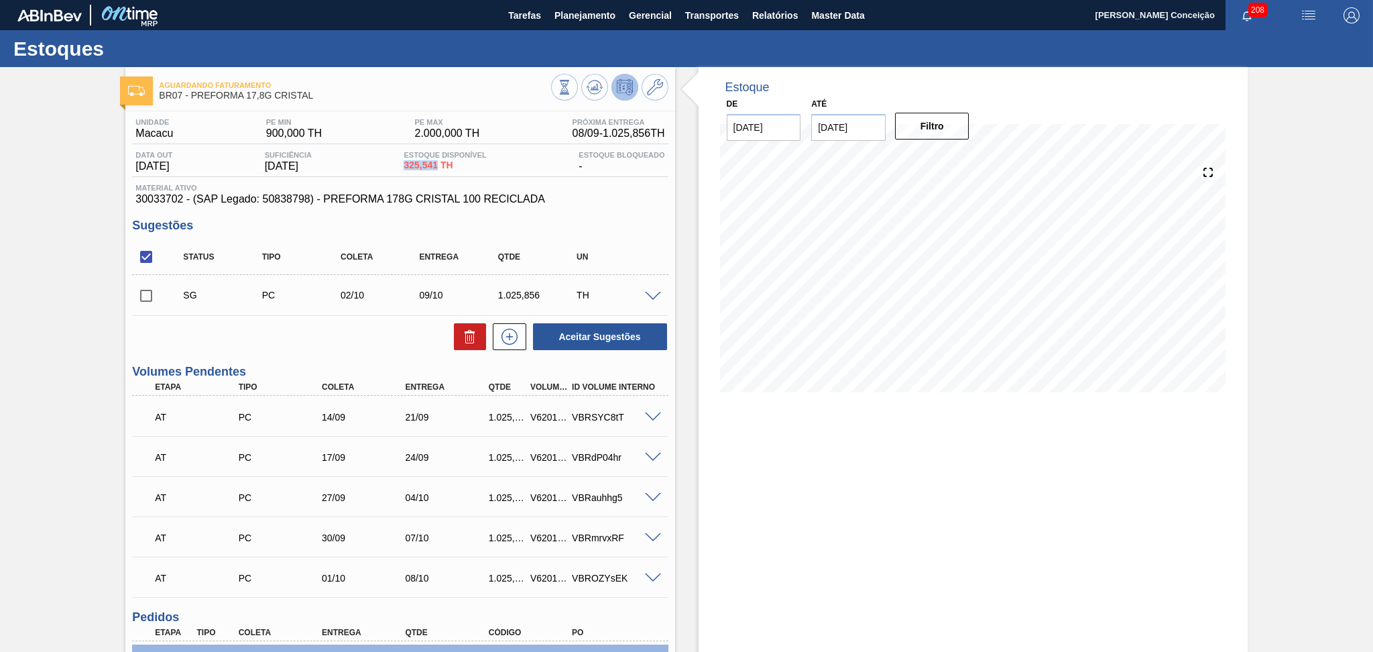
copy span "325,541"
click at [679, 209] on div "Estoque De 03/09/2025 Até 10/10/2025 Filtro 04/09 Projeção de Estoque 325.541 N…" at bounding box center [961, 449] width 573 height 765
click at [679, 253] on div "Estoque De 03/09/2025 Até 10/10/2025 Filtro 04/09 Projeção de Estoque 325.541 N…" at bounding box center [961, 449] width 573 height 765
click at [684, 260] on div "Estoque De 03/09/2025 Até 10/10/2025 Filtro 04/09 Projeção de Estoque 325.541 N…" at bounding box center [961, 449] width 573 height 765
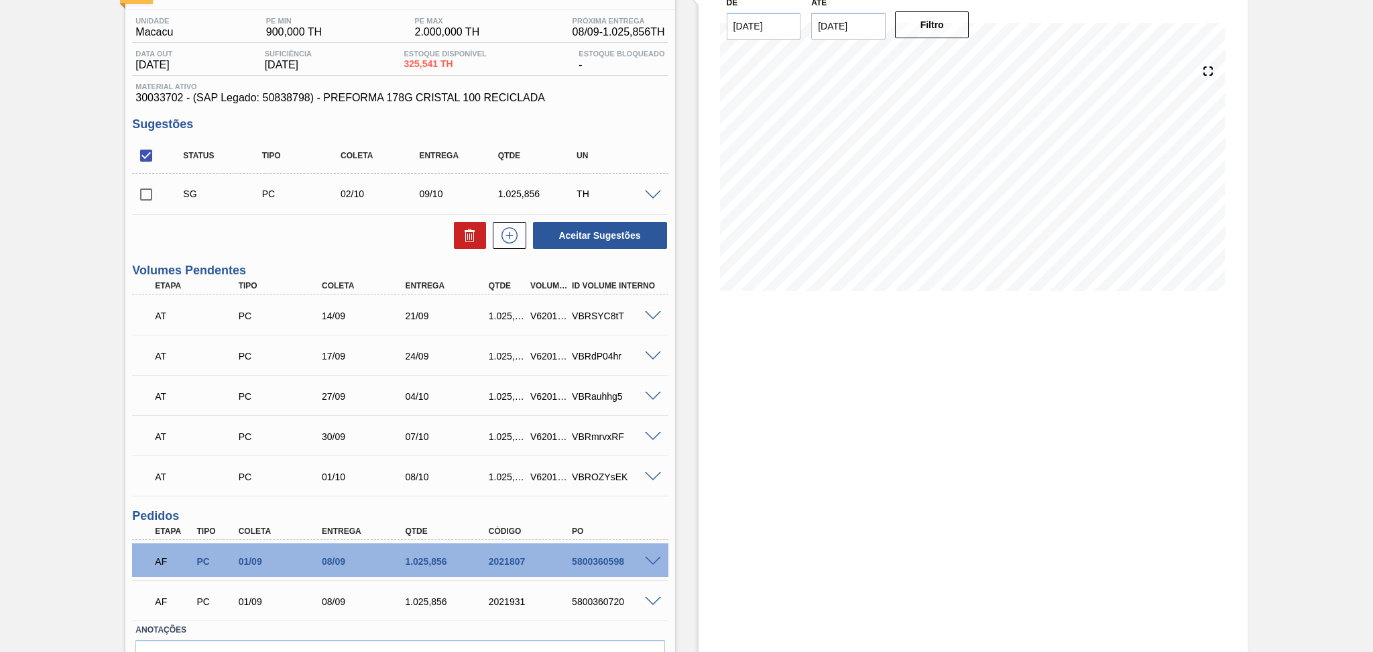
scroll to position [178, 0]
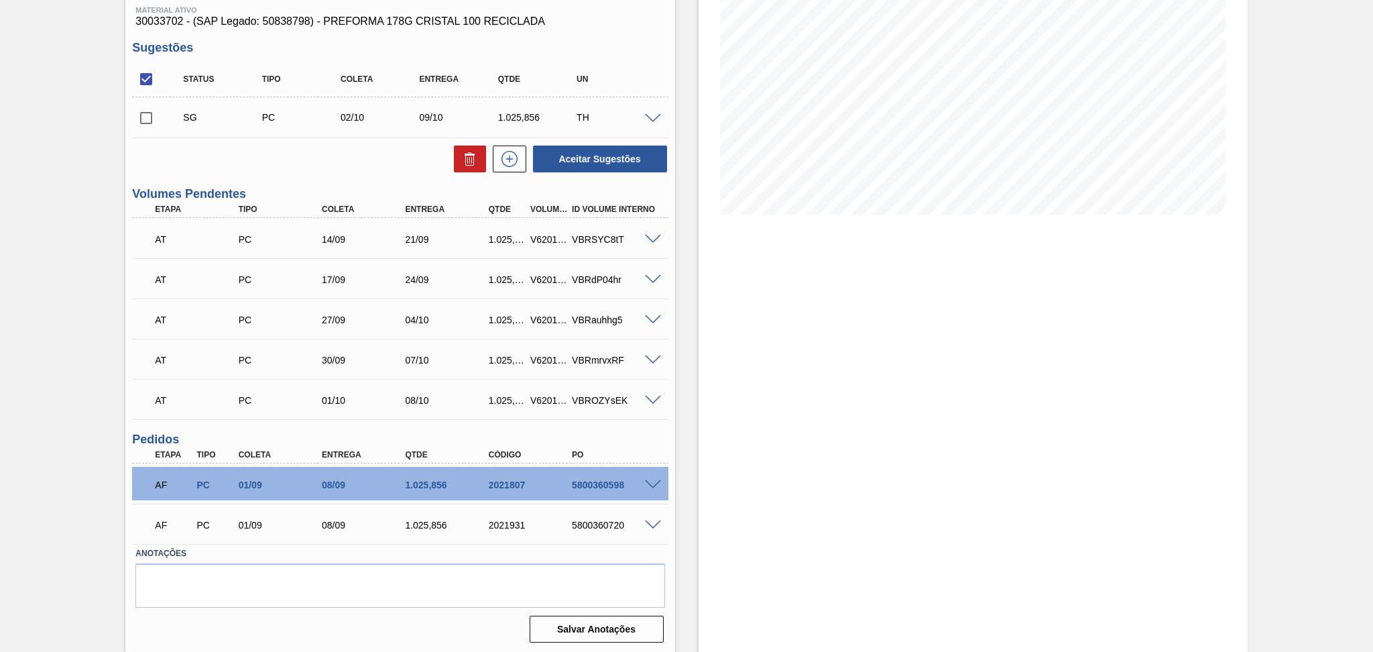
click at [679, 366] on div "Estoque De 03/09/2025 Até 10/10/2025 Filtro 04/09 Projeção de Estoque 325.541 N…" at bounding box center [961, 271] width 573 height 765
click at [659, 323] on div "VBRauhhg5" at bounding box center [616, 320] width 94 height 11
click at [765, 319] on div "Estoque De 03/09/2025 Até 10/10/2025 Filtro 16/09 Projeção de Estoque -162.739 …" at bounding box center [973, 271] width 549 height 765
click at [701, 207] on div "Estoque De 03/09/2025 Até 10/10/2025 Filtro 16/09 Projeção de Estoque -162.739 …" at bounding box center [973, 61] width 549 height 345
click at [700, 400] on div "Estoque De 03/09/2025 Até 10/10/2025 Filtro 16/09 Projeção de Estoque -162.739 …" at bounding box center [973, 271] width 549 height 765
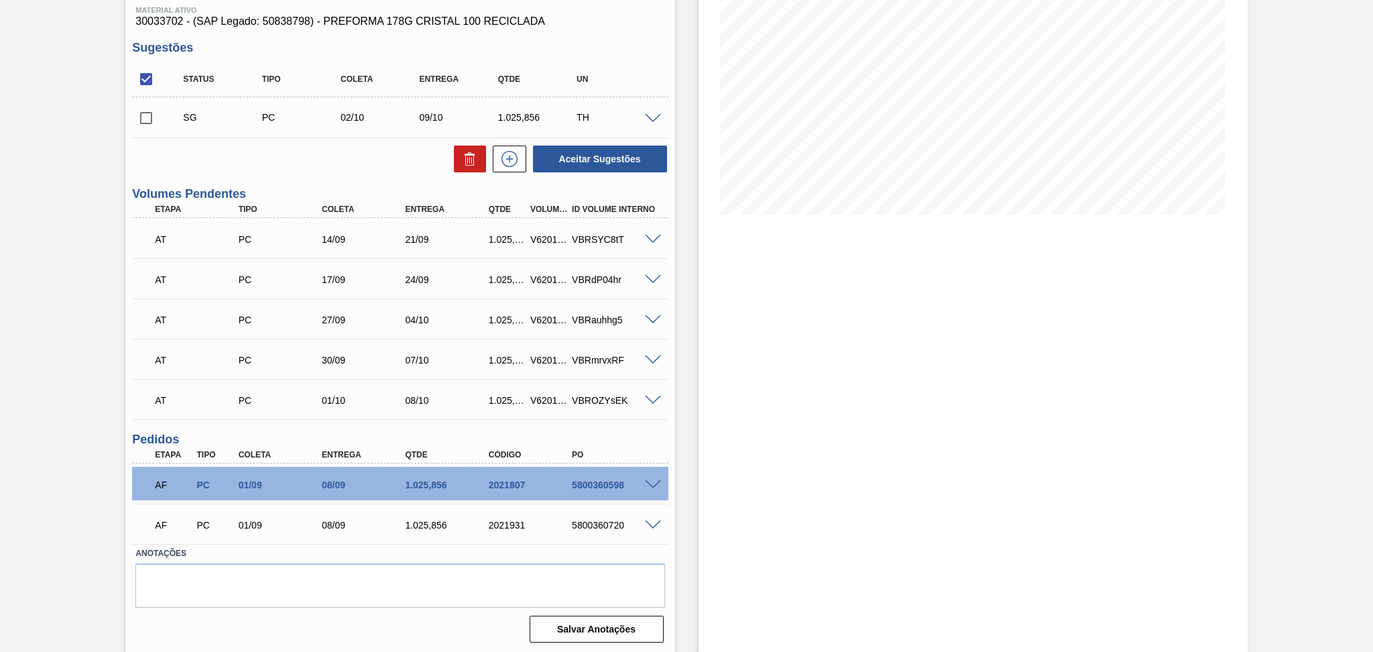
scroll to position [89, 0]
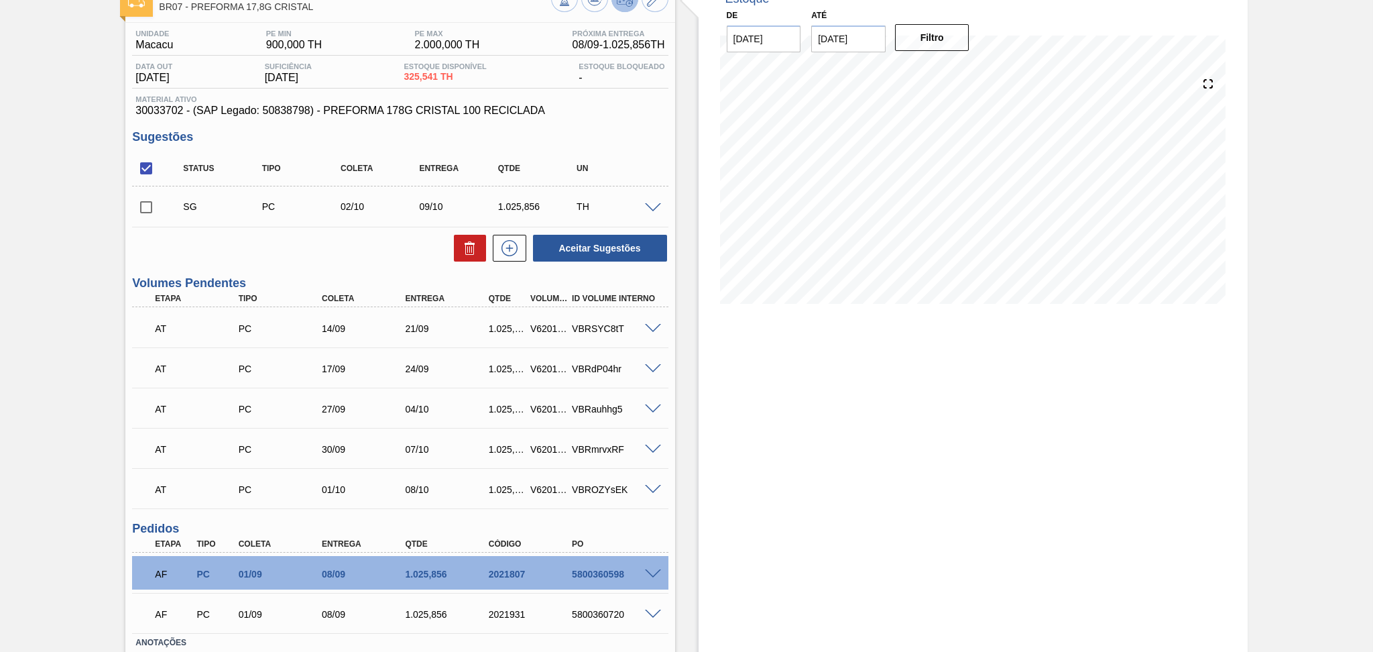
click at [832, 440] on div "Estoque De 03/09/2025 Até 10/10/2025 Filtro 10/09 Projeção de Estoque 1,137.257…" at bounding box center [973, 361] width 549 height 765
click at [839, 556] on div "Estoque De 03/09/2025 Até 10/10/2025 Filtro 17/09 Projeção de Estoque -162.739 …" at bounding box center [973, 361] width 549 height 765
drag, startPoint x: 444, startPoint y: 78, endPoint x: 410, endPoint y: 74, distance: 34.4
click at [410, 74] on div "Estoque Disponível 325,541 TH" at bounding box center [444, 72] width 89 height 21
copy span "325,541"
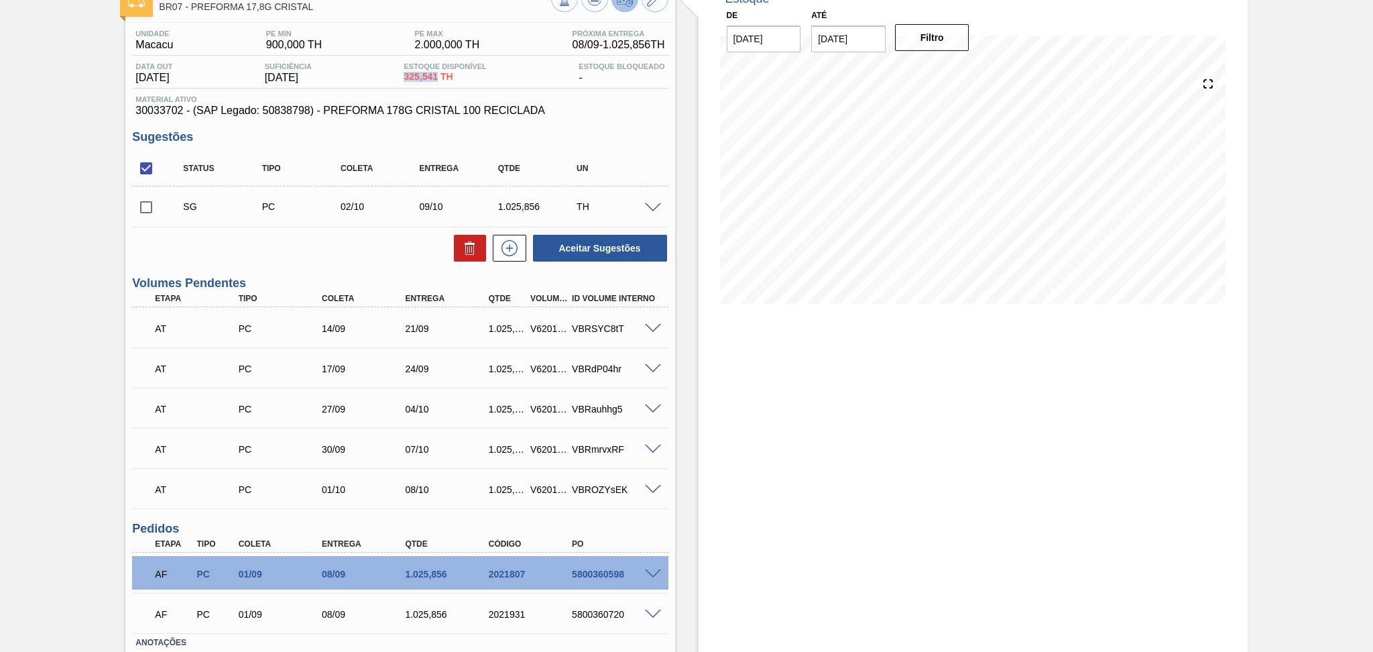
copy span "325,541"
click at [716, 482] on div "Estoque De 03/09/2025 Até 10/10/2025 Filtro 20/09 Projeção de Estoque -882.739 …" at bounding box center [973, 361] width 549 height 765
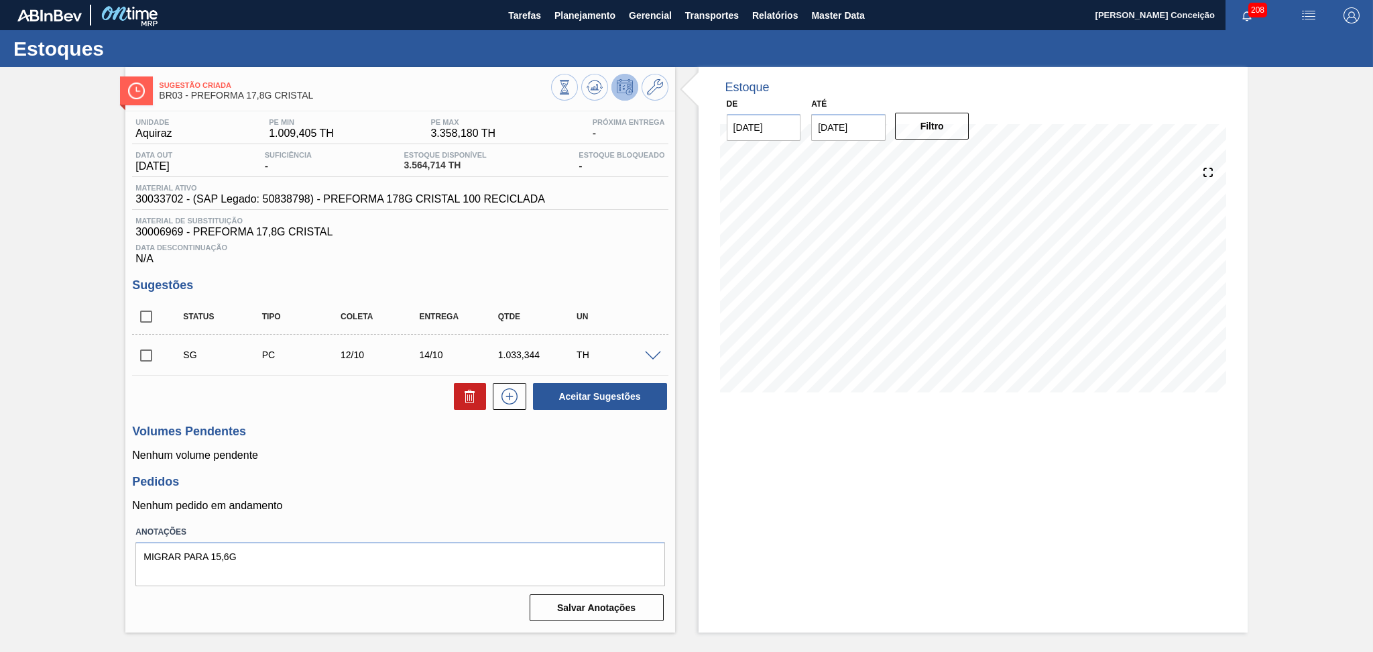
click at [326, 420] on div "Unidade Aquiraz PE MIN 1.009,405 TH PE MAX 3.358,180 TH Próxima Entrega - Data …" at bounding box center [399, 368] width 549 height 514
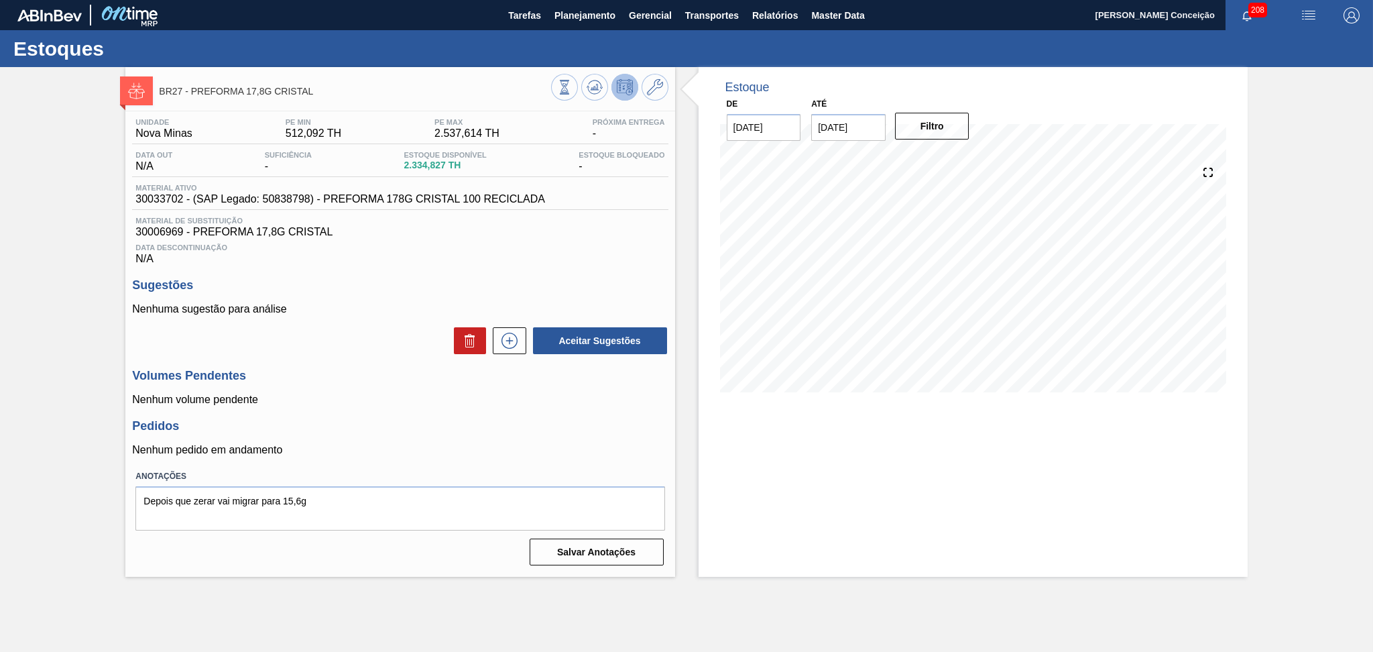
click at [566, 260] on div "Data Descontinuação N/A" at bounding box center [400, 251] width 536 height 27
click at [592, 93] on icon at bounding box center [593, 90] width 13 height 7
click at [416, 277] on div "Unidade Nova Minas PE MIN 512,092 TH PE MAX 2.537,614 TH Próxima Entrega - Data…" at bounding box center [399, 340] width 549 height 459
click at [355, 423] on h3 "Pedidos" at bounding box center [400, 426] width 536 height 14
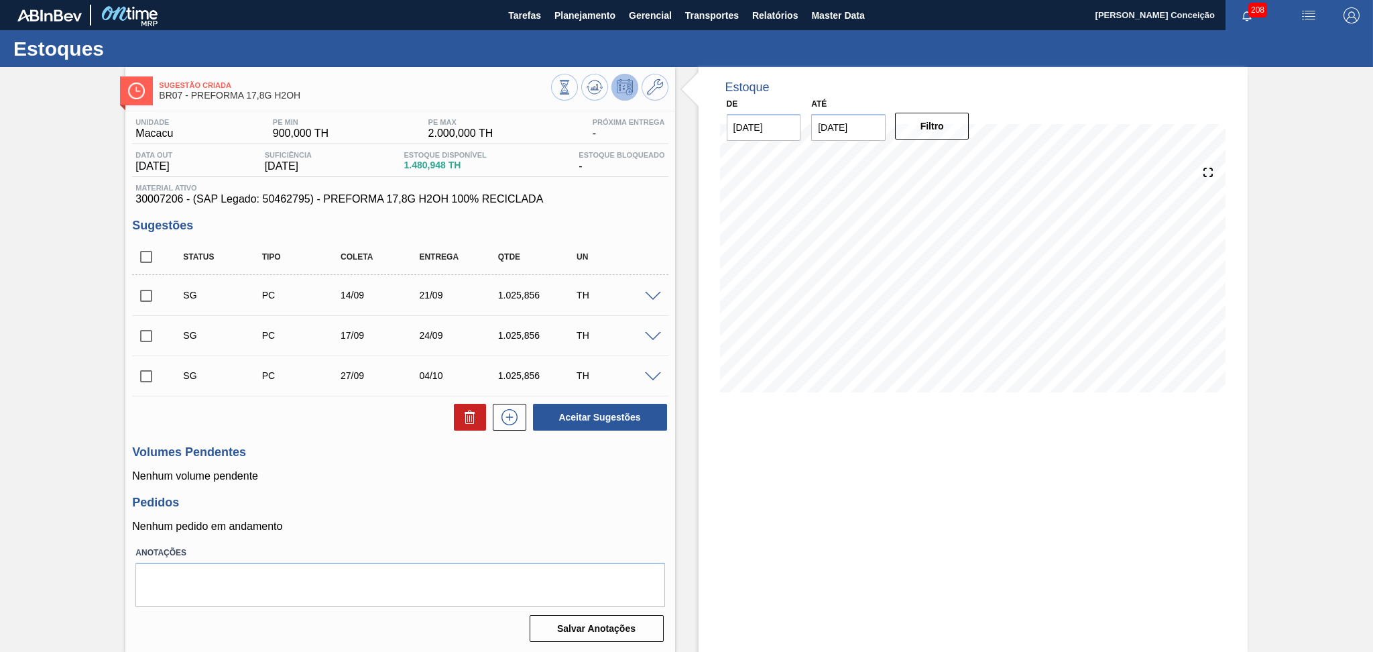
click at [690, 524] on div "Estoque De [DATE] Até [DATE] Filtro" at bounding box center [961, 360] width 573 height 586
click at [418, 532] on p "Nenhum pedido em andamento" at bounding box center [400, 526] width 536 height 12
drag, startPoint x: 453, startPoint y: 166, endPoint x: 404, endPoint y: 164, distance: 48.3
click at [404, 164] on div "Data out [DATE] Suficiência [DATE] Estoque Disponível 1.480,948 TH Estoque Bloq…" at bounding box center [400, 164] width 536 height 26
copy span "1.480,948"
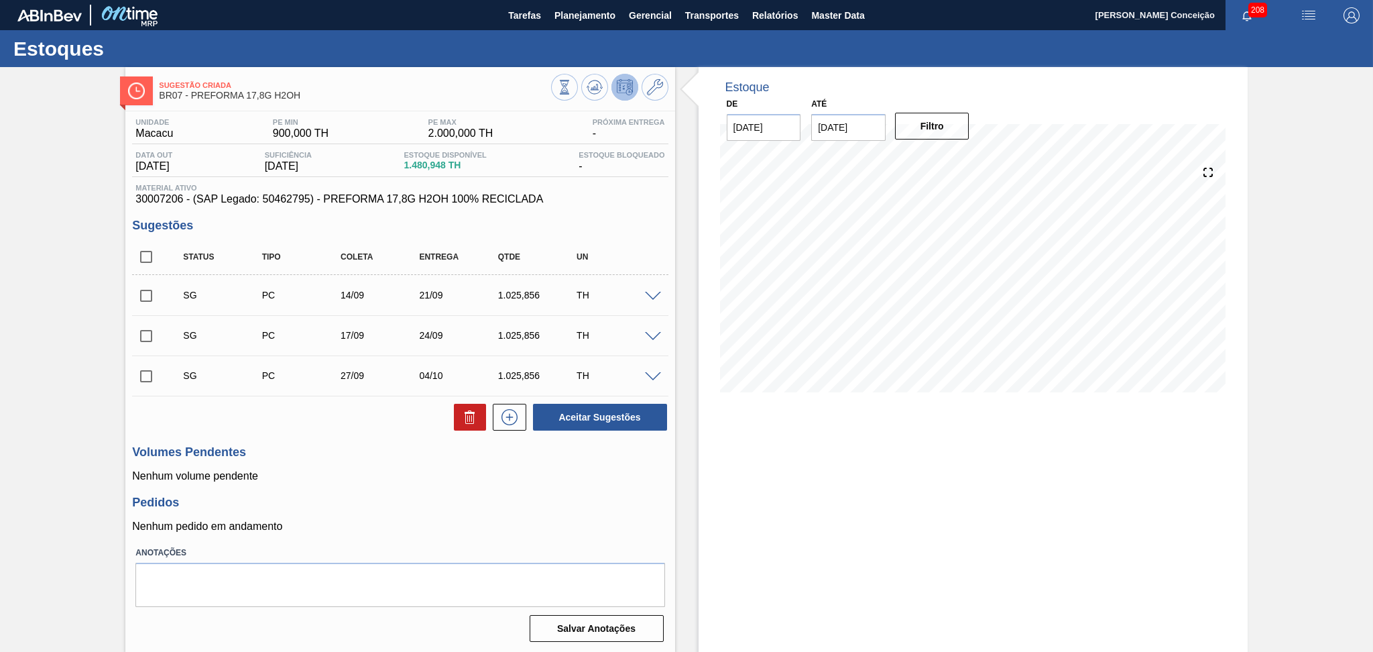
click at [408, 559] on label "Anotações" at bounding box center [399, 552] width 529 height 19
click at [515, 499] on h3 "Pedidos" at bounding box center [400, 503] width 536 height 14
click at [705, 213] on div "Estoque De [DATE] Até [DATE] Filtro" at bounding box center [973, 239] width 549 height 345
click at [625, 491] on div "Unidade Macacu PE MIN 900,000 TH PE MAX 2.000,000 TH Próxima Entrega - Data out…" at bounding box center [399, 378] width 549 height 535
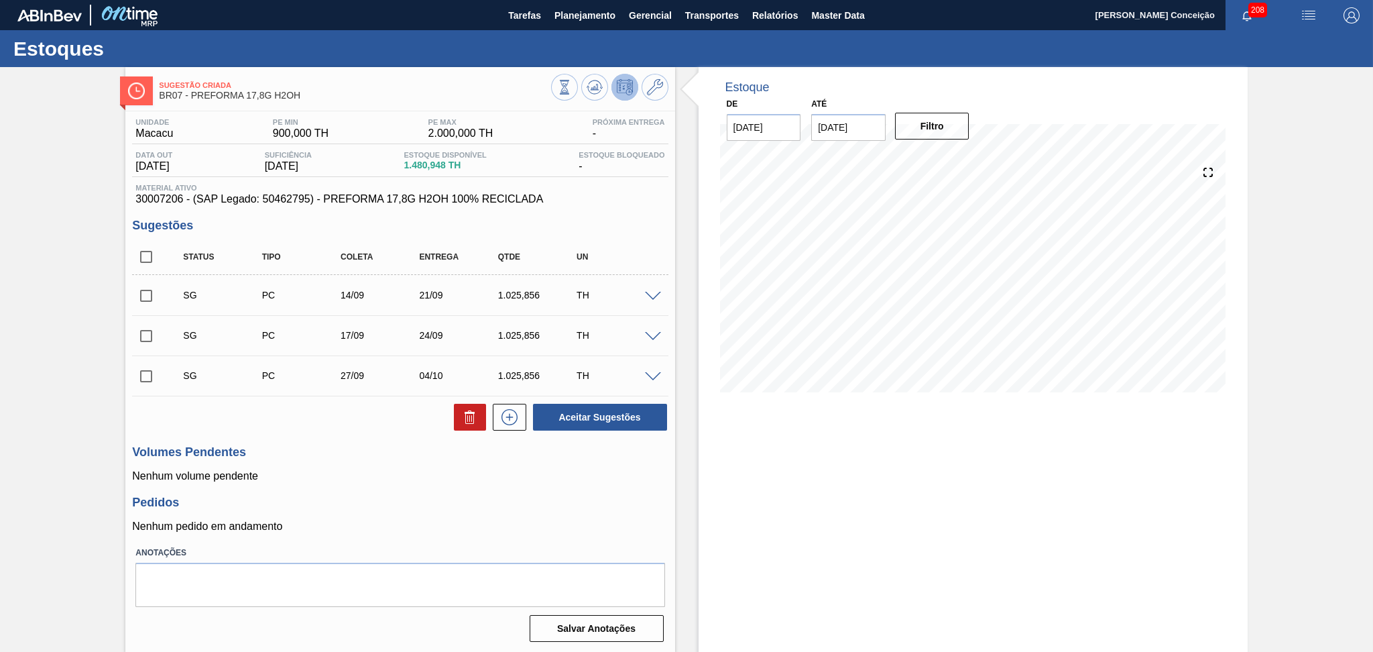
click at [625, 491] on div "Unidade Macacu PE MIN 900,000 TH PE MAX 2.000,000 TH Próxima Entrega - Data out…" at bounding box center [399, 378] width 549 height 535
click at [616, 461] on div "Volumes Pendentes Nenhum volume pendente" at bounding box center [400, 463] width 536 height 37
